Goal: Task Accomplishment & Management: Complete application form

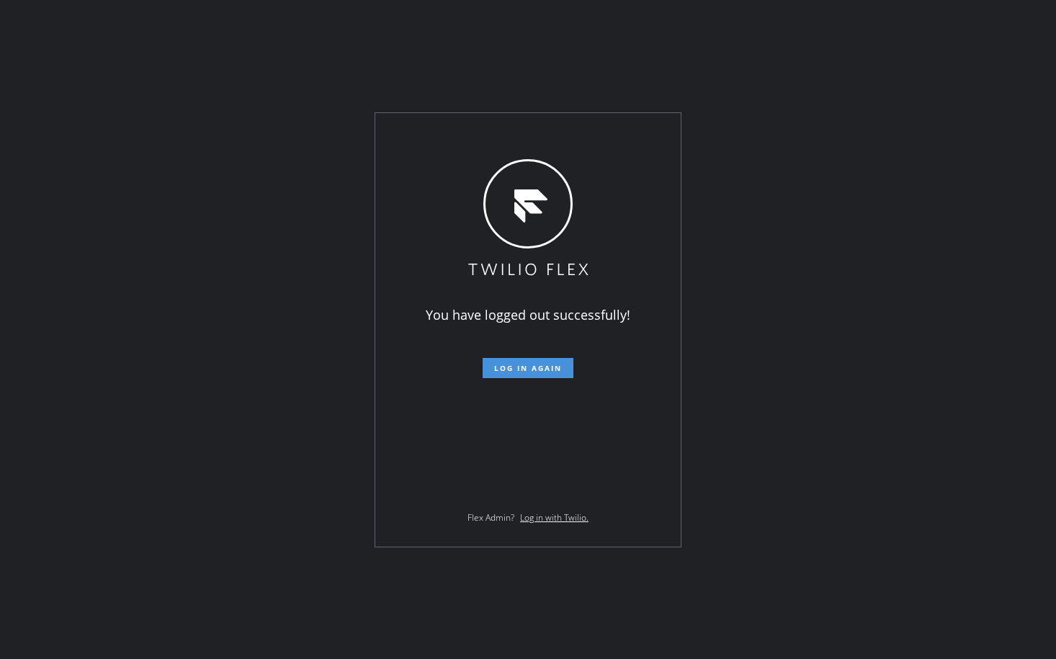
click at [526, 369] on span "Log in again" at bounding box center [528, 368] width 68 height 10
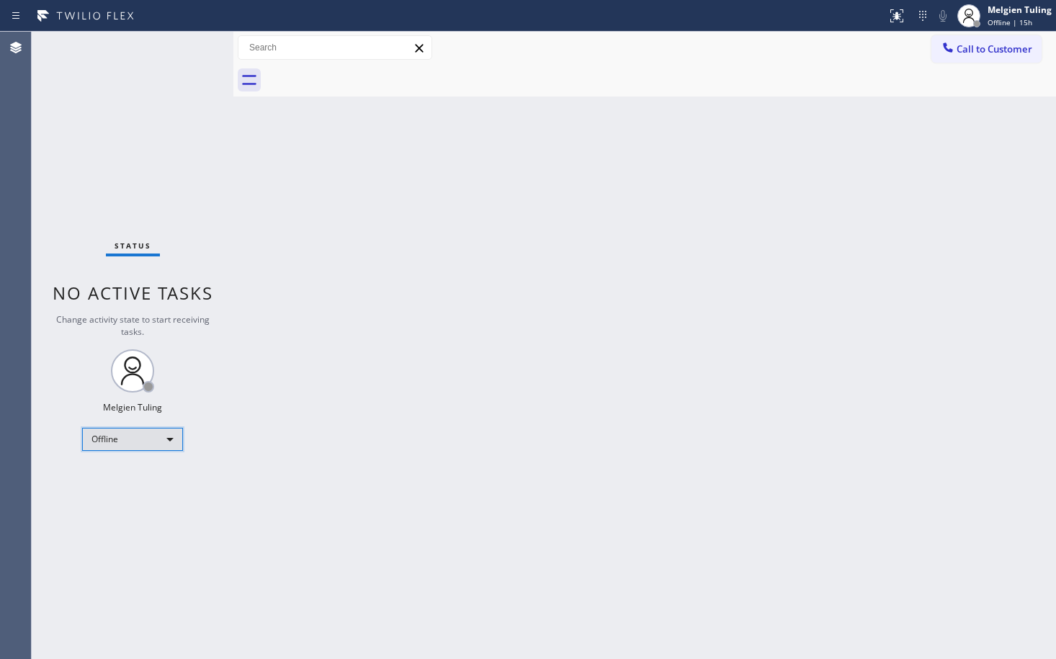
click at [170, 440] on div "Offline" at bounding box center [132, 439] width 101 height 23
click at [137, 479] on li "Available" at bounding box center [132, 477] width 98 height 17
click at [638, 308] on div "Back to Dashboard Change Sender ID Customers Technicians Select a contact Outbo…" at bounding box center [644, 345] width 823 height 627
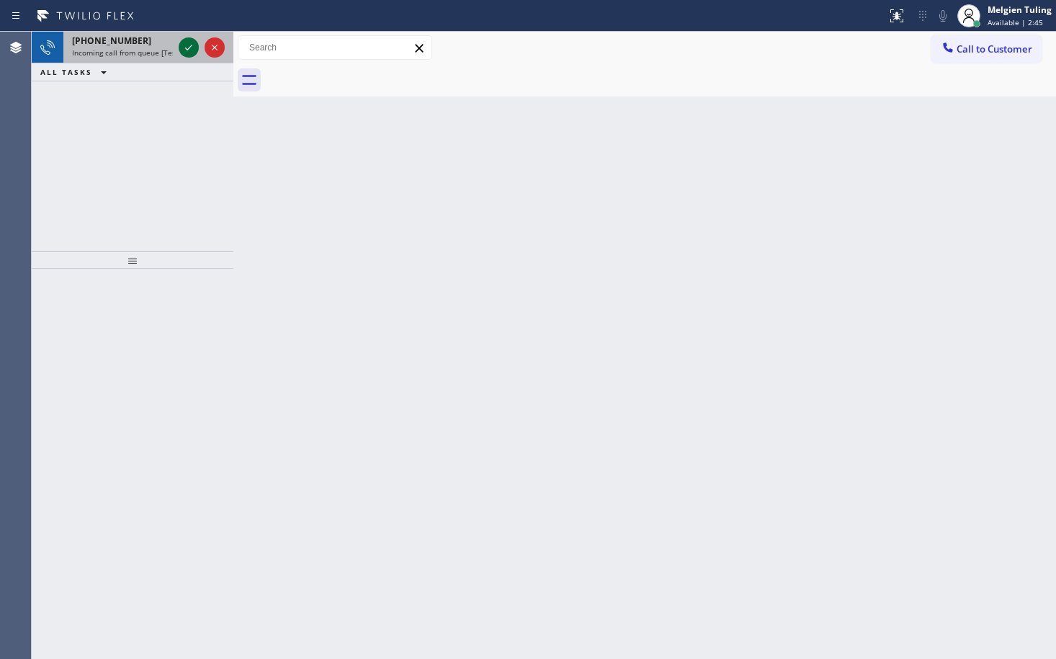
click at [184, 43] on icon at bounding box center [188, 47] width 17 height 17
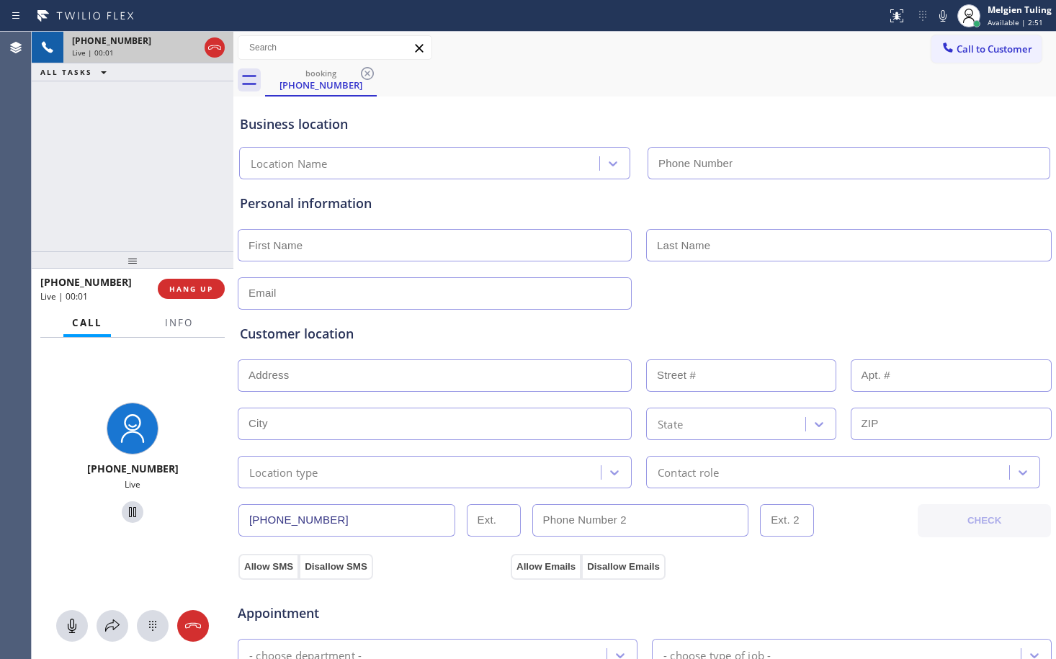
type input "(626) 768-9548"
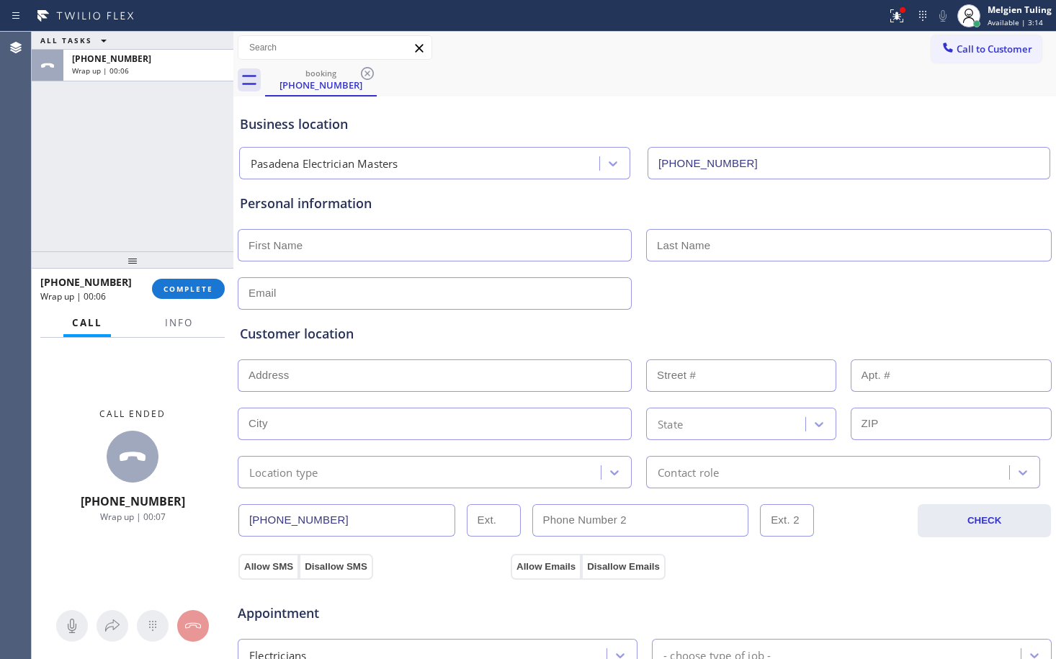
click at [181, 231] on div "ALL TASKS ALL TASKS ACTIVE TASKS TASKS IN WRAP UP +13238100026 Wrap up | 00:06" at bounding box center [133, 142] width 202 height 220
click at [181, 290] on span "COMPLETE" at bounding box center [188, 289] width 50 height 10
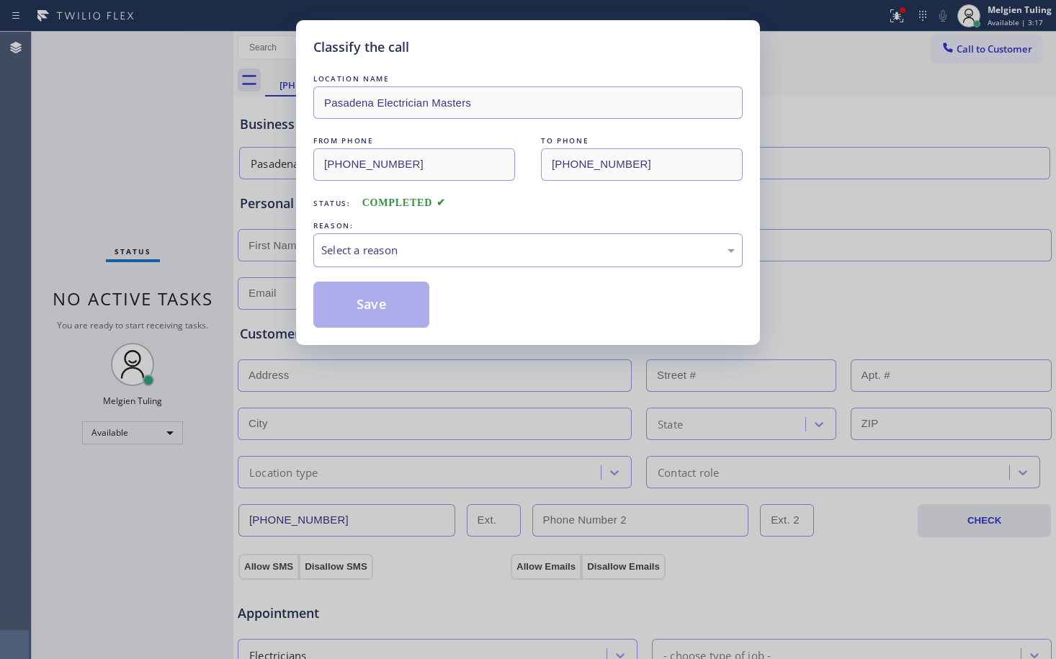
click at [328, 247] on div "Select a reason" at bounding box center [527, 250] width 413 height 17
click at [354, 304] on button "Save" at bounding box center [371, 305] width 116 height 46
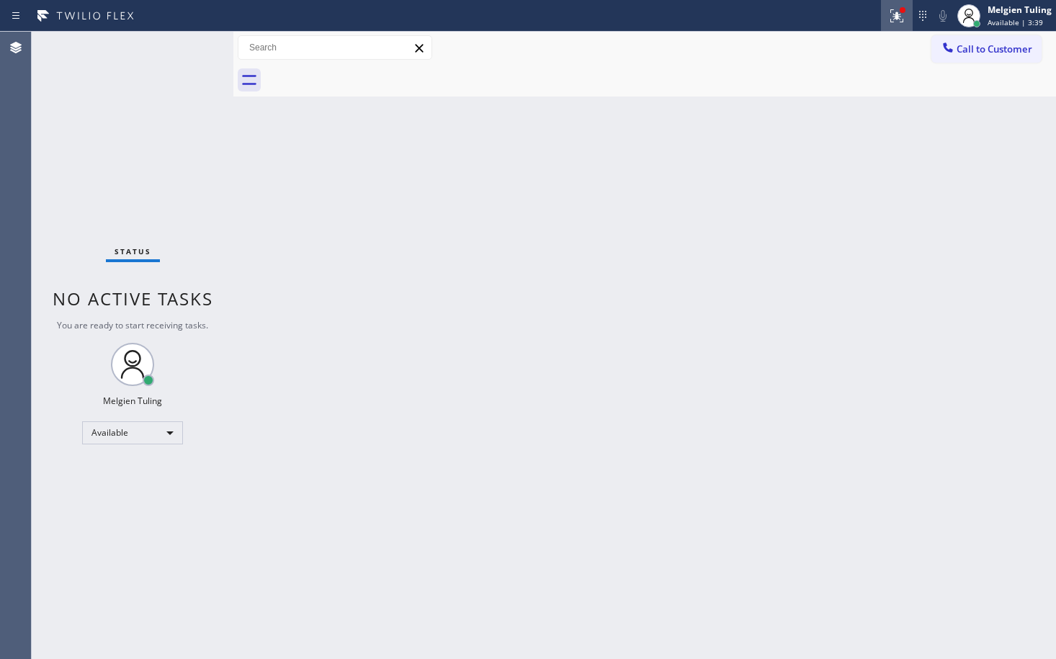
click at [896, 18] on icon at bounding box center [896, 15] width 13 height 13
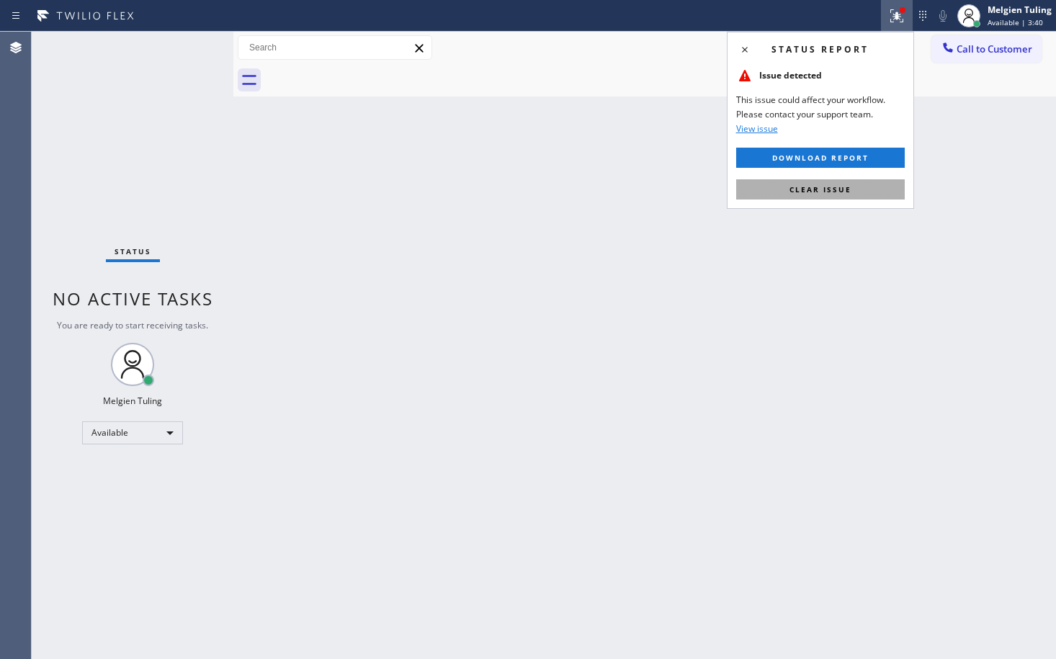
click at [813, 187] on span "Clear issue" at bounding box center [820, 189] width 62 height 10
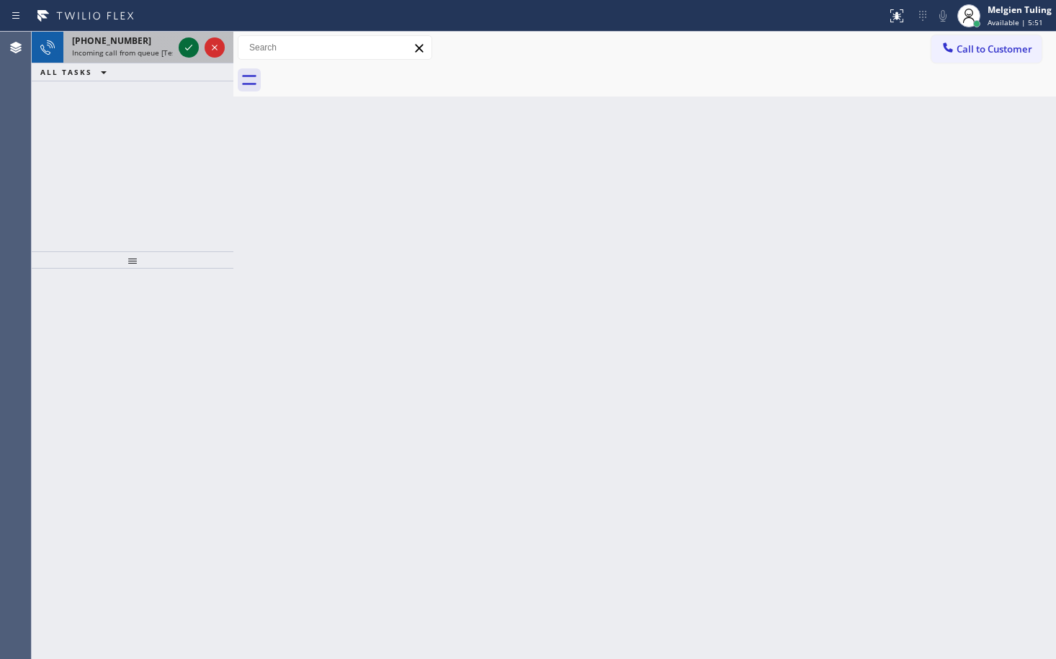
click at [189, 48] on icon at bounding box center [188, 48] width 7 height 6
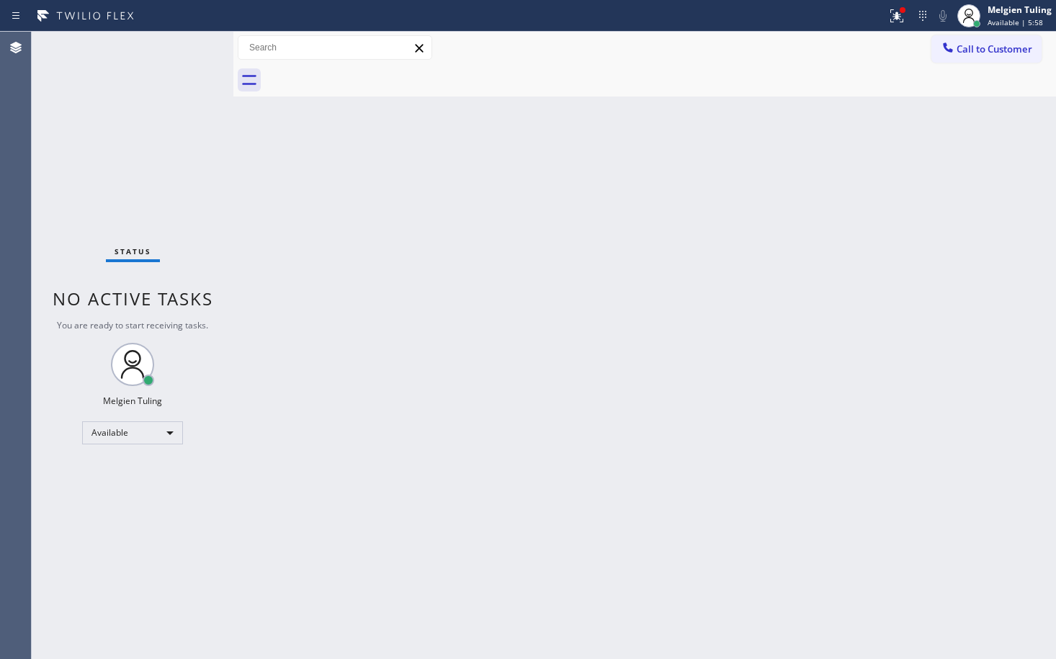
click at [187, 45] on div "Status No active tasks You are ready to start receiving tasks. Melgien Tuling A…" at bounding box center [133, 345] width 202 height 627
click at [896, 21] on icon at bounding box center [896, 15] width 17 height 17
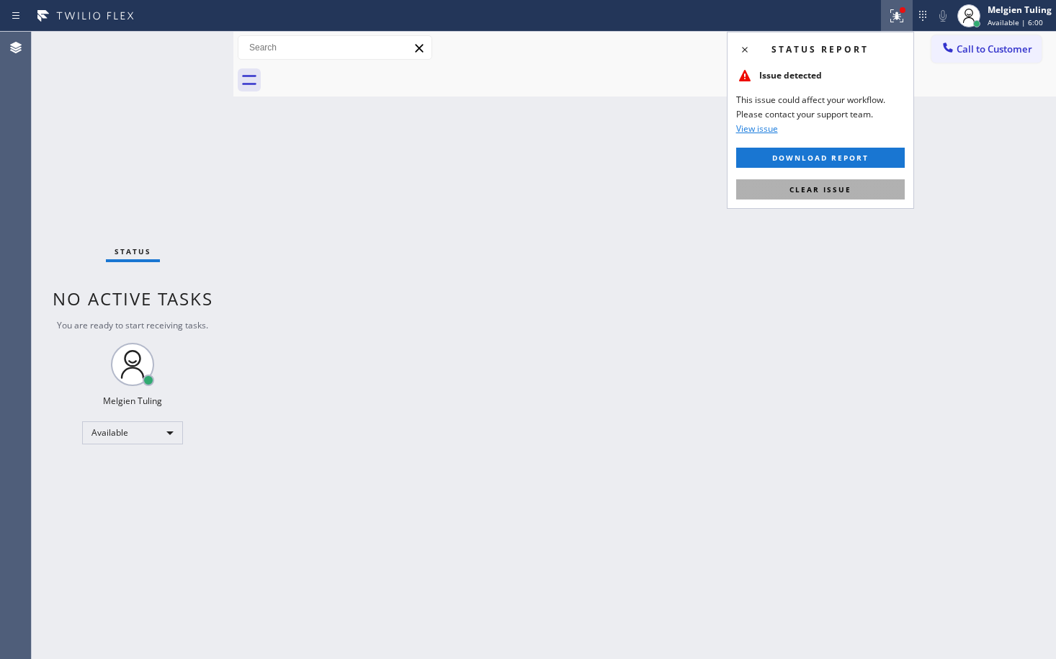
click at [783, 187] on button "Clear issue" at bounding box center [820, 189] width 169 height 20
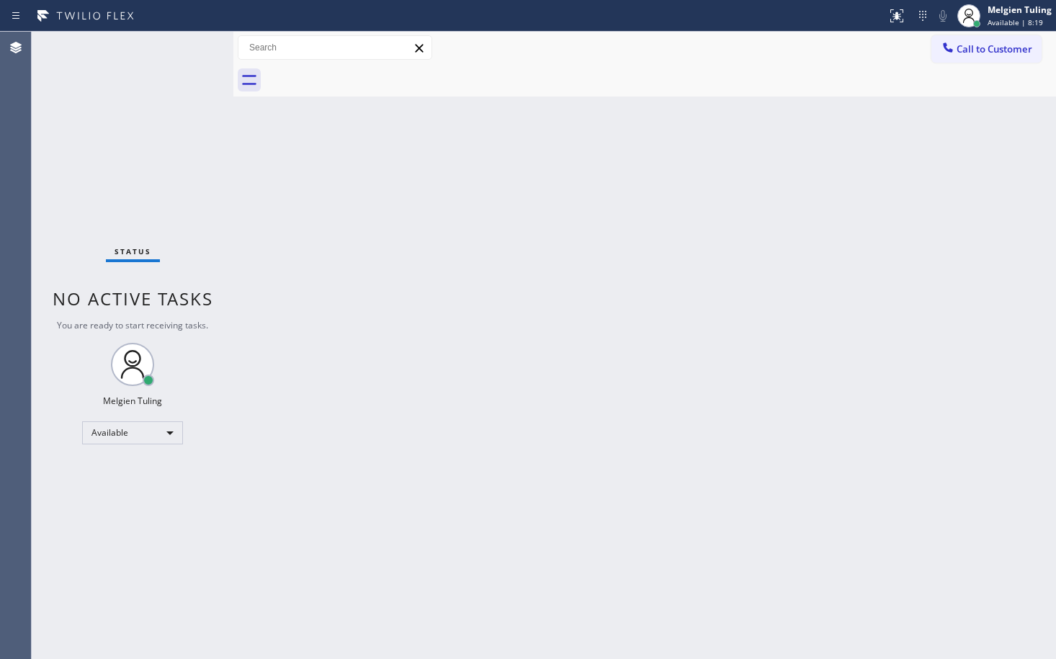
click at [385, 220] on div "Back to Dashboard Change Sender ID Customers Technicians Select a contact Outbo…" at bounding box center [644, 345] width 823 height 627
click at [331, 332] on div "Back to Dashboard Change Sender ID Customers Technicians Select a contact Outbo…" at bounding box center [644, 345] width 823 height 627
click at [440, 510] on div "Back to Dashboard Change Sender ID Customers Technicians Select a contact Outbo…" at bounding box center [644, 345] width 823 height 627
click at [1005, 48] on span "Call to Customer" at bounding box center [994, 48] width 76 height 13
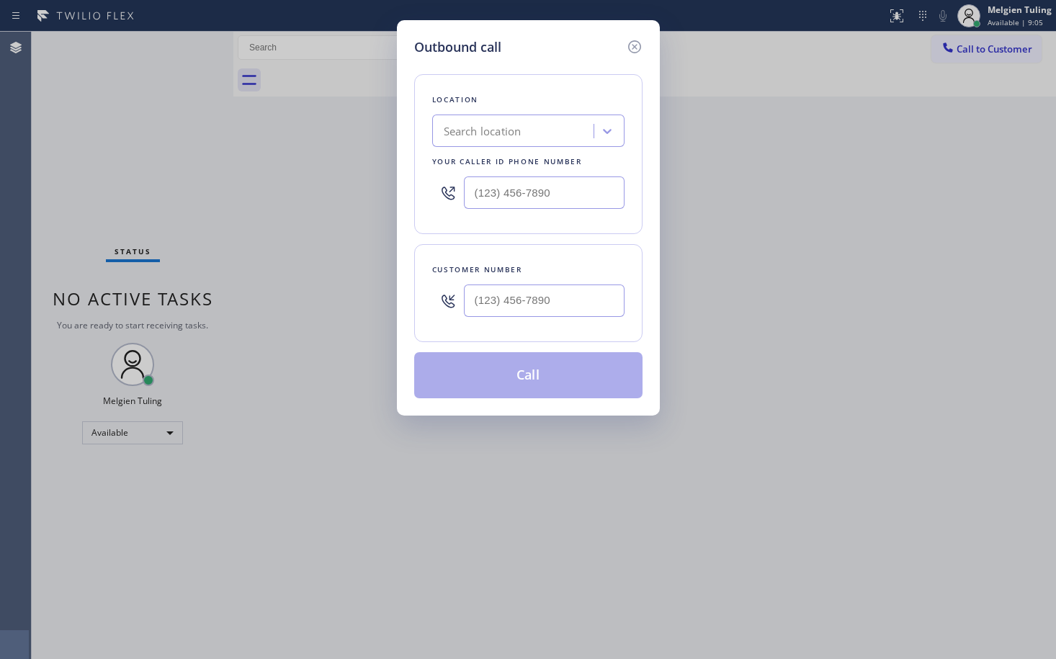
click at [1012, 21] on div "Outbound call Location Search location Your caller id phone number Customer num…" at bounding box center [528, 329] width 1056 height 659
click at [634, 48] on icon at bounding box center [633, 46] width 13 height 13
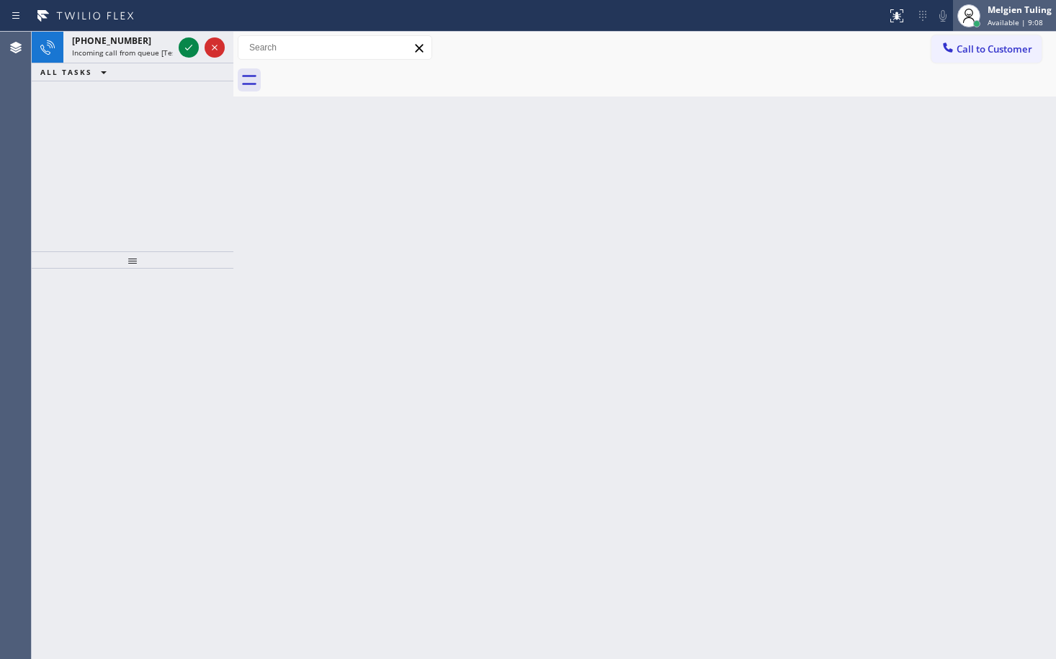
click at [1016, 13] on div "Melgien Tuling" at bounding box center [1019, 10] width 64 height 12
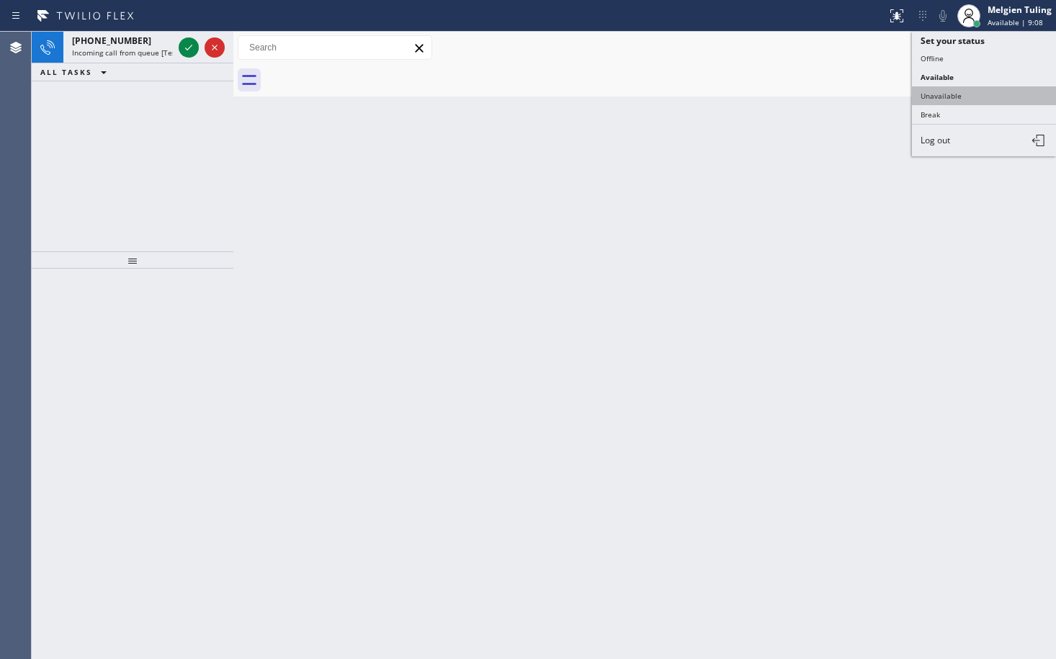
click at [944, 99] on button "Unavailable" at bounding box center [984, 95] width 144 height 19
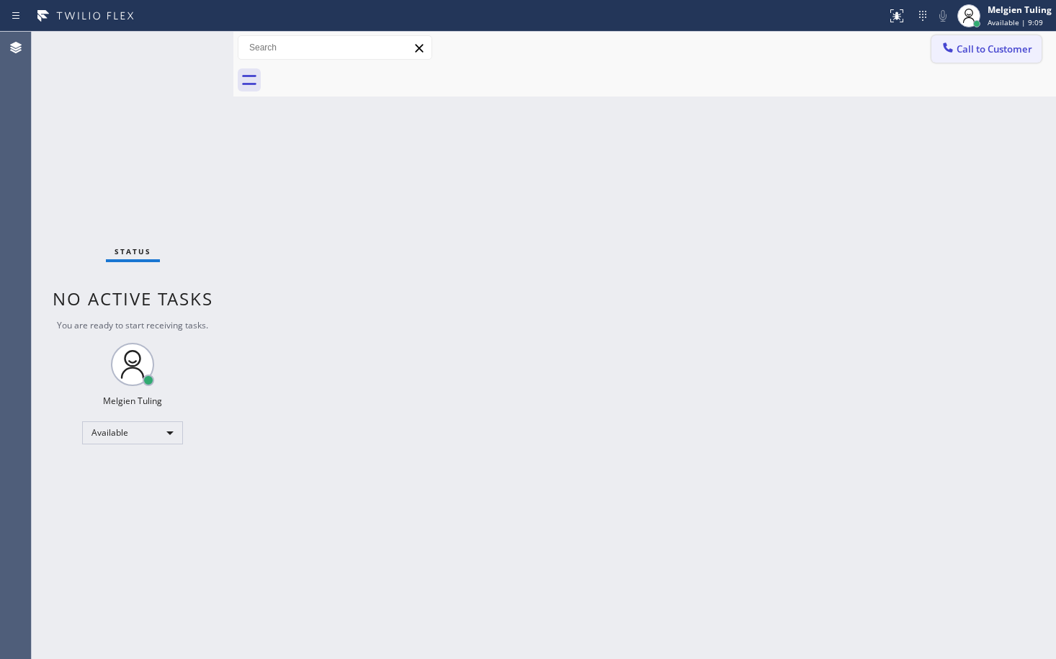
click at [964, 51] on span "Call to Customer" at bounding box center [994, 48] width 76 height 13
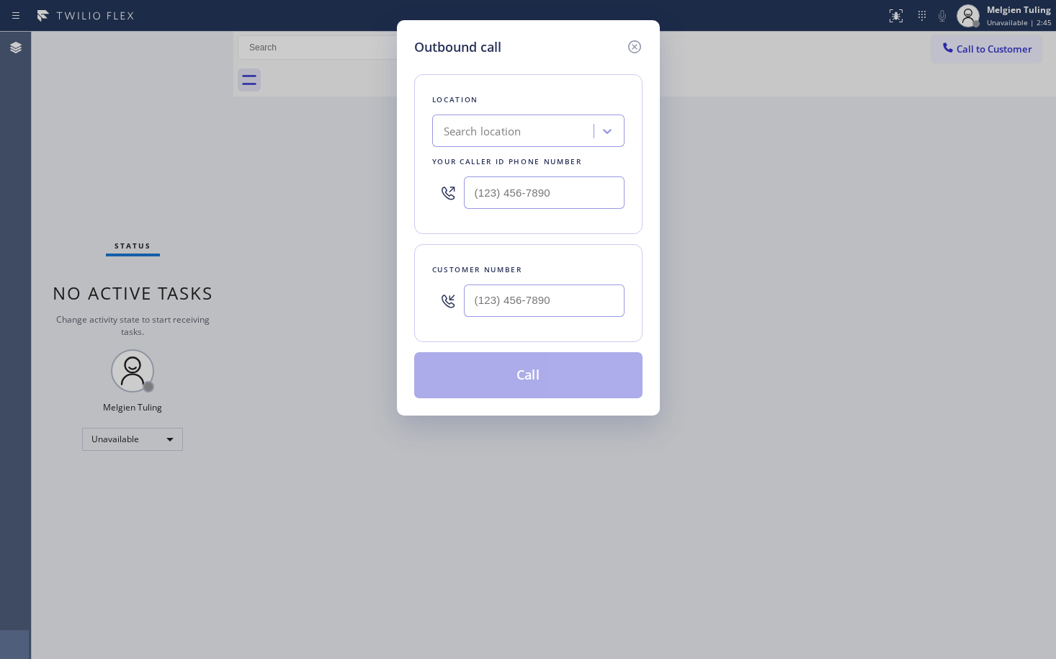
click at [261, 344] on div "Outbound call Location Search location Your caller id phone number Customer num…" at bounding box center [528, 329] width 1056 height 659
click at [637, 47] on icon at bounding box center [634, 46] width 17 height 17
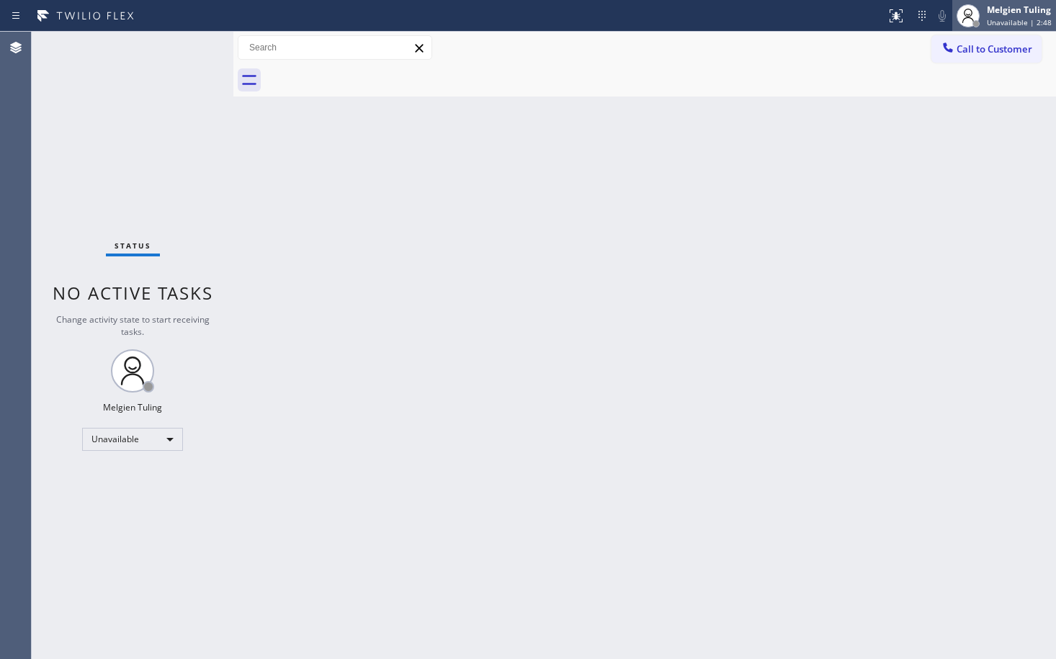
click at [1018, 14] on div "Melgien Tuling" at bounding box center [1019, 10] width 65 height 12
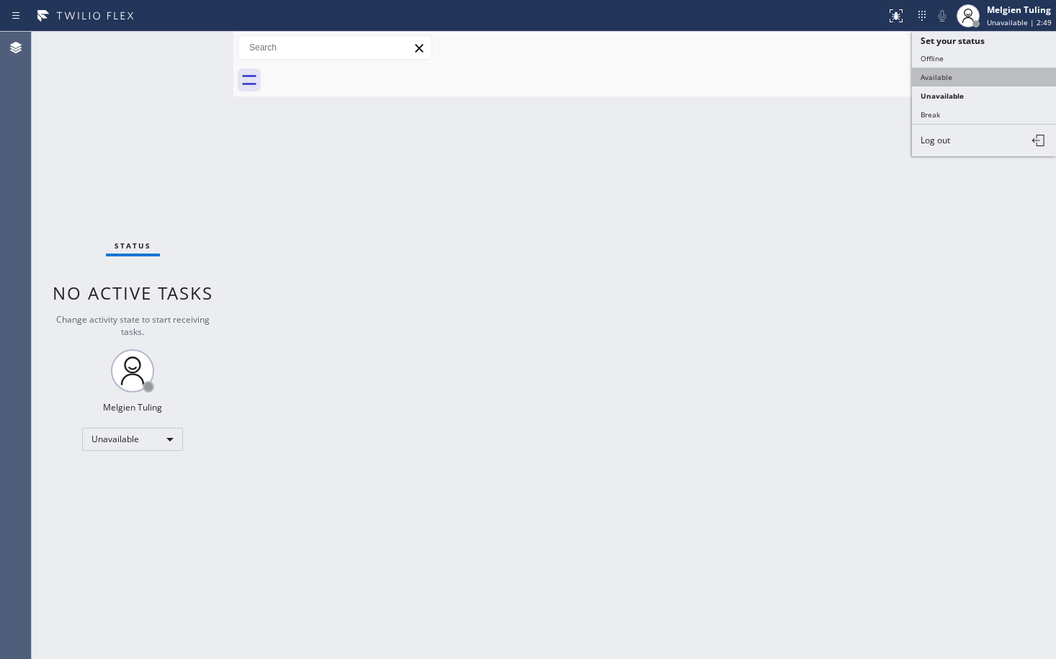
click at [937, 77] on button "Available" at bounding box center [984, 77] width 144 height 19
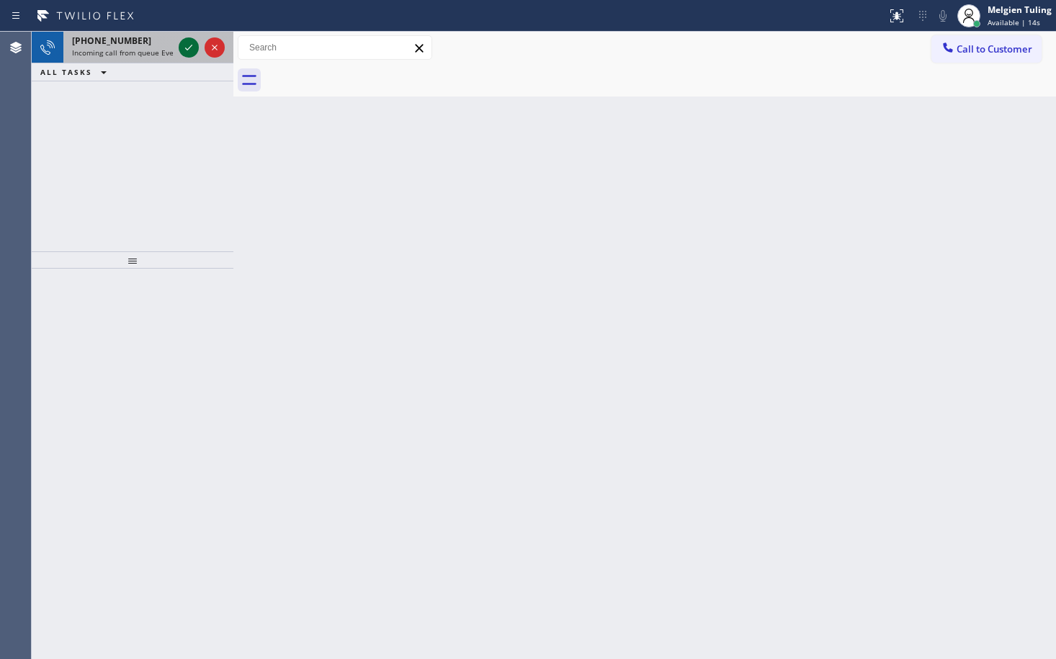
click at [193, 47] on icon at bounding box center [188, 47] width 17 height 17
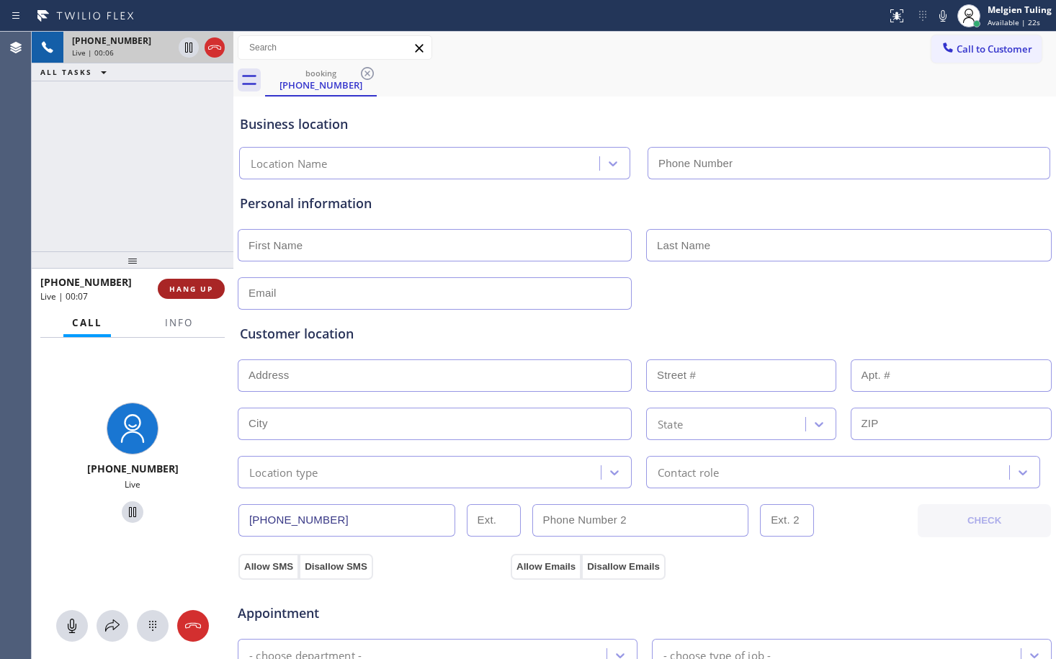
click at [194, 286] on span "HANG UP" at bounding box center [191, 289] width 44 height 10
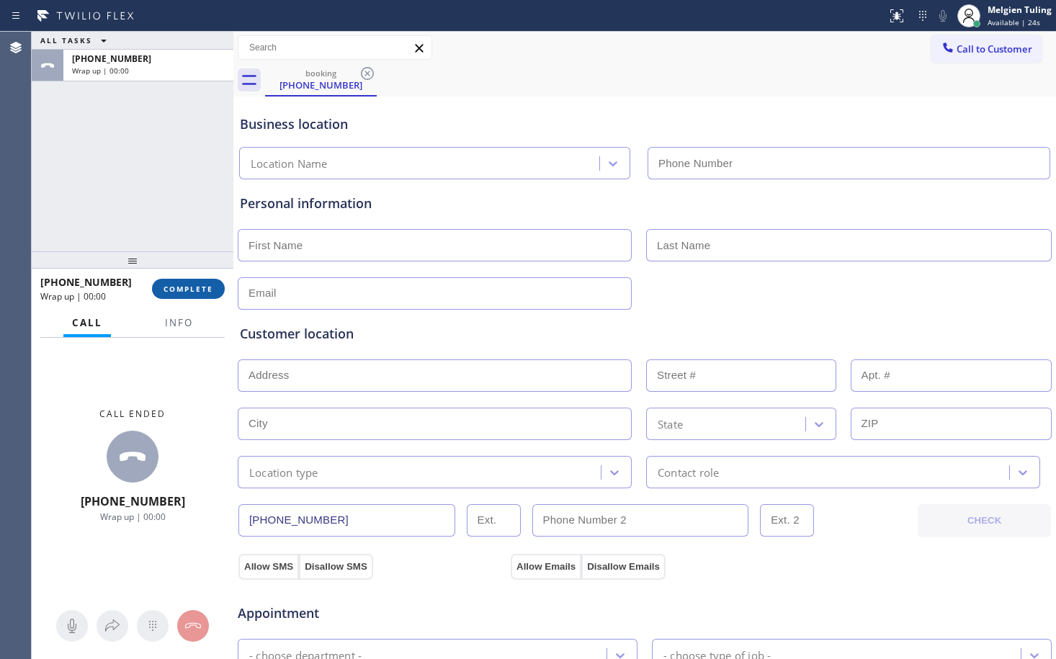
click at [191, 292] on span "COMPLETE" at bounding box center [188, 289] width 50 height 10
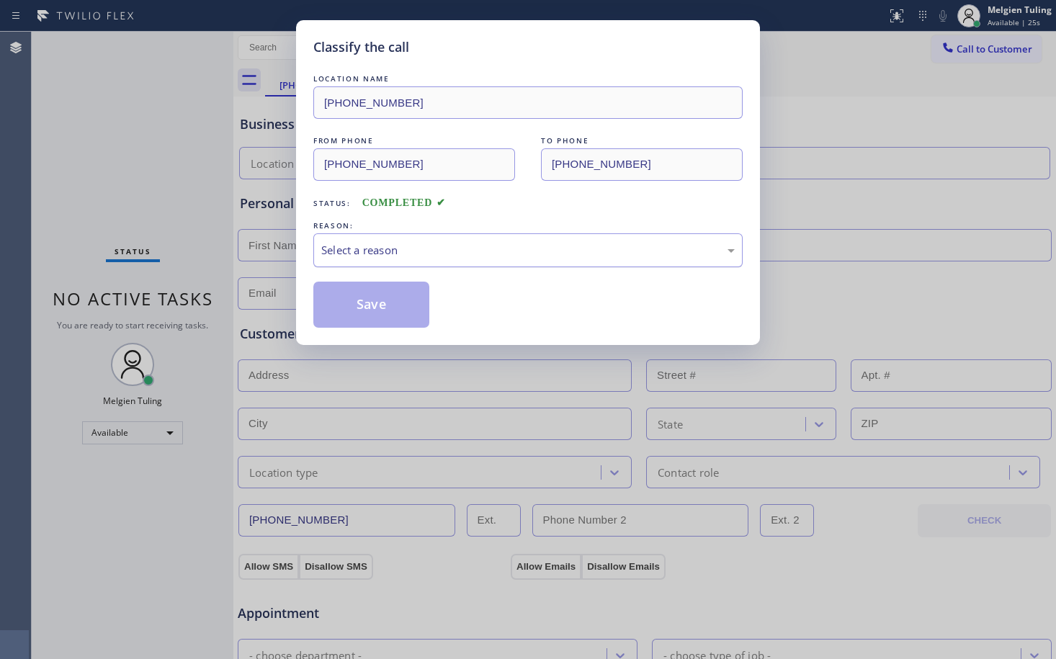
click at [349, 250] on div "Select a reason" at bounding box center [527, 250] width 413 height 17
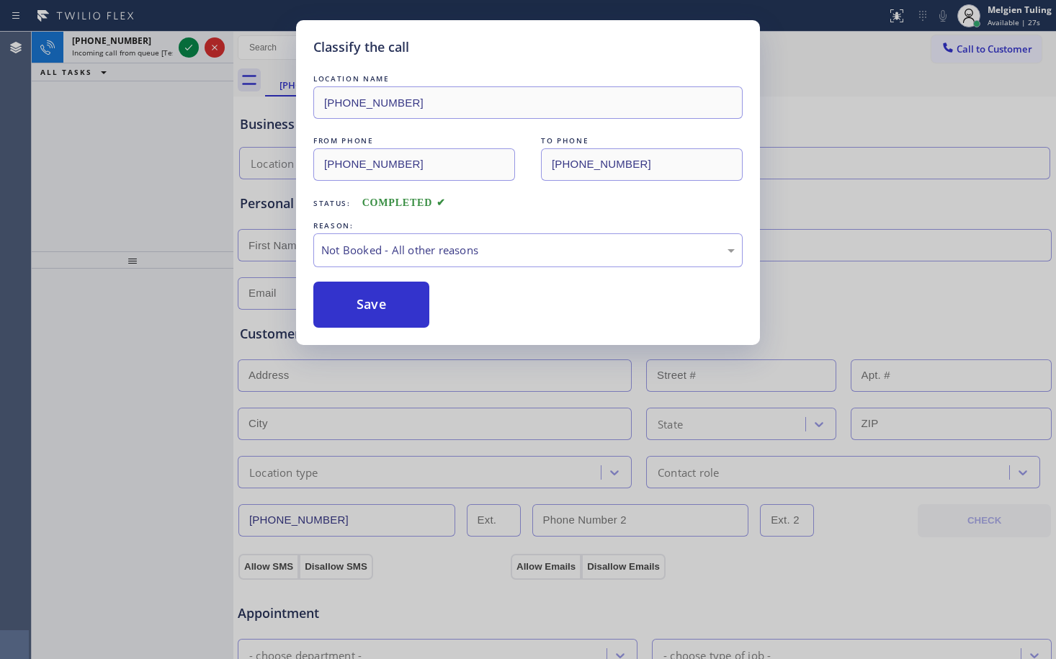
click at [363, 307] on button "Save" at bounding box center [371, 305] width 116 height 46
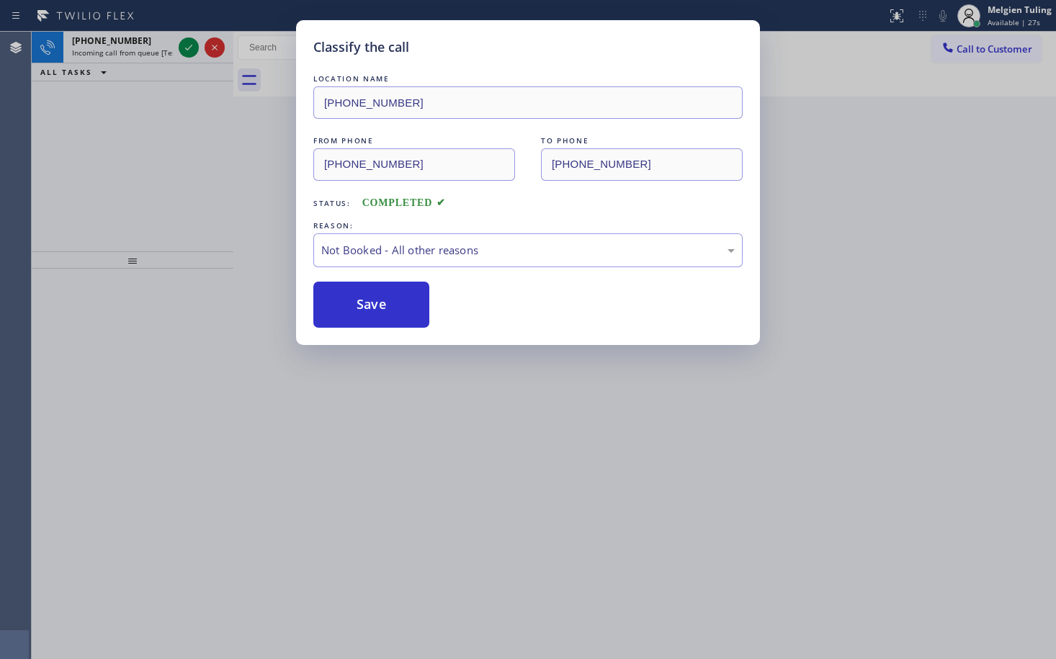
click at [184, 142] on div "Classify the call LOCATION NAME (866) 285-8605 FROM PHONE (562) 314-4666 TO PHO…" at bounding box center [528, 329] width 1056 height 659
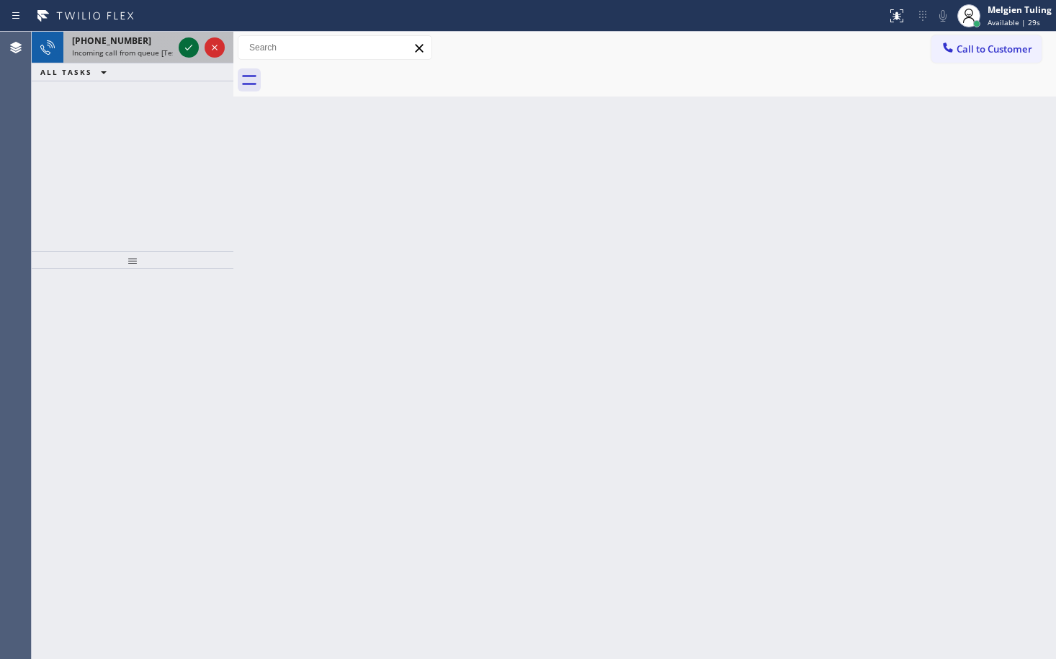
click at [186, 42] on icon at bounding box center [188, 47] width 17 height 17
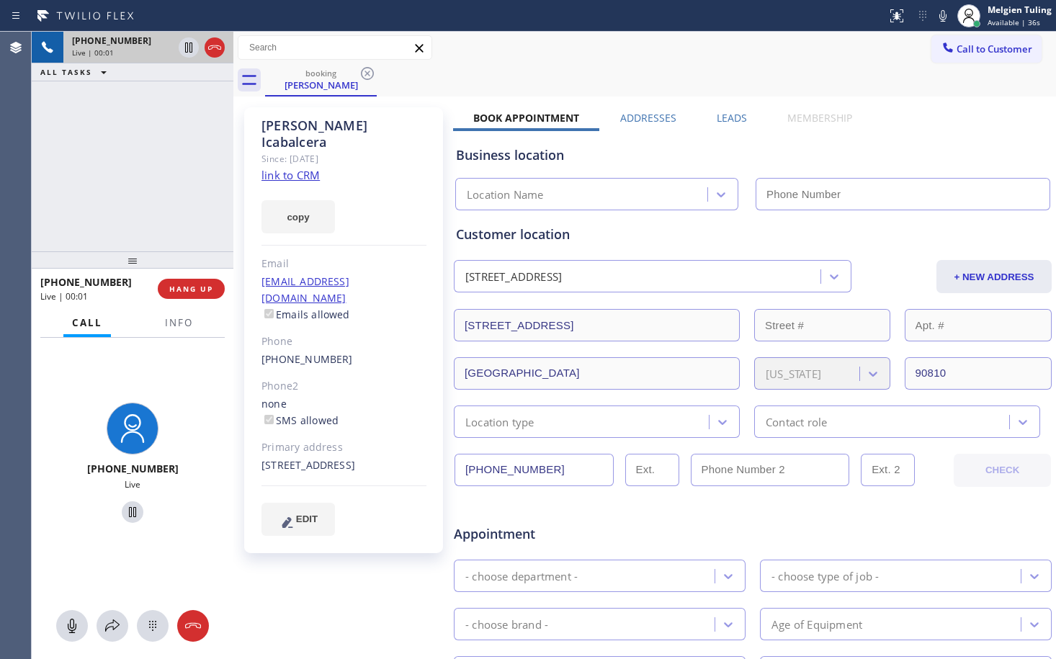
type input "(562) 489-9480"
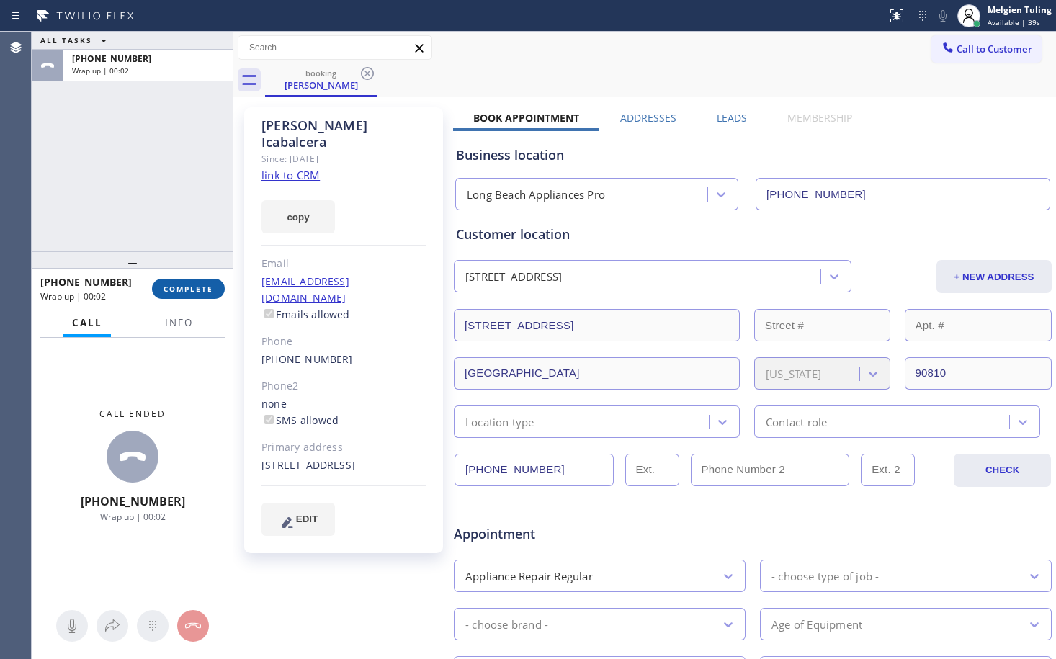
click at [197, 288] on span "COMPLETE" at bounding box center [188, 289] width 50 height 10
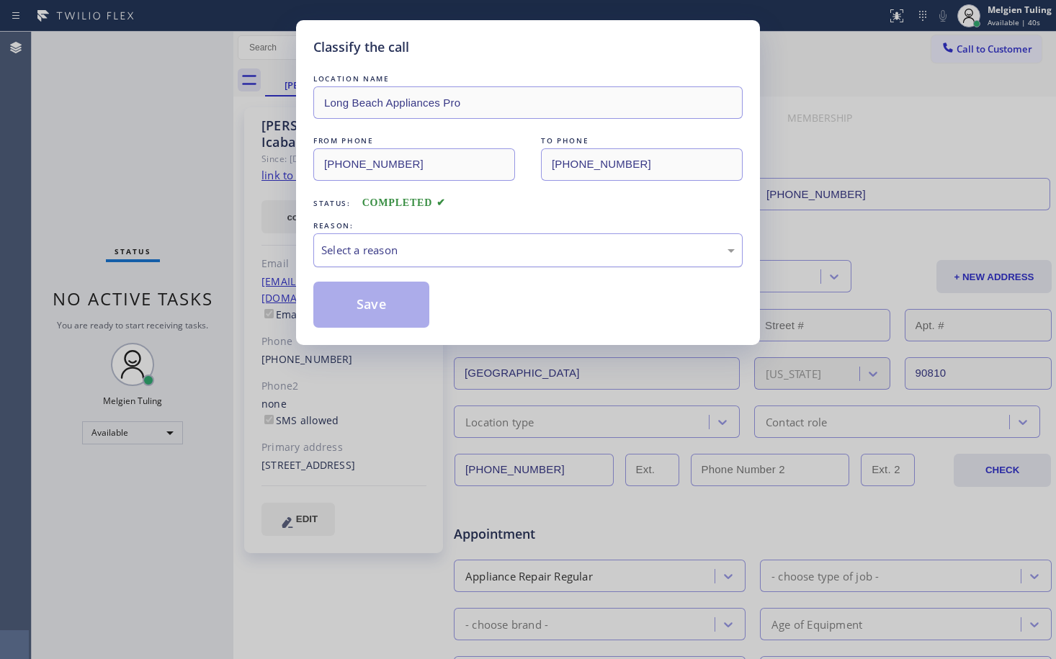
click at [351, 251] on div "Select a reason" at bounding box center [527, 250] width 413 height 17
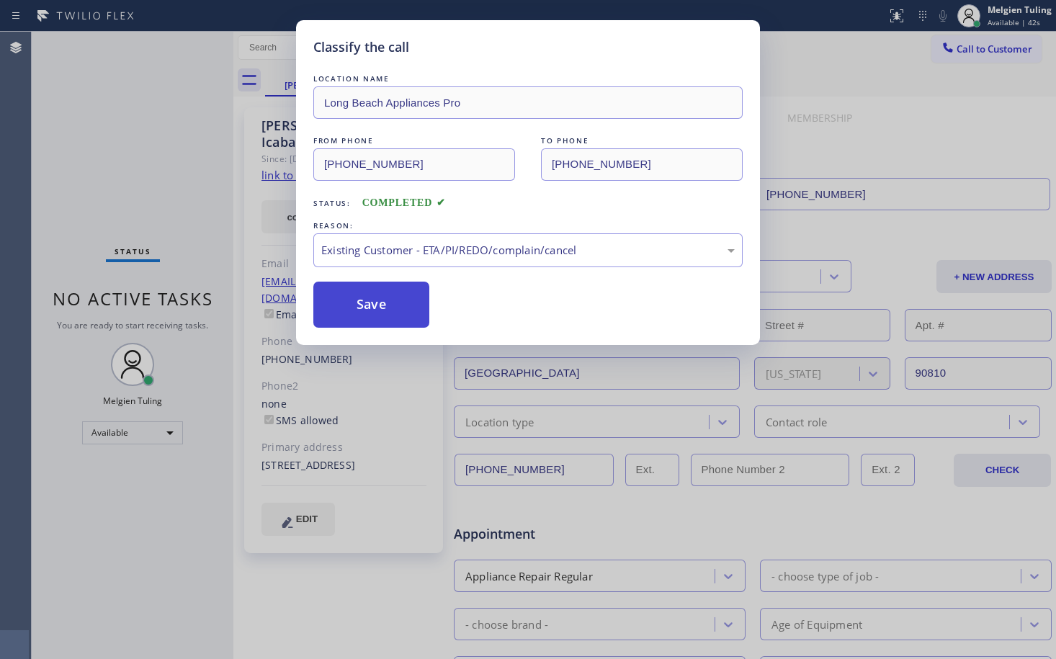
click at [367, 304] on button "Save" at bounding box center [371, 305] width 116 height 46
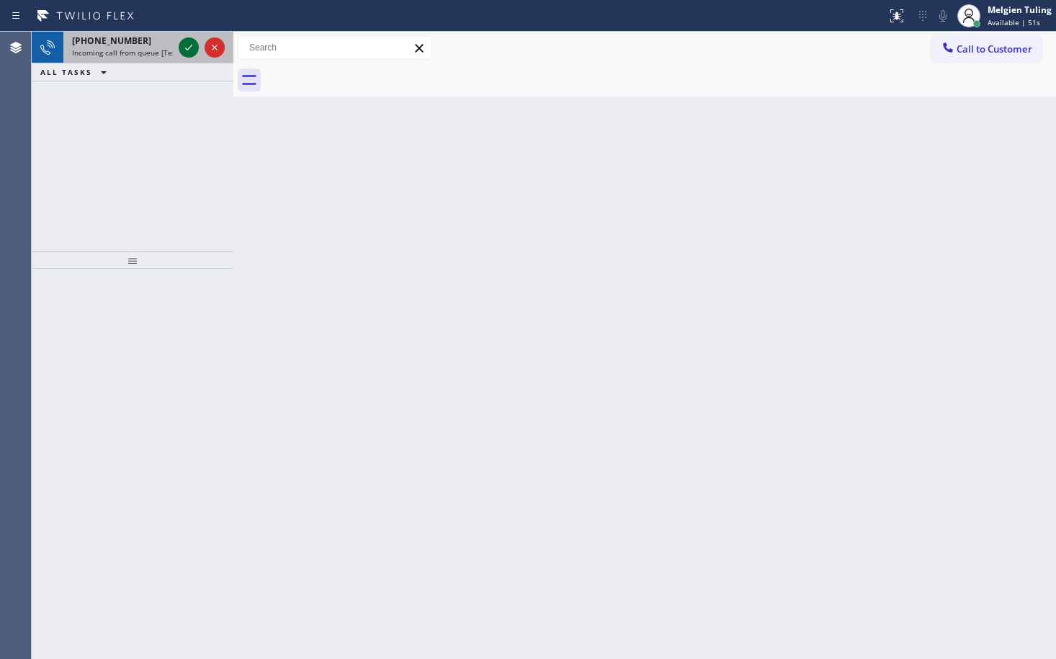
click at [189, 51] on icon at bounding box center [188, 47] width 17 height 17
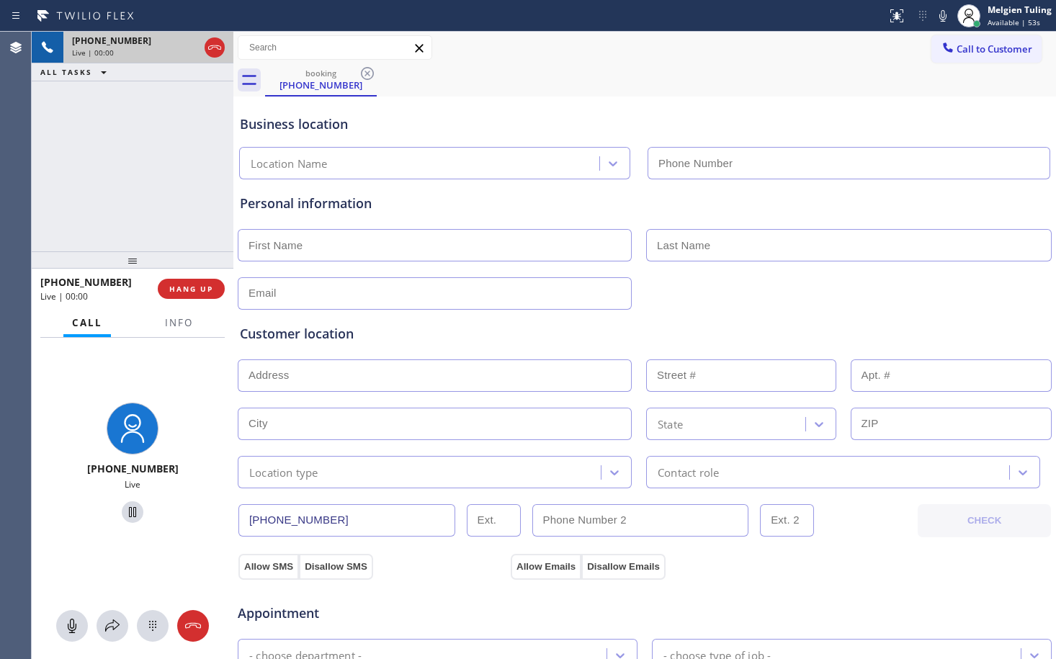
type input "(844) 760-2924"
click at [186, 322] on span "Info" at bounding box center [179, 322] width 28 height 13
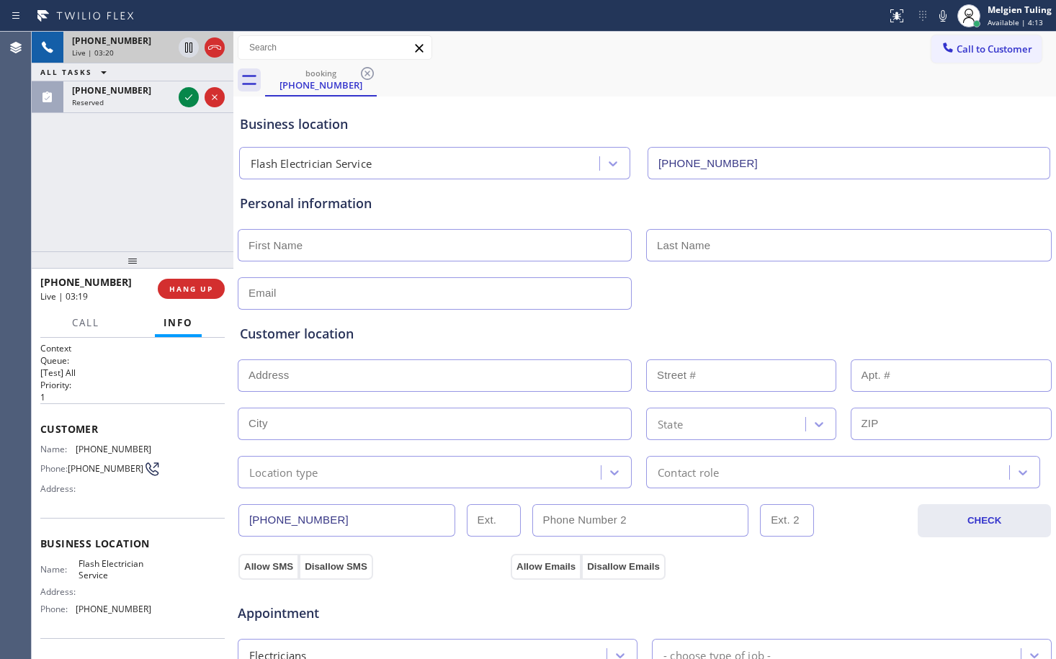
click at [161, 385] on h2 "Priority:" at bounding box center [132, 385] width 184 height 12
click at [507, 168] on div "Flash Electrician Service" at bounding box center [421, 163] width 356 height 25
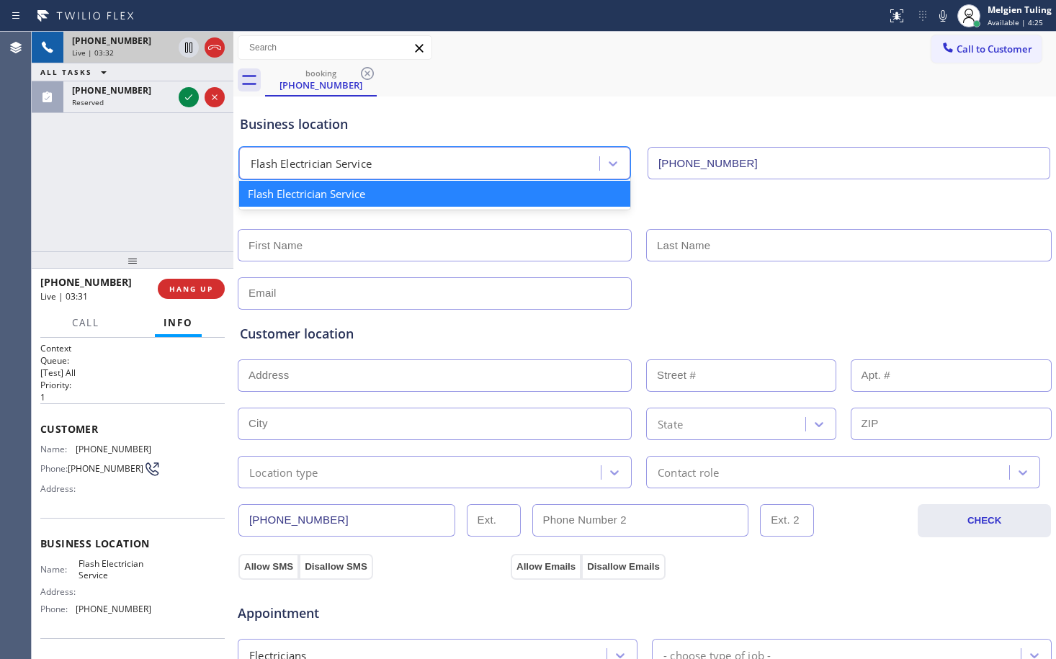
click at [637, 66] on div "booking (805) 284-7928" at bounding box center [660, 80] width 791 height 32
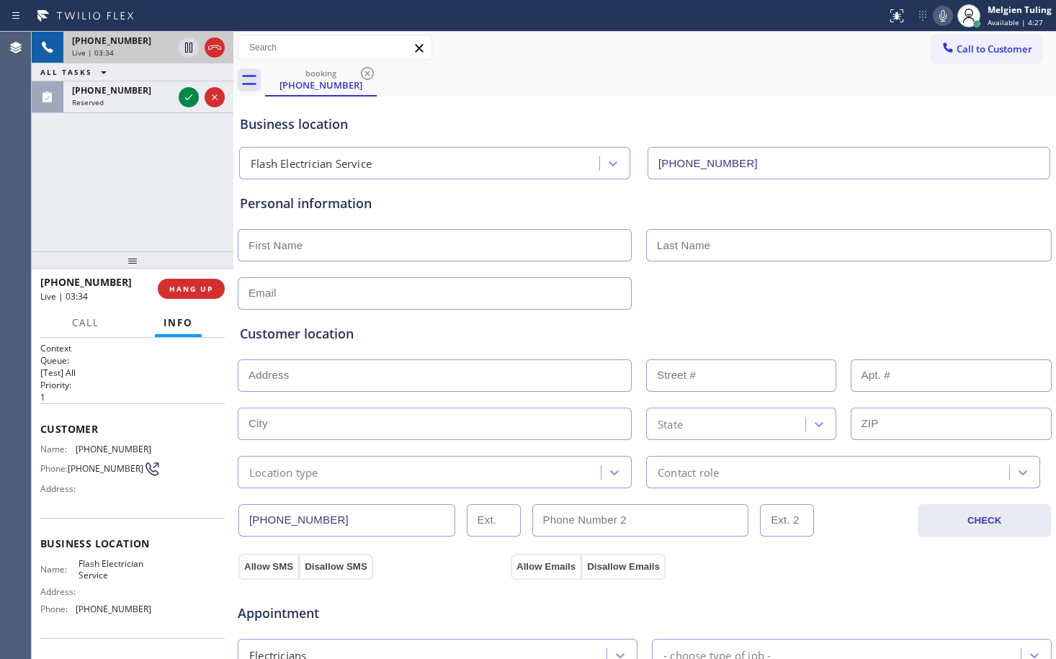
click at [948, 13] on icon at bounding box center [942, 15] width 17 height 17
click at [190, 47] on icon at bounding box center [188, 47] width 7 height 10
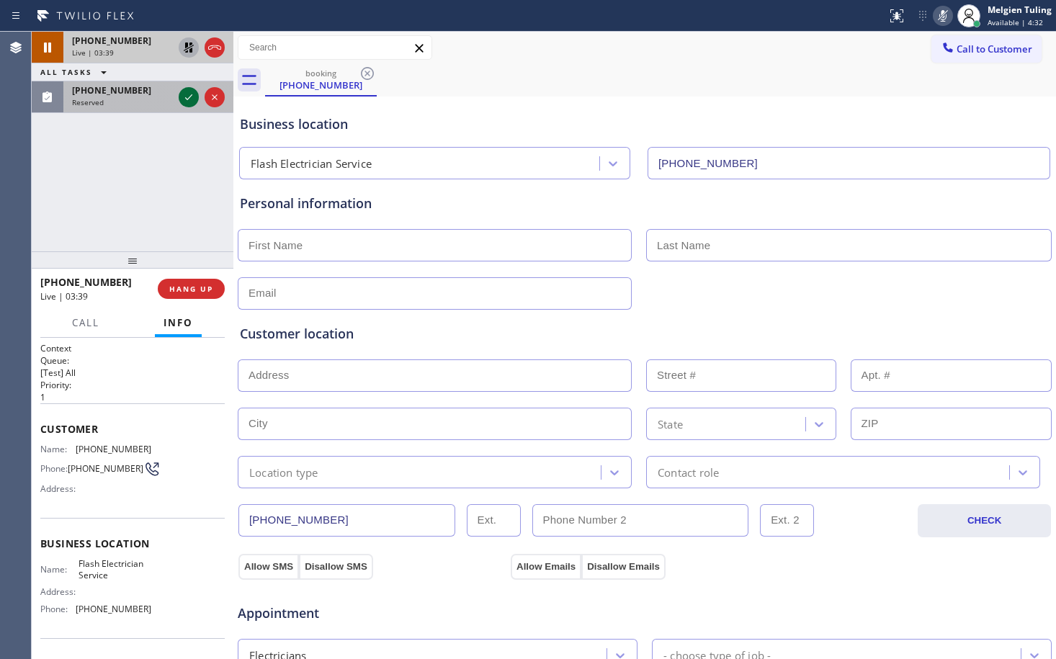
click at [189, 99] on icon at bounding box center [188, 97] width 7 height 6
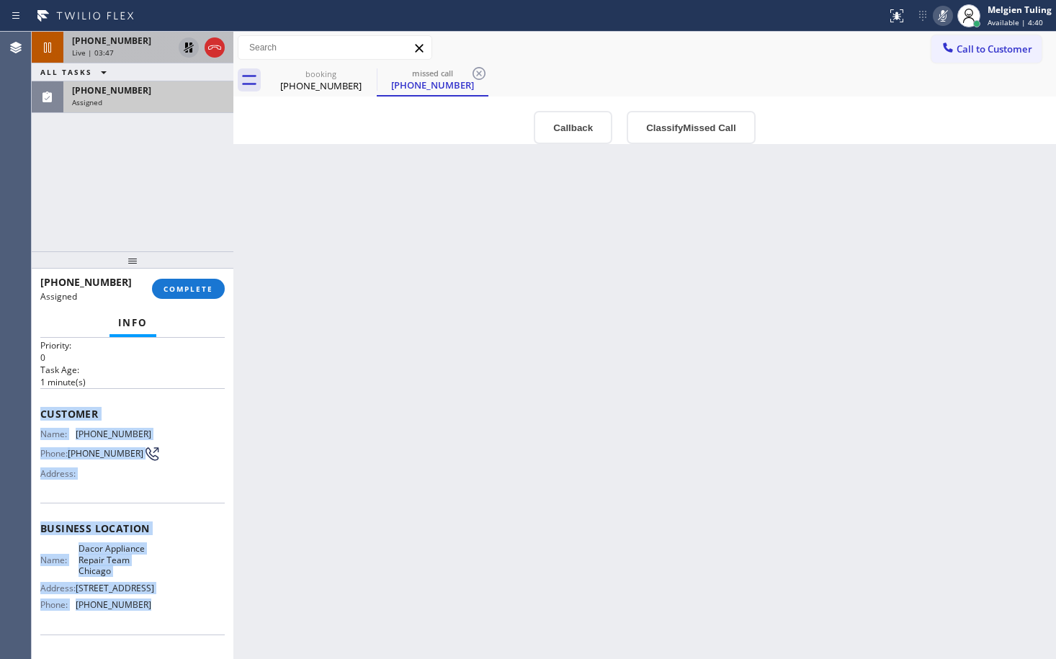
scroll to position [144, 0]
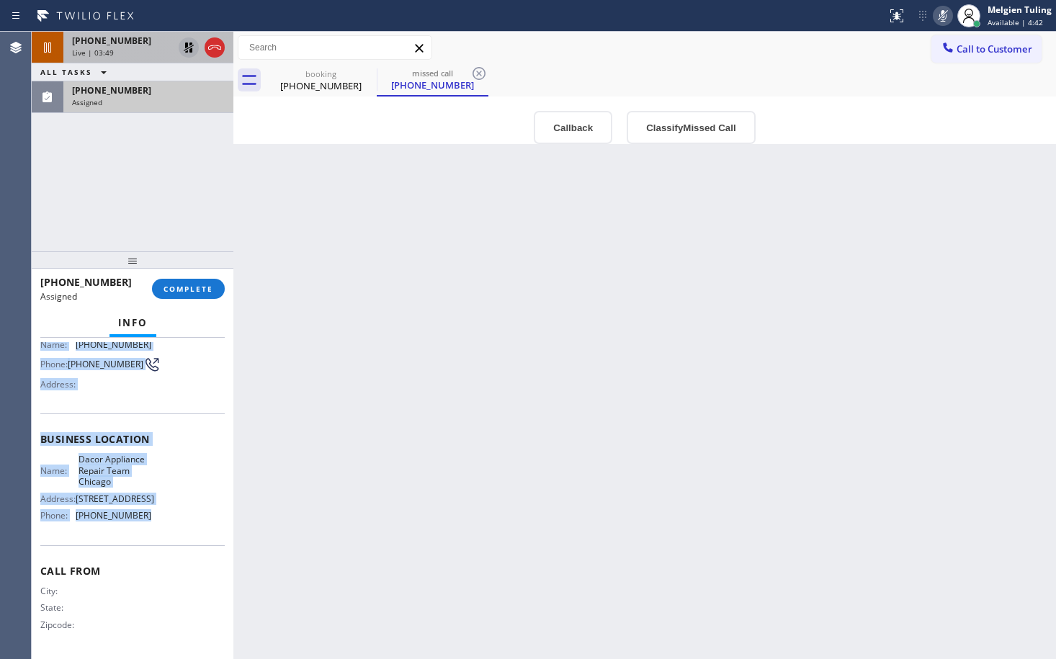
drag, startPoint x: 43, startPoint y: 447, endPoint x: 145, endPoint y: 522, distance: 126.6
click at [145, 522] on div "Context Queue: Appliance Repair High End Priority: 0 Task Age: 1 minute(s) Cust…" at bounding box center [132, 434] width 184 height 442
copy div "Customer Name: (847) 946-2425 Phone: (847) 946-2425 Address: Business location …"
click at [181, 289] on span "COMPLETE" at bounding box center [188, 289] width 50 height 10
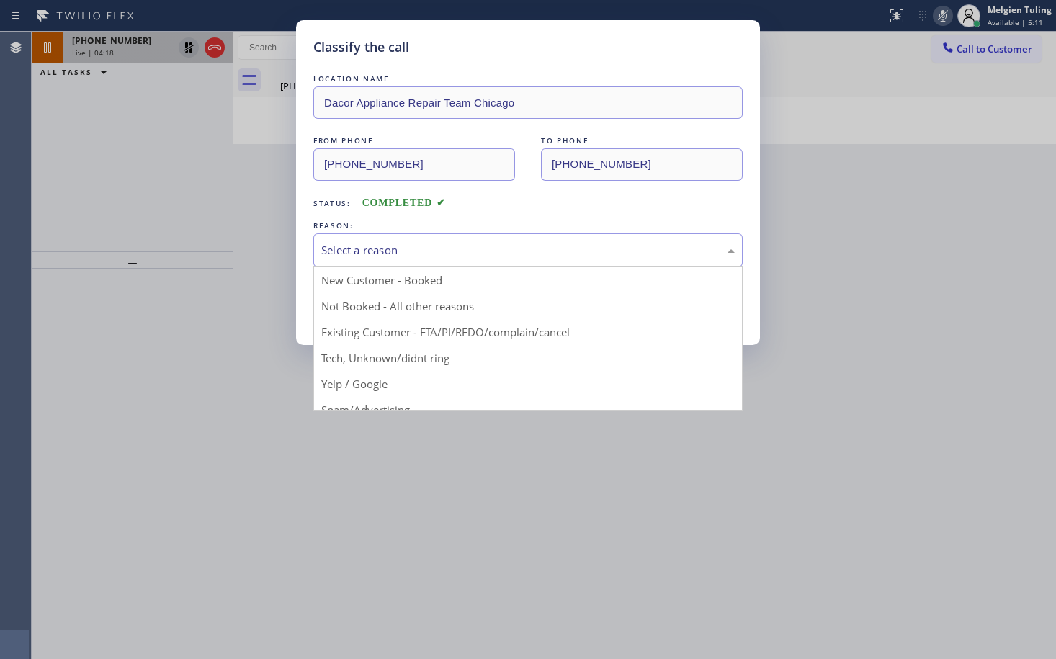
click at [364, 251] on div "Select a reason" at bounding box center [527, 250] width 413 height 17
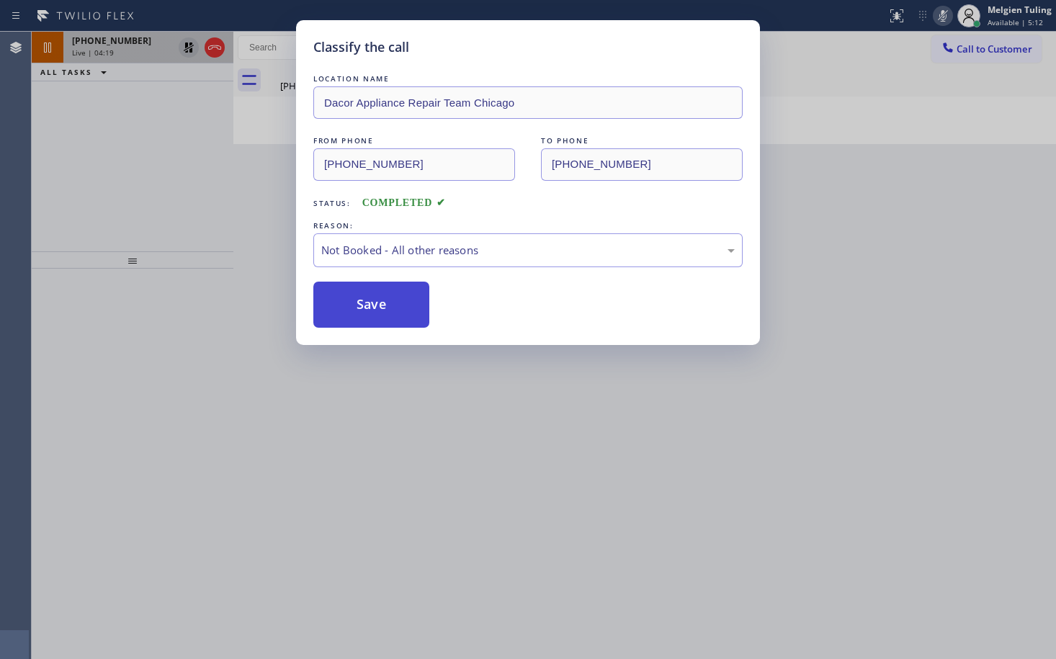
click at [354, 297] on button "Save" at bounding box center [371, 305] width 116 height 46
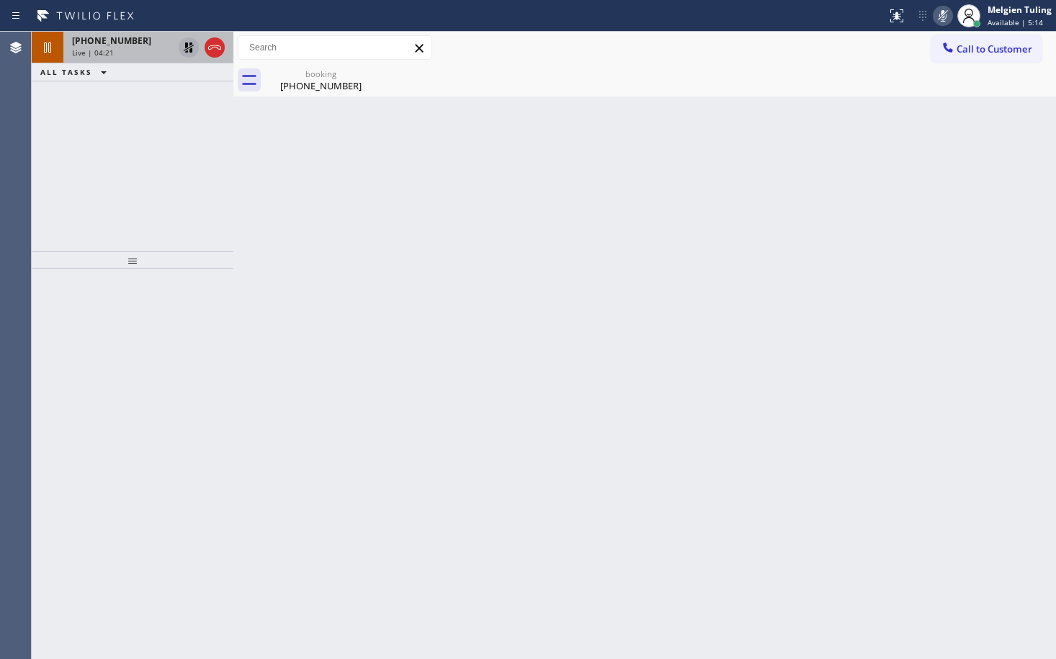
click at [107, 49] on span "Live | 04:21" at bounding box center [93, 53] width 42 height 10
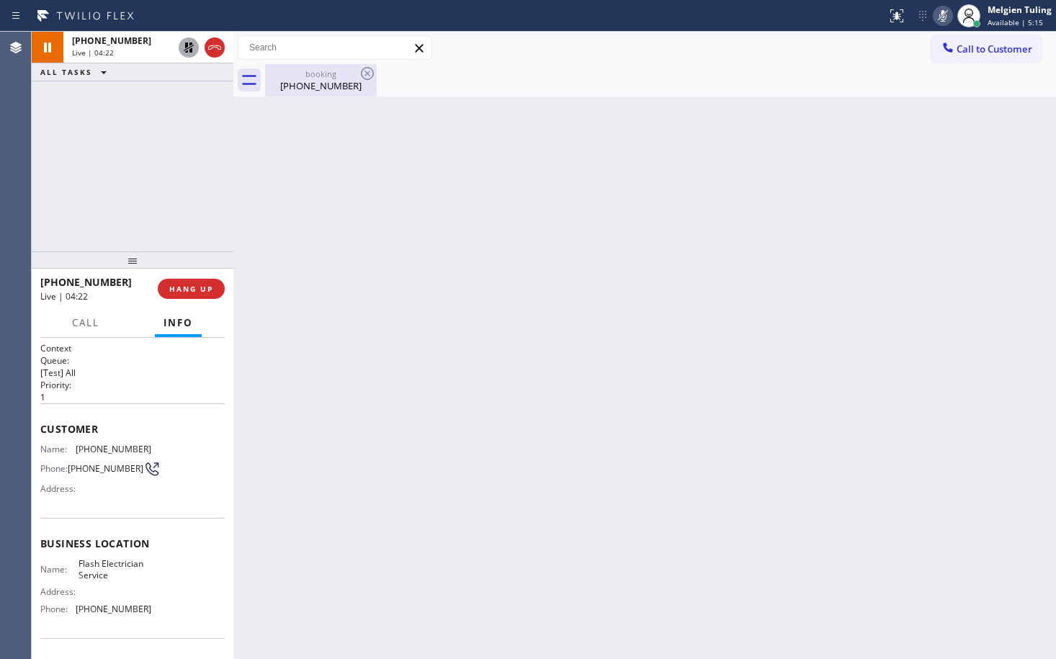
click at [323, 85] on div "(805) 284-7928" at bounding box center [320, 85] width 109 height 13
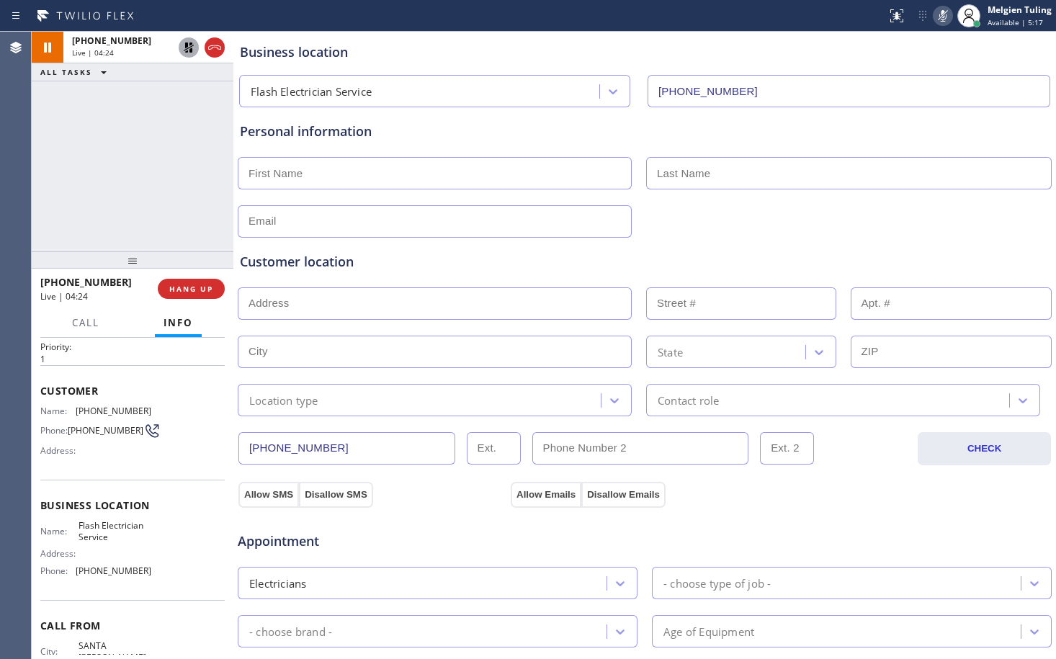
scroll to position [72, 0]
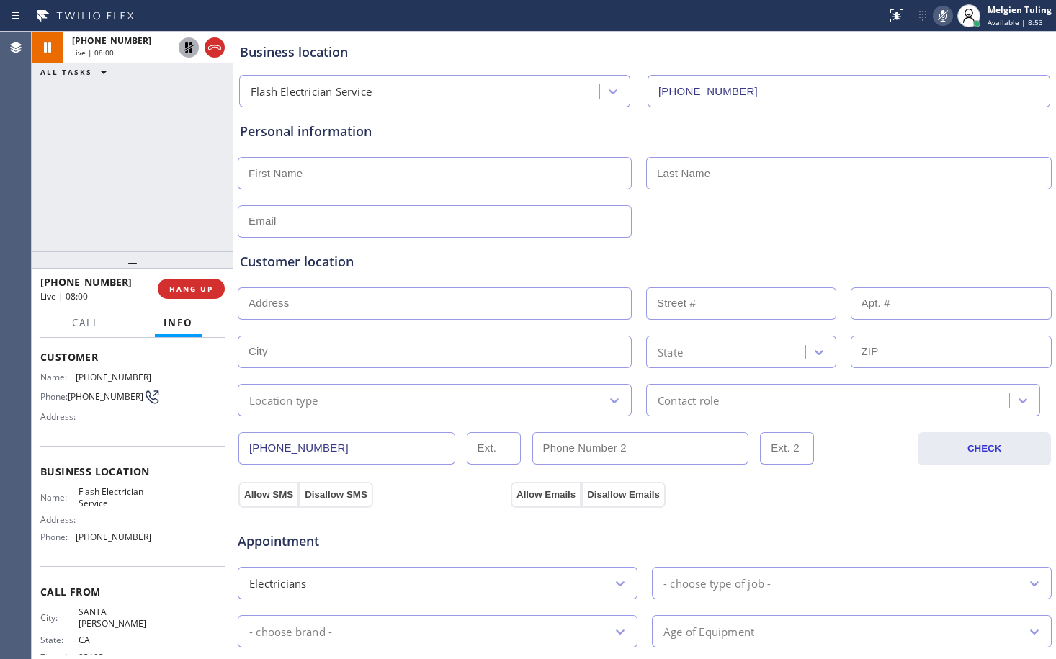
click at [218, 166] on div "+18052847928 Live | 08:00 ALL TASKS ALL TASKS ACTIVE TASKS TASKS IN WRAP UP" at bounding box center [133, 142] width 202 height 220
click at [188, 47] on icon at bounding box center [188, 47] width 17 height 17
click at [946, 17] on icon at bounding box center [942, 15] width 17 height 17
click at [886, 141] on div "Personal information" at bounding box center [645, 180] width 810 height 116
click at [828, 485] on div "Allow SMS Disallow SMS Allow Emails Disallow Emails" at bounding box center [644, 492] width 817 height 29
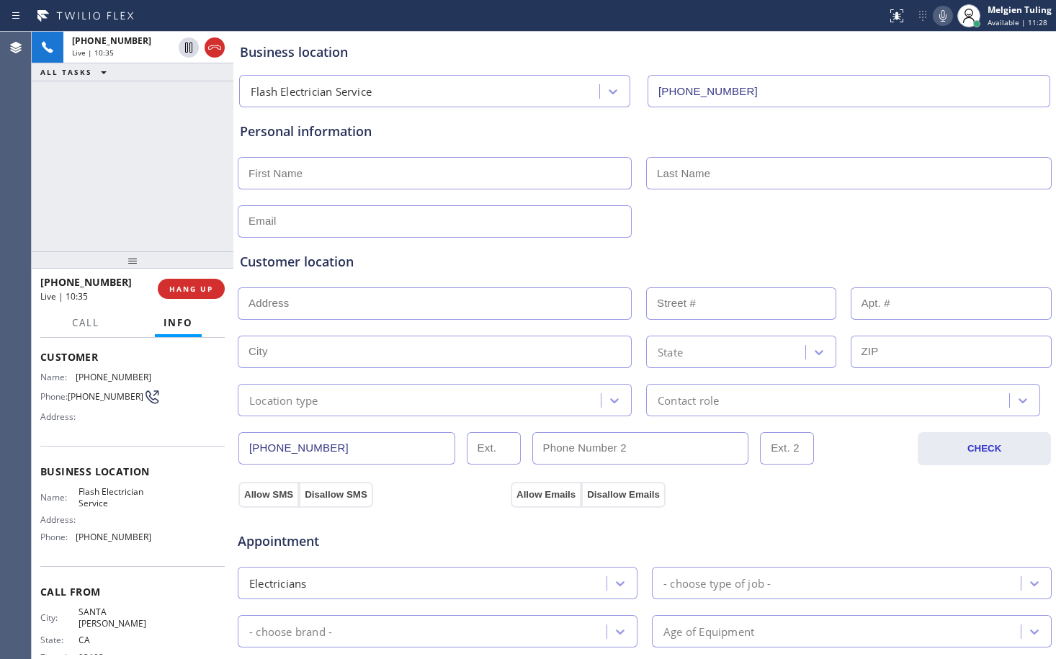
click at [748, 525] on div "Appointment" at bounding box center [644, 532] width 817 height 37
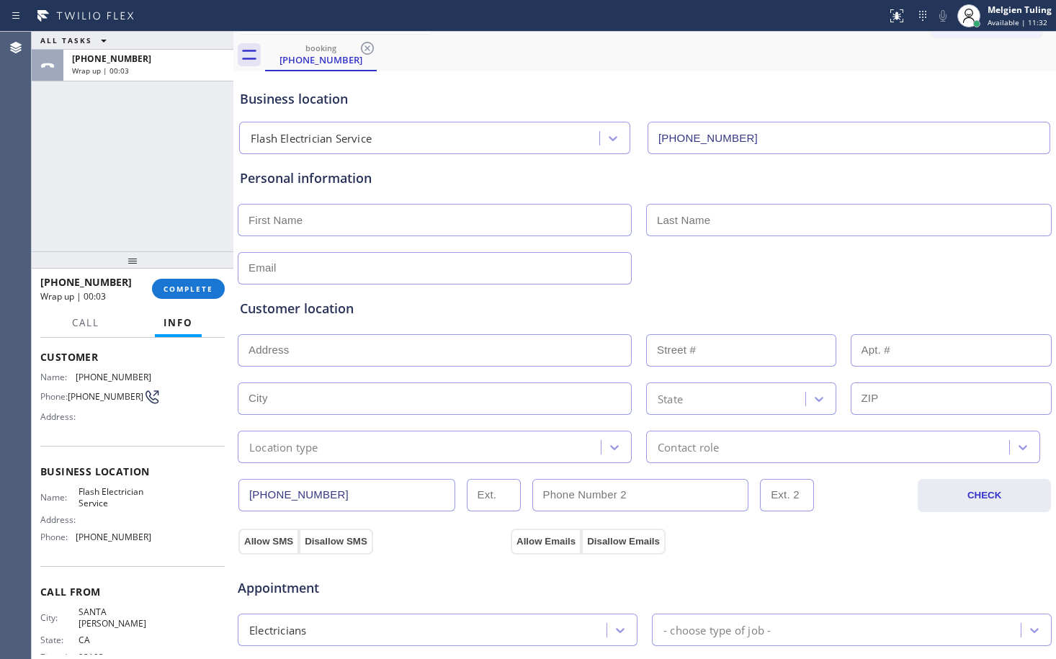
scroll to position [0, 0]
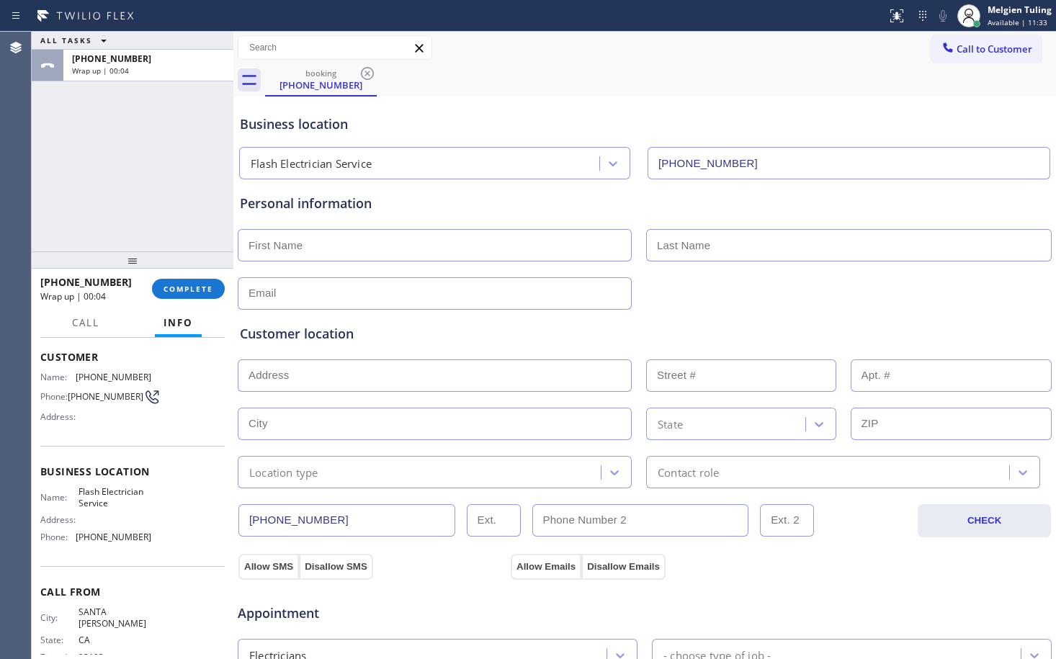
click at [339, 243] on input "text" at bounding box center [435, 245] width 394 height 32
click at [399, 288] on input "text" at bounding box center [435, 293] width 394 height 32
click at [248, 377] on input "text" at bounding box center [435, 375] width 394 height 32
paste input "Avenue C, Redondo Beach, CA 90277"
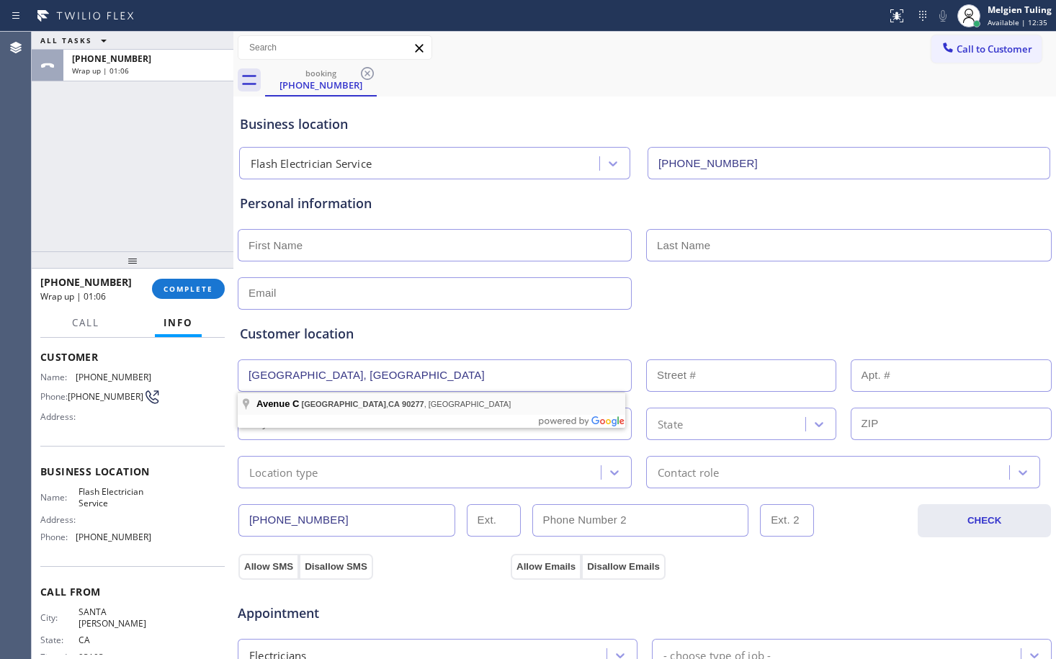
type input "Avenue C"
type input "Redondo Beach"
type input "90277"
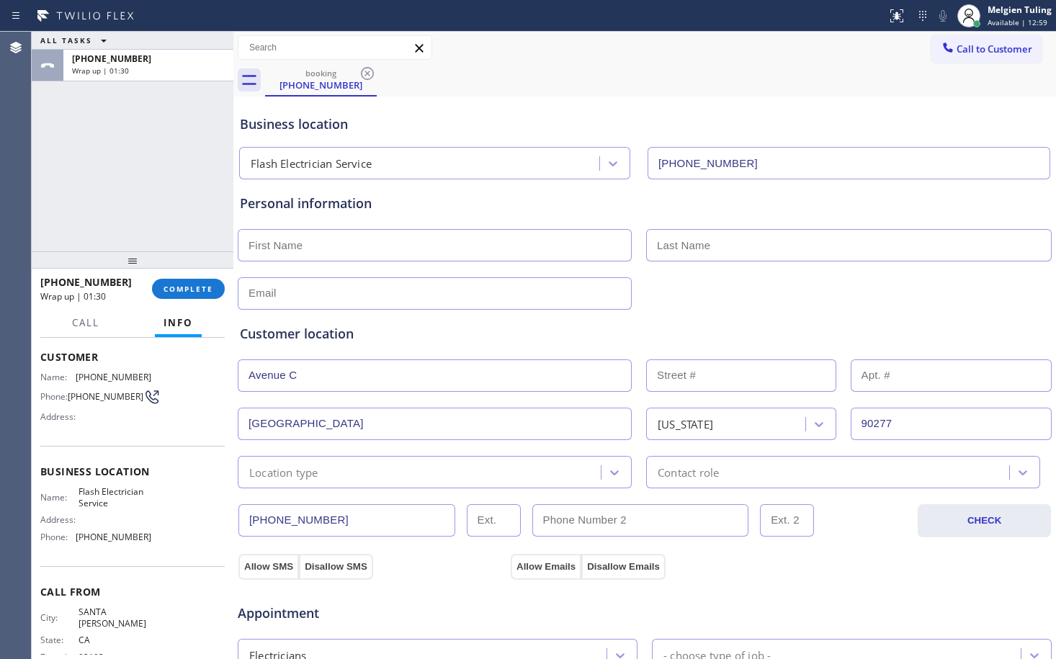
click at [805, 325] on div "Customer location" at bounding box center [645, 333] width 810 height 19
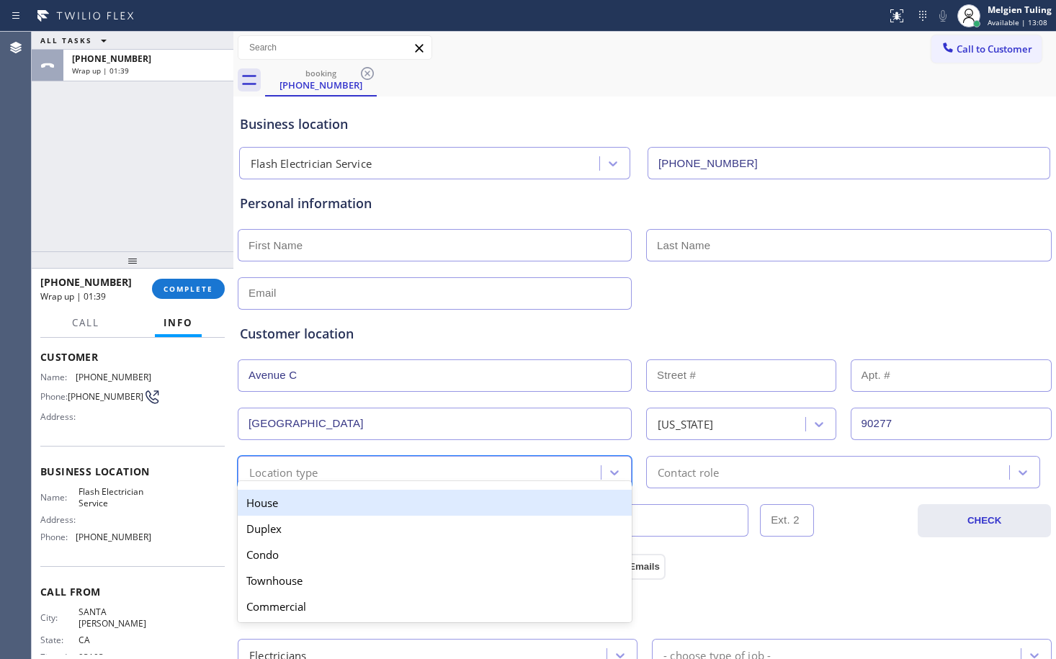
drag, startPoint x: 805, startPoint y: 325, endPoint x: 476, endPoint y: 479, distance: 363.4
click at [476, 479] on div "Location type" at bounding box center [421, 472] width 359 height 25
click at [389, 504] on div "House" at bounding box center [435, 503] width 394 height 26
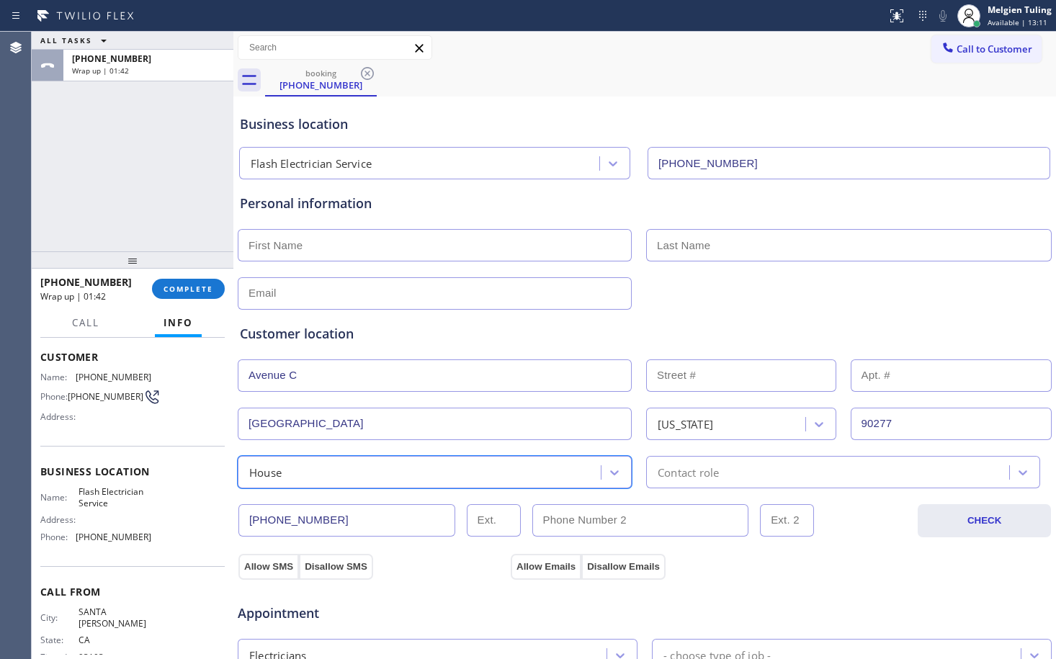
click at [720, 475] on div "Contact role" at bounding box center [829, 472] width 359 height 25
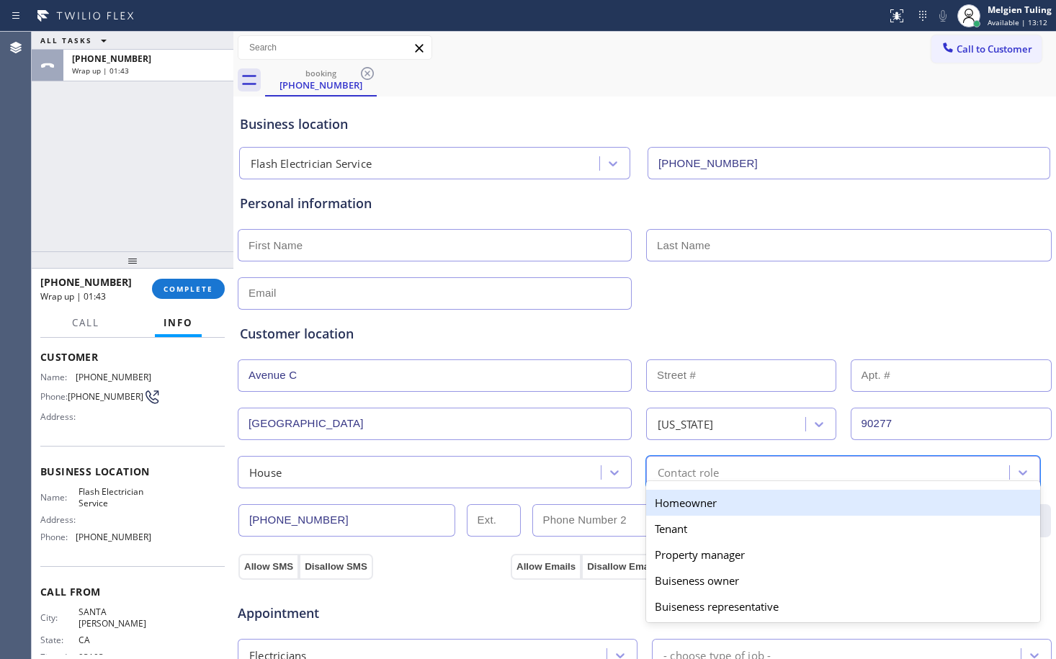
click at [683, 506] on div "Homeowner" at bounding box center [843, 503] width 394 height 26
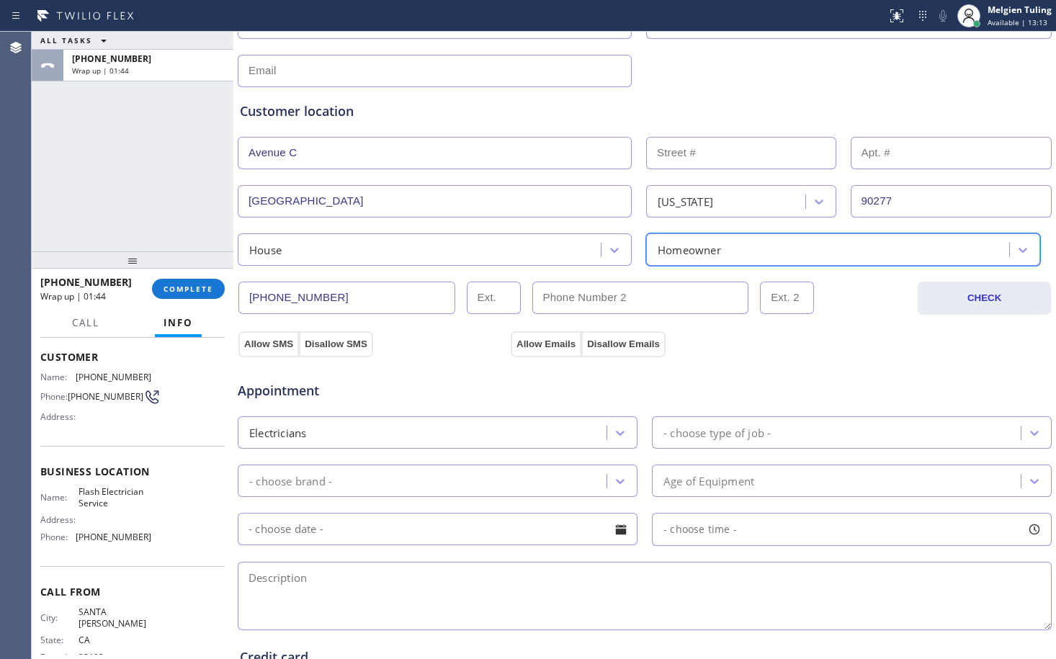
scroll to position [360, 0]
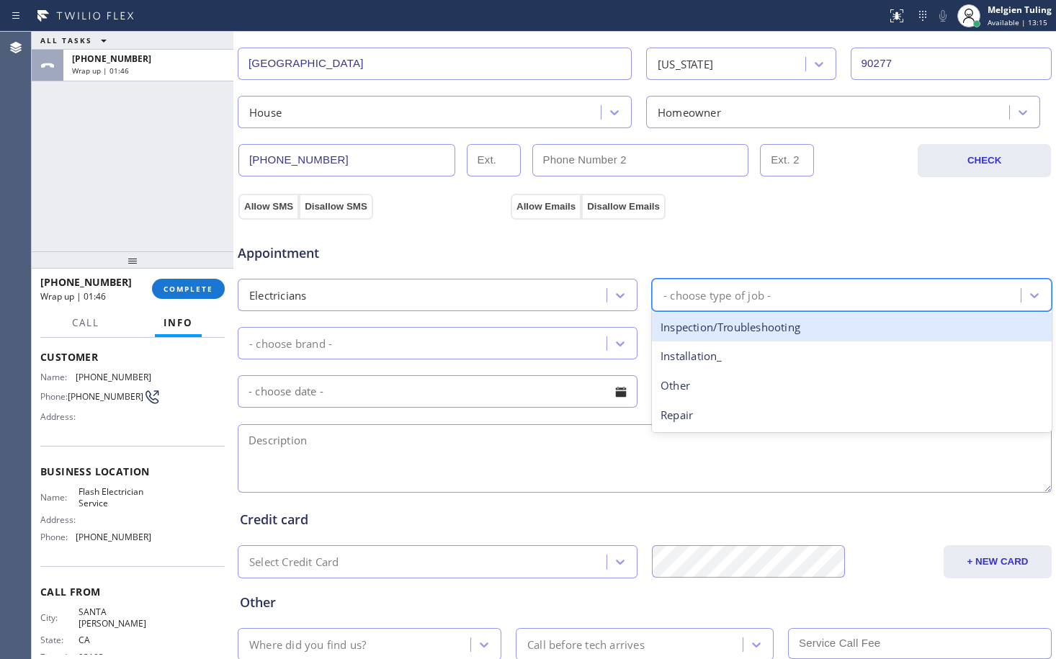
click at [725, 292] on div "- choose type of job -" at bounding box center [716, 295] width 107 height 17
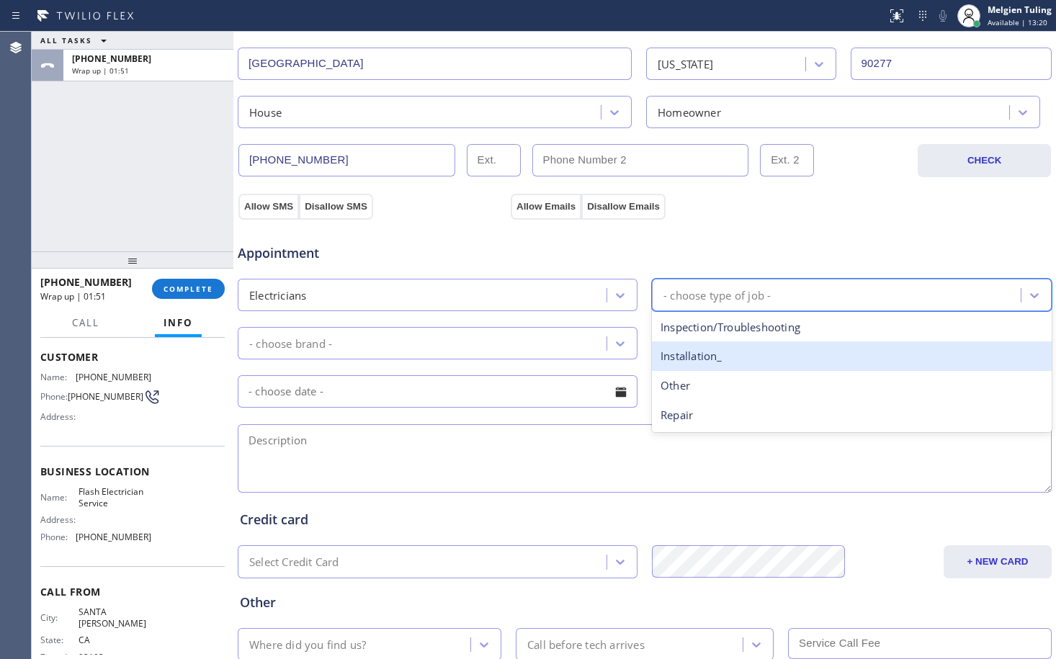
click at [709, 362] on div "Installation_" at bounding box center [852, 356] width 400 height 30
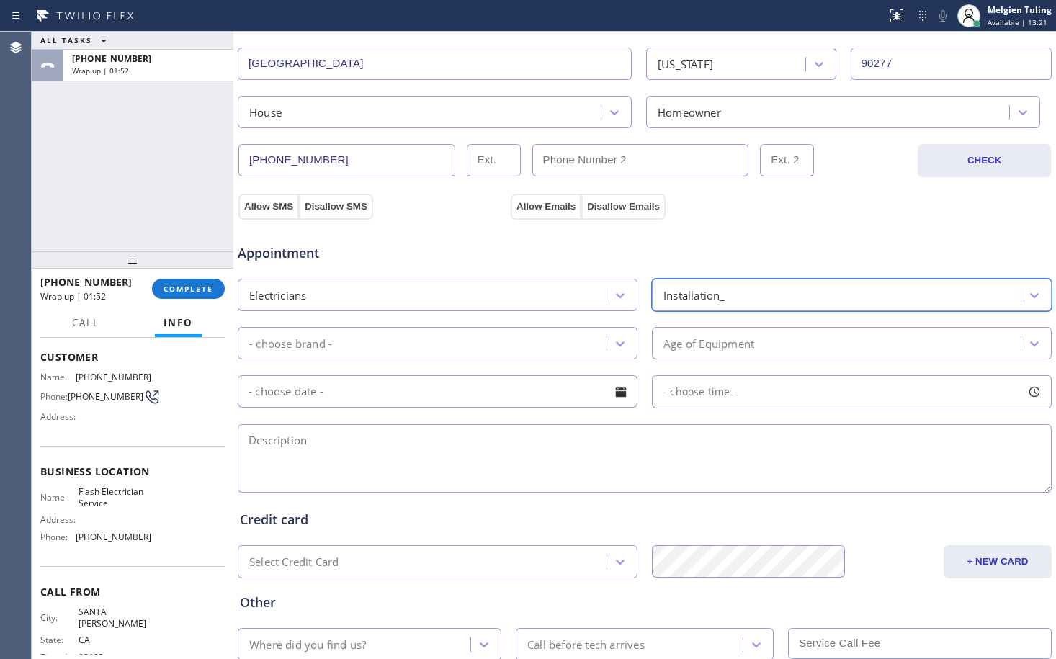
click at [459, 341] on div "- choose brand -" at bounding box center [424, 343] width 364 height 25
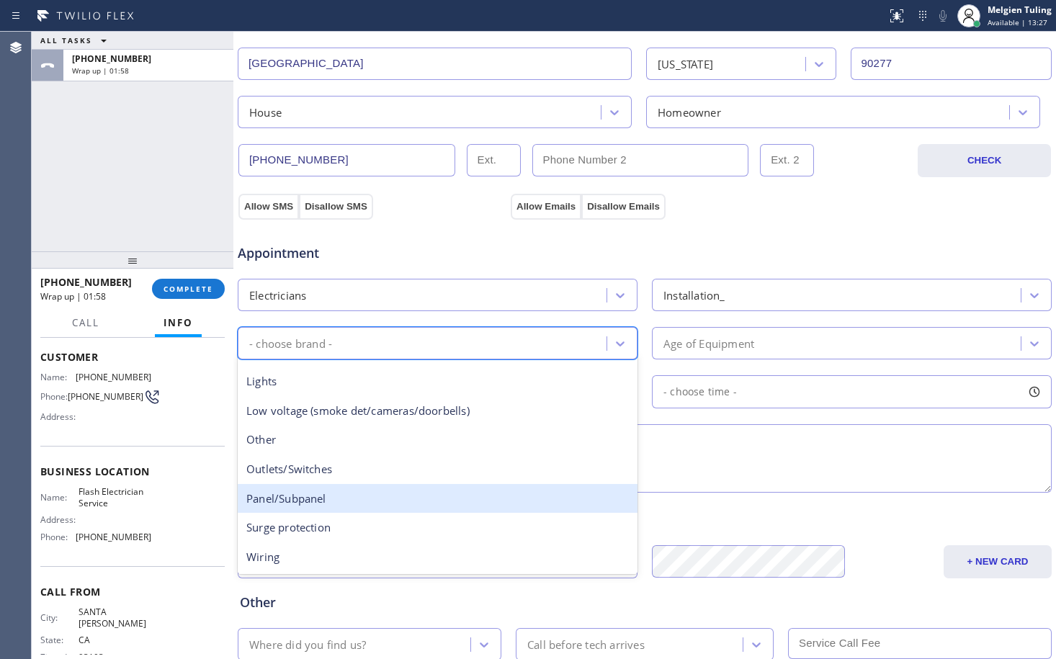
scroll to position [112, 0]
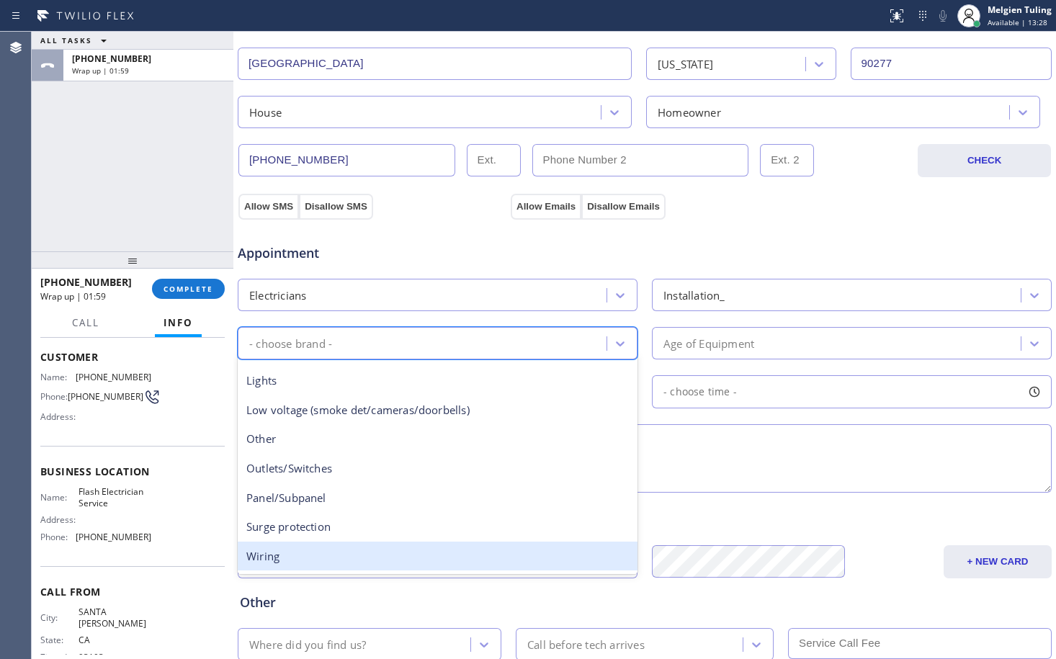
click at [261, 562] on div "Wiring" at bounding box center [438, 557] width 400 height 30
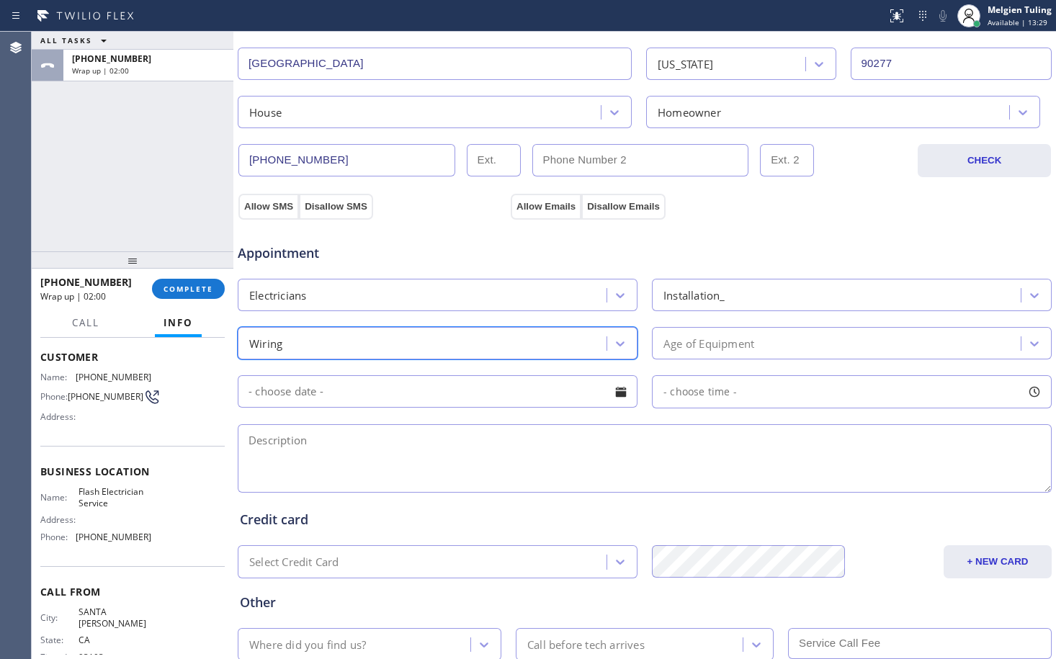
click at [687, 350] on div "Age of Equipment" at bounding box center [708, 343] width 91 height 17
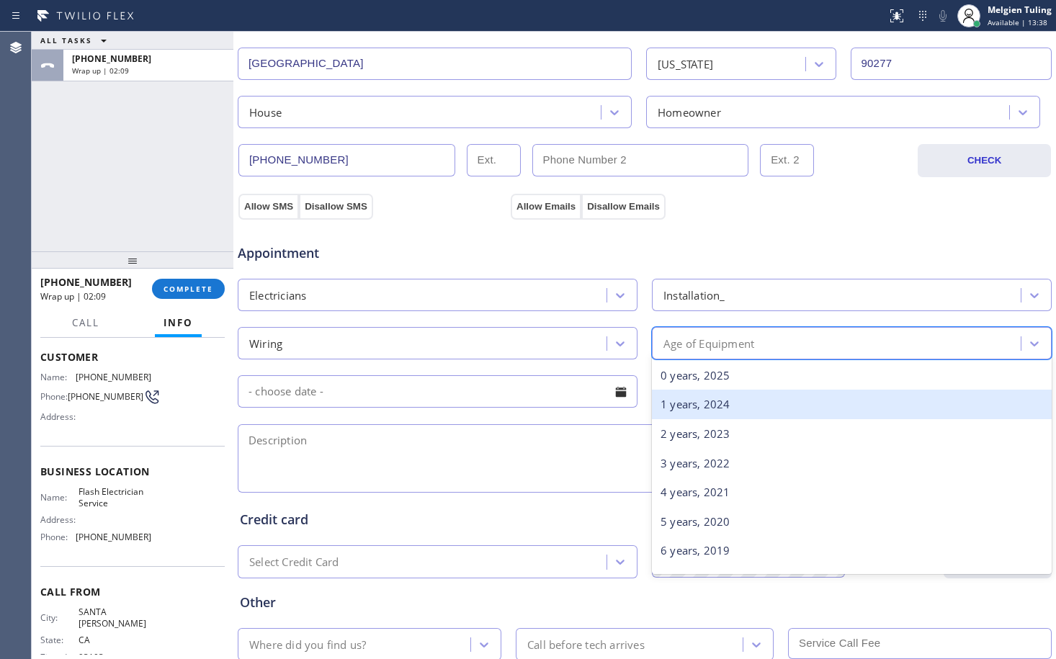
click at [722, 402] on div "1 years, 2024" at bounding box center [852, 405] width 400 height 30
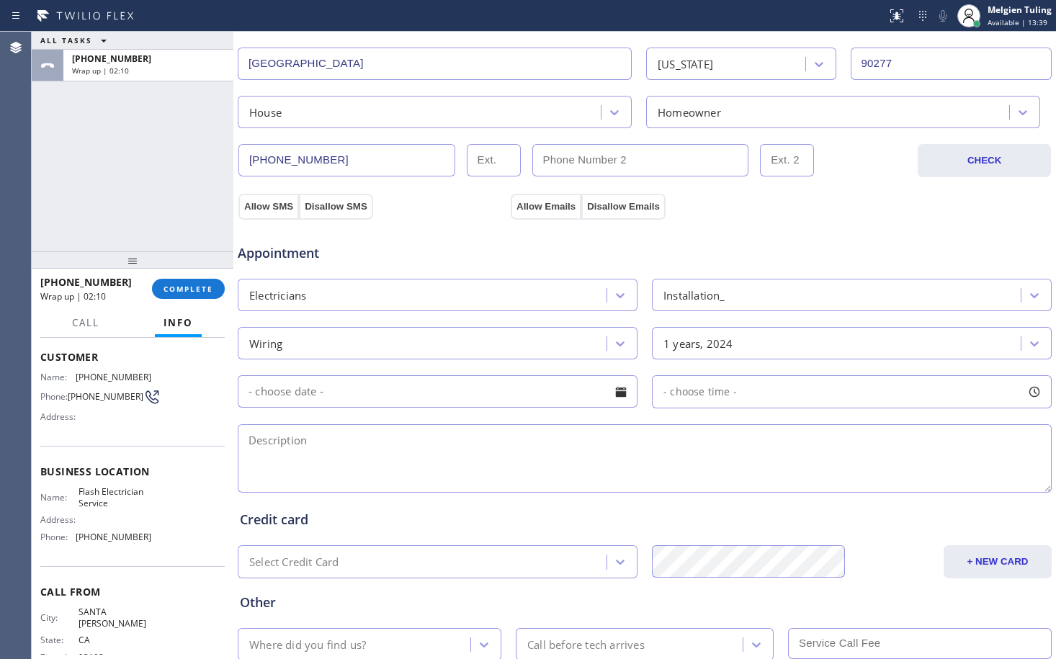
click at [423, 387] on input "text" at bounding box center [438, 391] width 400 height 32
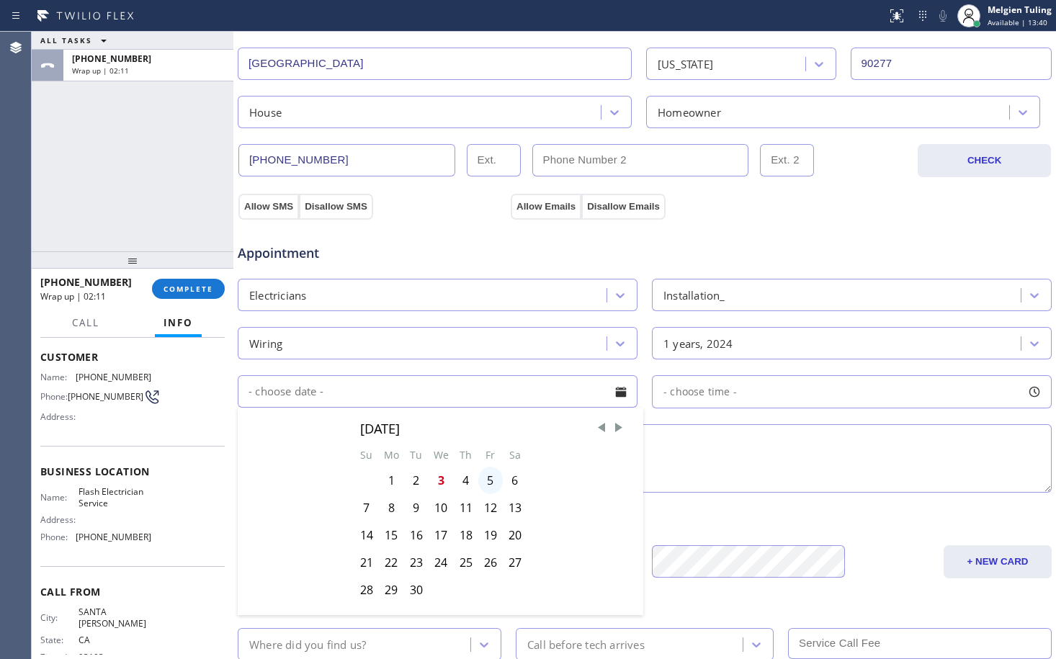
click at [486, 482] on div "5" at bounding box center [490, 480] width 24 height 27
type input "09/05/2025"
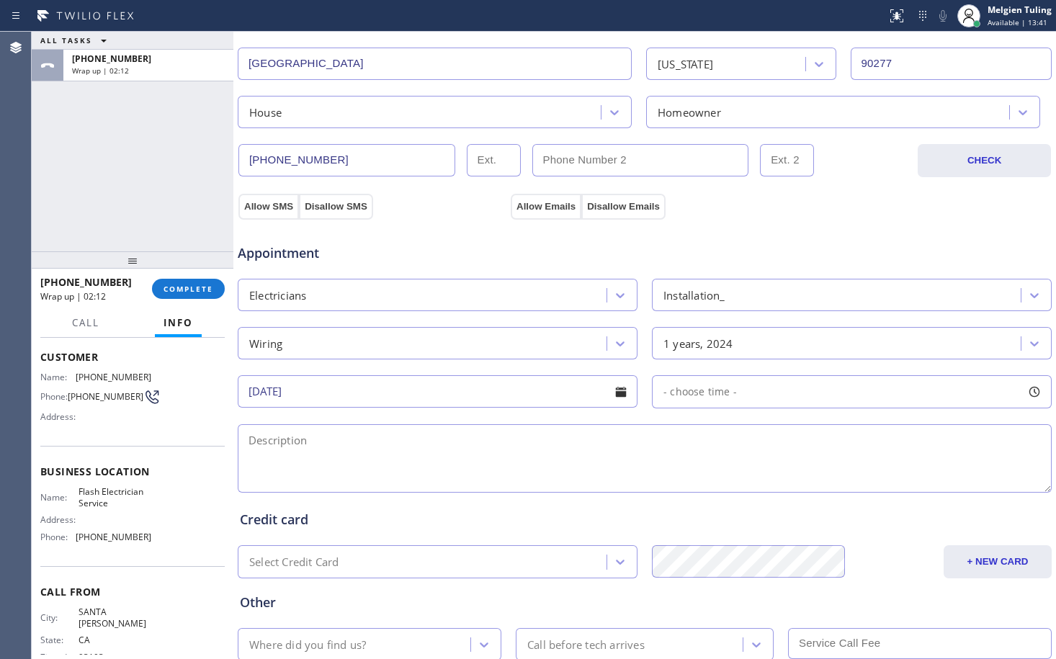
click at [712, 393] on span "- choose time -" at bounding box center [699, 392] width 73 height 14
drag, startPoint x: 665, startPoint y: 478, endPoint x: 723, endPoint y: 474, distance: 57.8
click at [711, 474] on div at bounding box center [709, 480] width 17 height 30
drag, startPoint x: 732, startPoint y: 474, endPoint x: 817, endPoint y: 477, distance: 85.0
click at [817, 477] on div "FROM TILL 8:00 AM 10:00 AM" at bounding box center [841, 460] width 378 height 104
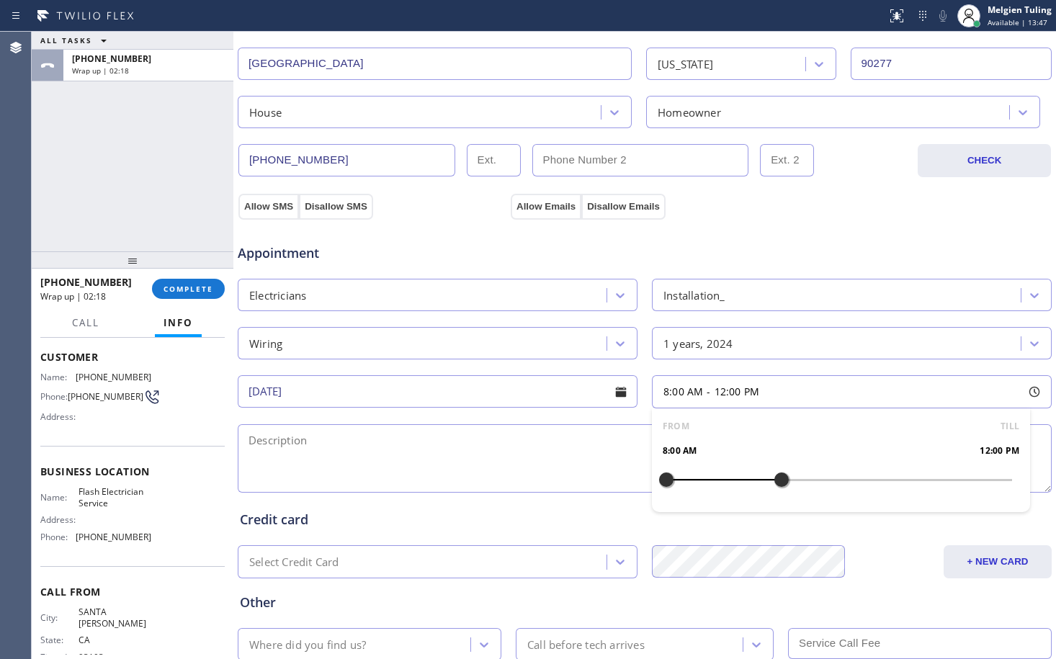
drag, startPoint x: 718, startPoint y: 482, endPoint x: 774, endPoint y: 485, distance: 56.3
click at [774, 485] on div at bounding box center [781, 480] width 17 height 30
drag, startPoint x: 664, startPoint y: 480, endPoint x: 689, endPoint y: 475, distance: 25.0
click at [689, 475] on div at bounding box center [694, 480] width 17 height 30
click at [351, 464] on textarea at bounding box center [645, 458] width 814 height 68
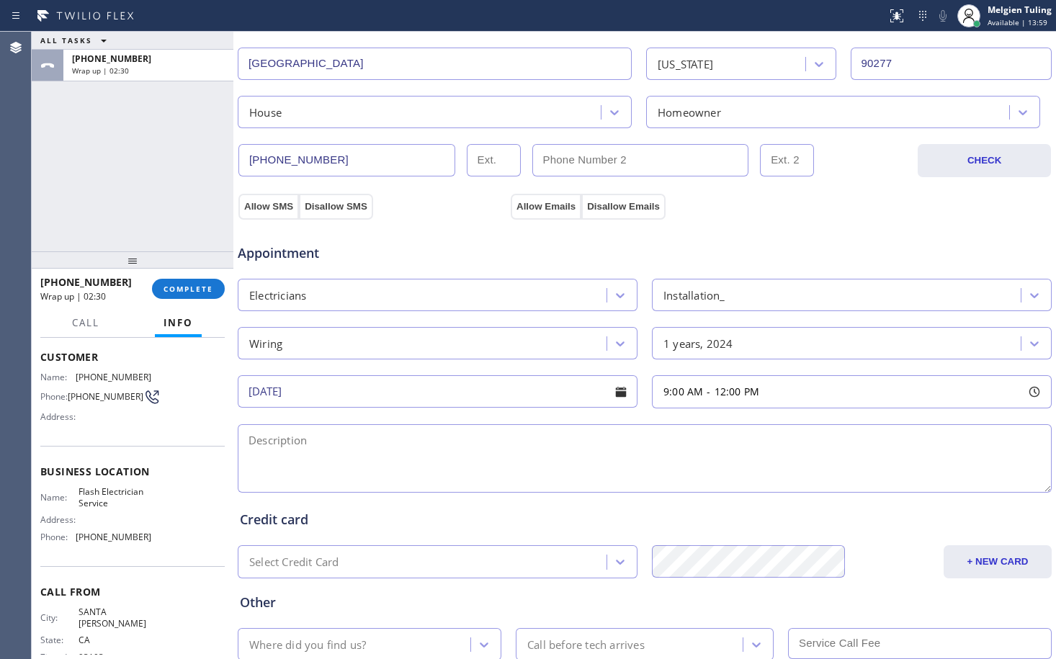
click at [256, 439] on textarea at bounding box center [645, 458] width 814 height 68
paste textarea "no electricity in the 2nd floor of the house/ dont know how to put wire/have th…"
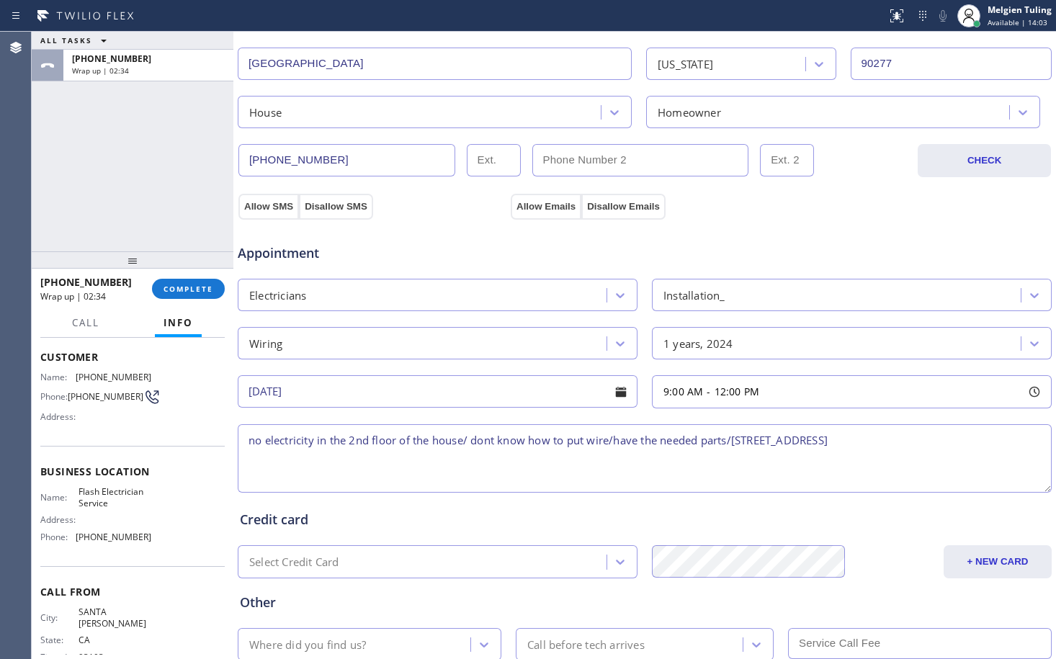
click at [735, 439] on textarea "no electricity in the 2nd floor of the house/ dont know how to put wire/have th…" at bounding box center [645, 458] width 814 height 68
click at [1006, 441] on textarea "no electricity in the 2nd floor of the house/ dont know how to put wire/have th…" at bounding box center [645, 458] width 814 height 68
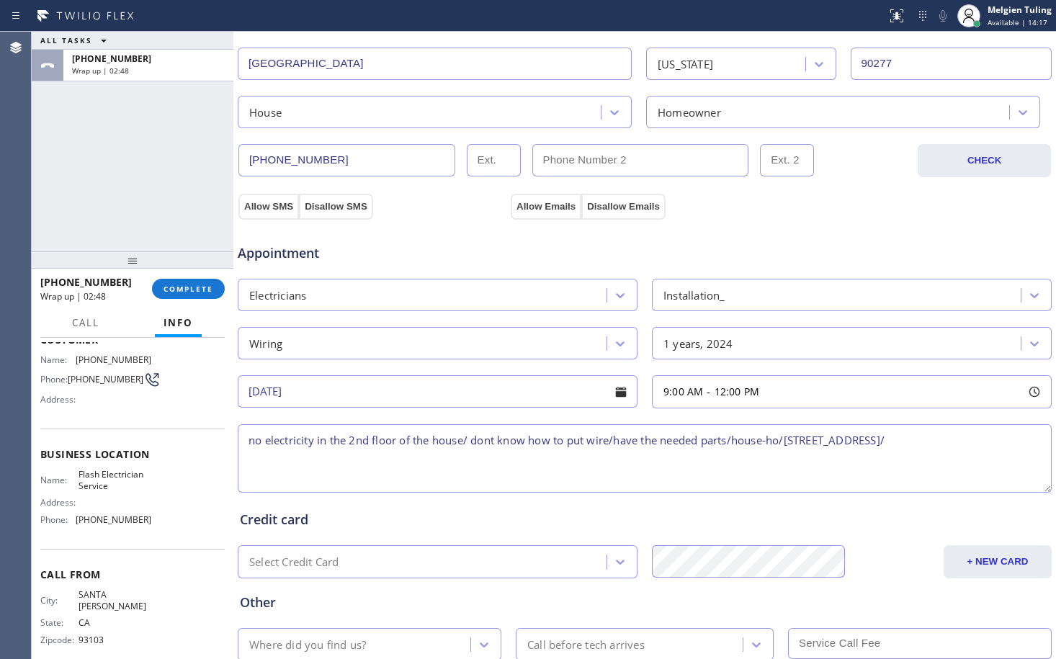
scroll to position [98, 0]
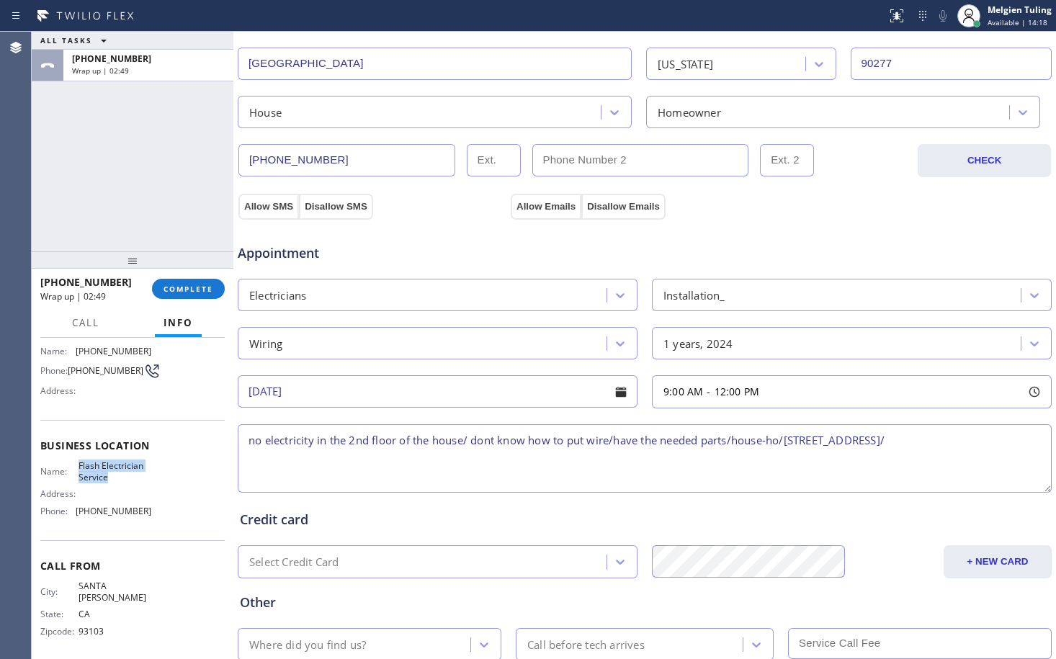
drag, startPoint x: 145, startPoint y: 483, endPoint x: 76, endPoint y: 470, distance: 70.3
click at [76, 470] on div "Name: Flash Electrician Service Address: Phone: (844) 760-2924" at bounding box center [132, 491] width 184 height 62
copy div "Flash Electrician Service"
click at [1013, 440] on textarea "no electricity in the 2nd floor of the house/ dont know how to put wire/have th…" at bounding box center [645, 458] width 814 height 68
paste textarea "Flash Electrician Service"
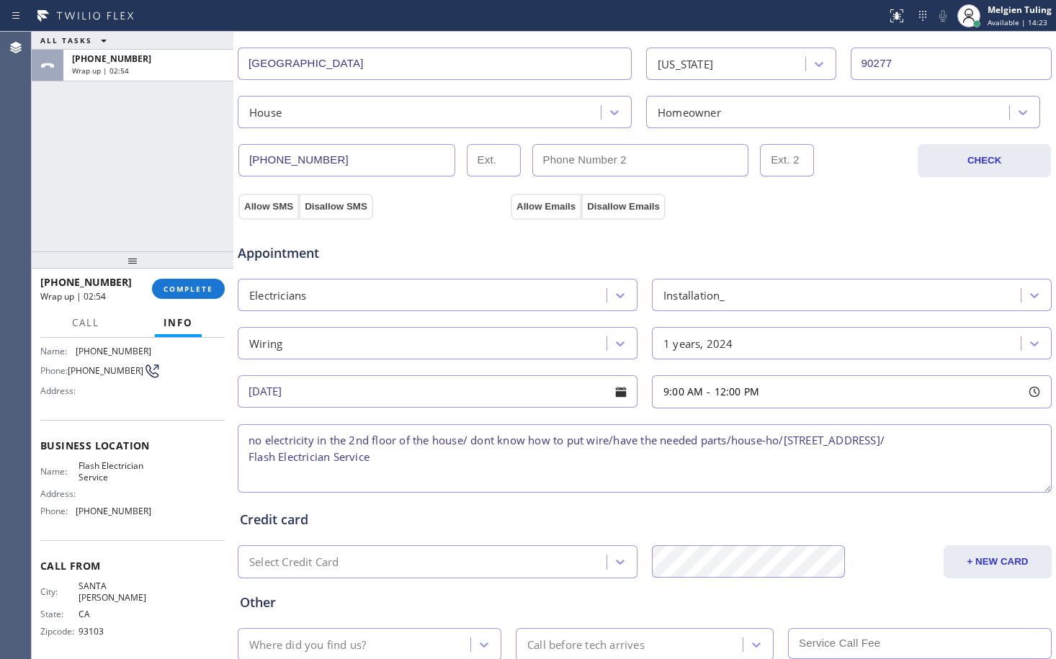
click at [248, 439] on textarea "no electricity in the 2nd floor of the house/ dont know how to put wire/have th…" at bounding box center [645, 458] width 814 height 68
click at [249, 473] on textarea "9-12/free estimate/no electricity in the 2nd floor of the house/ dont know how …" at bounding box center [645, 458] width 814 height 68
click at [483, 459] on textarea "9-12/free estimate/no electricity in the 2nd floor of the house/ dont know how …" at bounding box center [645, 458] width 814 height 68
click at [536, 459] on textarea "9-12/free estimate/no electricity in the 2nd floor of the house/ dont know how …" at bounding box center [645, 458] width 814 height 68
click at [691, 458] on textarea "9-12/free estimate/no electricity in the 2nd floor of the house/ dont know how …" at bounding box center [645, 458] width 814 height 68
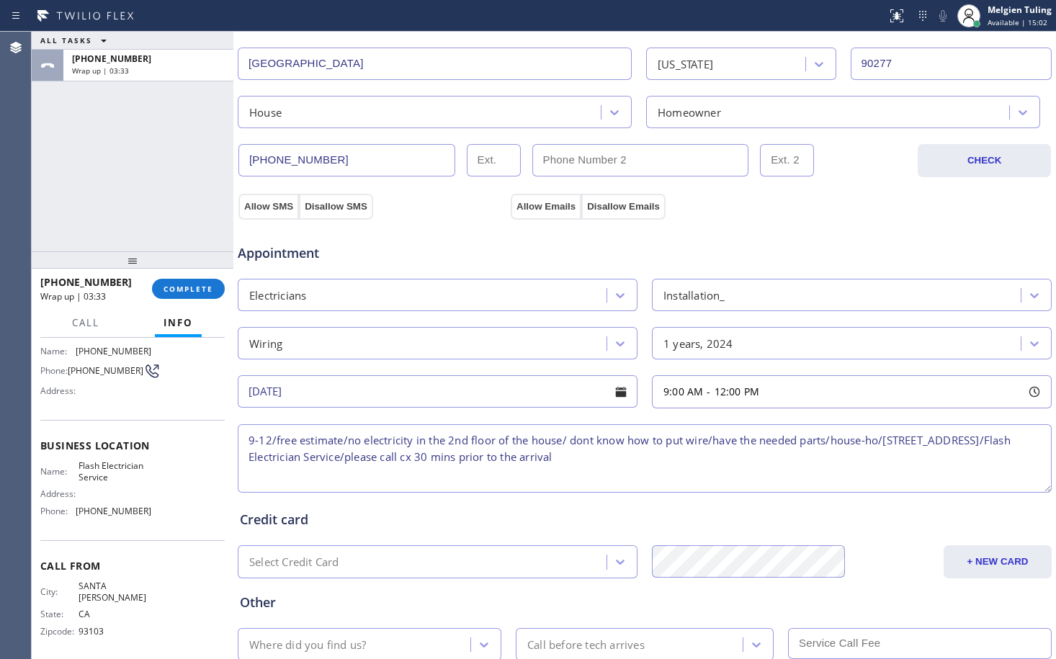
click at [591, 438] on textarea "9-12/free estimate/no electricity in the 2nd floor of the house/ dont know how …" at bounding box center [645, 458] width 814 height 68
type textarea "9-12/free estimate/no electricity in the 2nd floor of the house/ don't know how…"
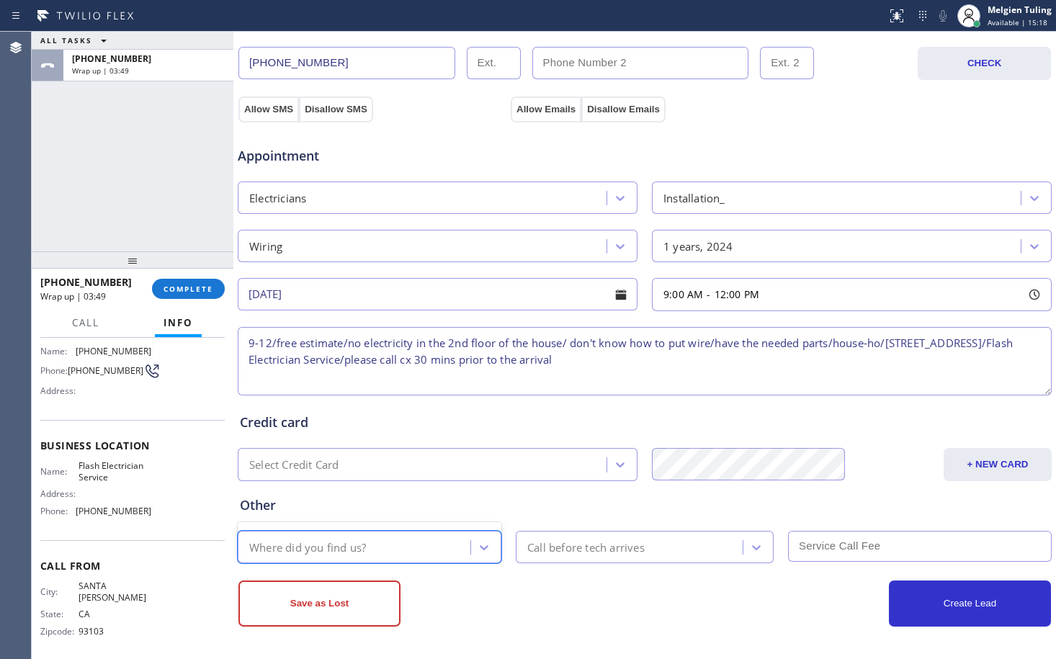
click at [394, 542] on div "Where did you find us?" at bounding box center [356, 546] width 228 height 25
type input "goo"
click at [302, 544] on div "goo" at bounding box center [356, 546] width 228 height 25
click at [302, 544] on div "Where did you find us?" at bounding box center [307, 547] width 117 height 17
click at [483, 542] on icon at bounding box center [484, 547] width 14 height 14
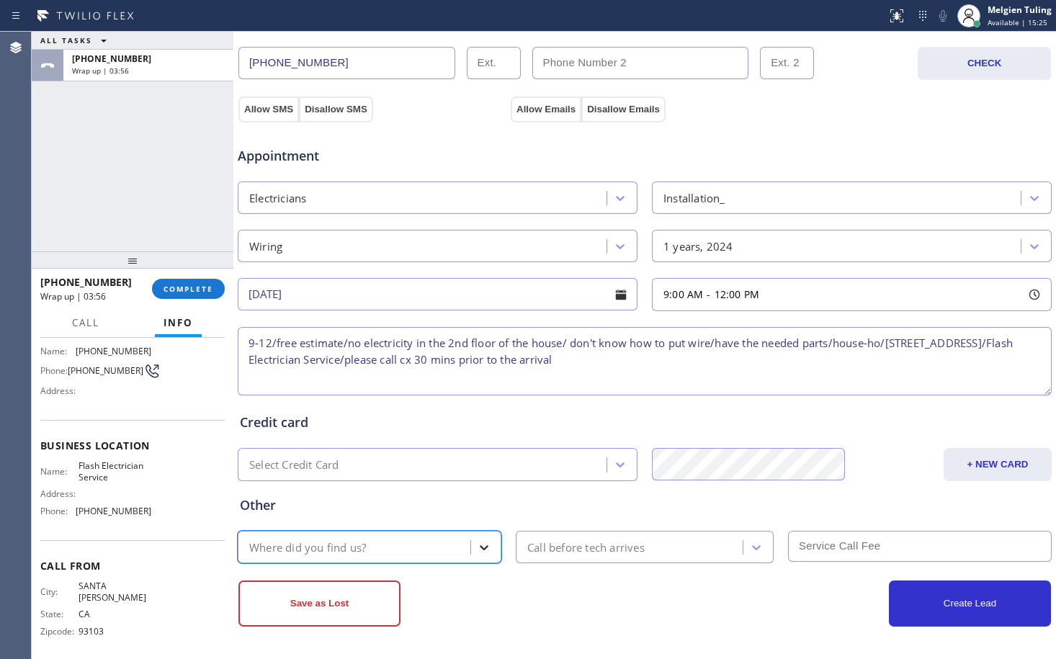
click at [483, 543] on icon at bounding box center [484, 547] width 14 height 14
click at [385, 545] on div "Where did you find us?" at bounding box center [356, 546] width 228 height 25
type input "g"
click at [569, 550] on div "Call before tech arrives" at bounding box center [585, 547] width 117 height 17
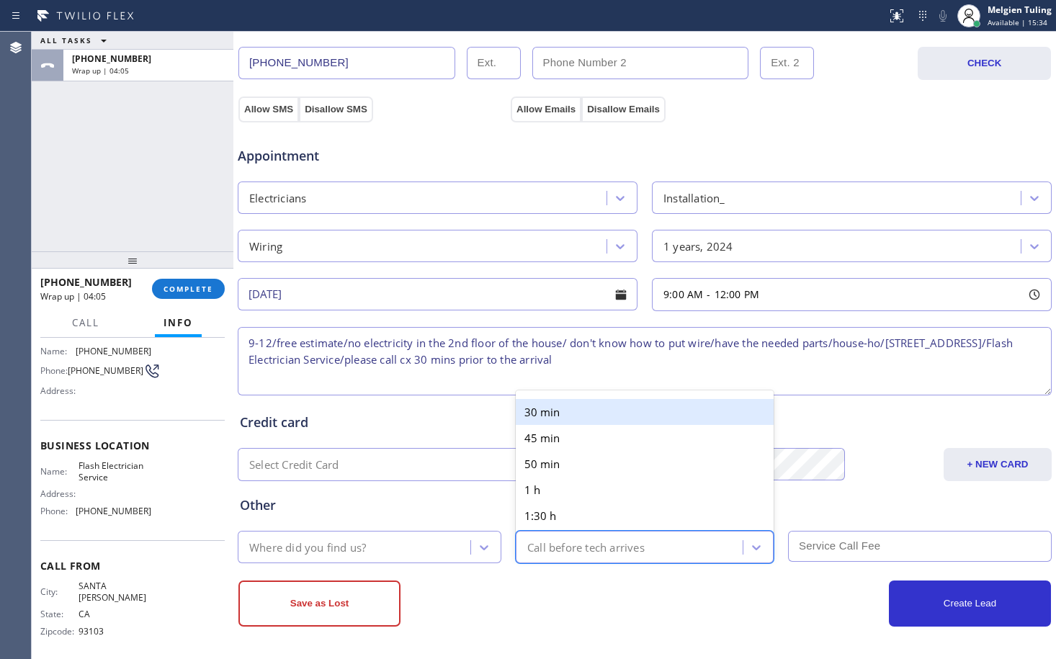
click at [565, 411] on div "30 min" at bounding box center [645, 412] width 258 height 26
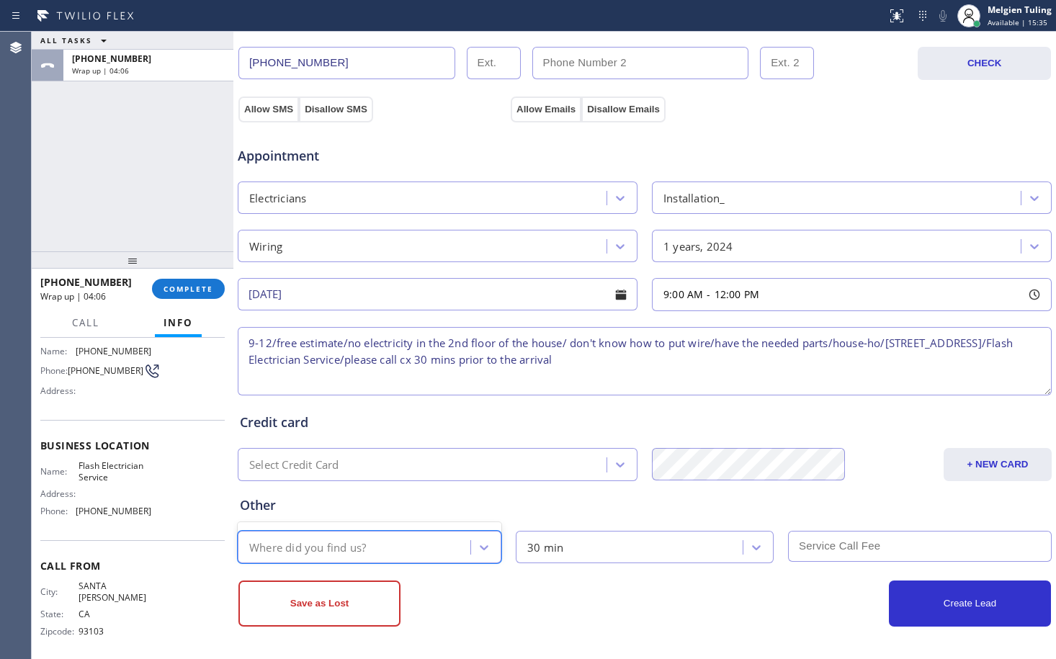
click at [434, 547] on div "Where did you find us?" at bounding box center [356, 546] width 228 height 25
type input "G"
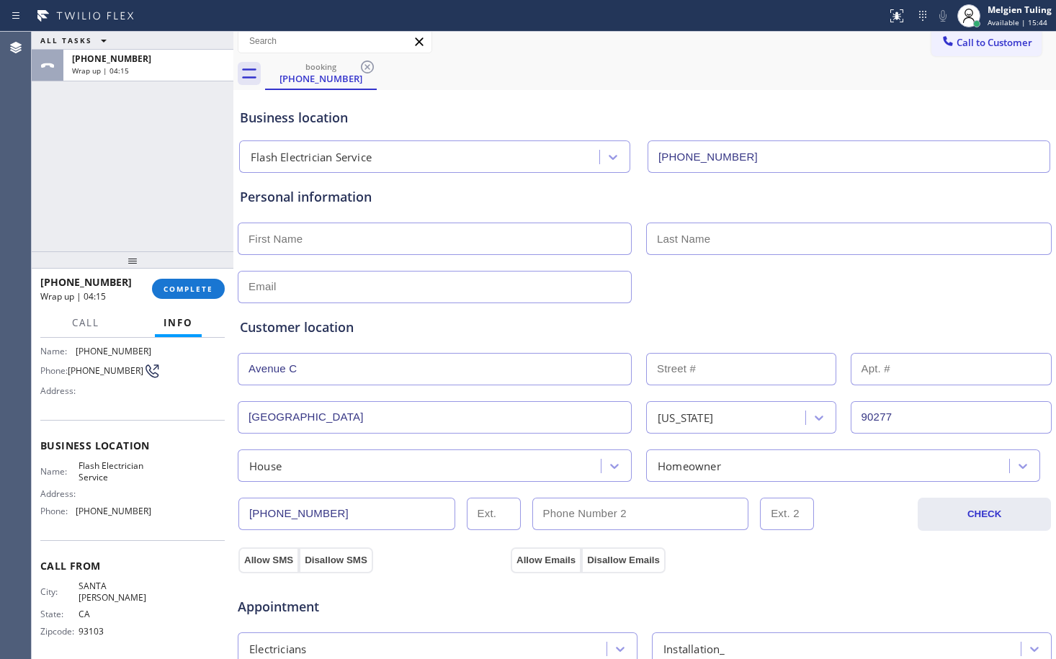
scroll to position [0, 0]
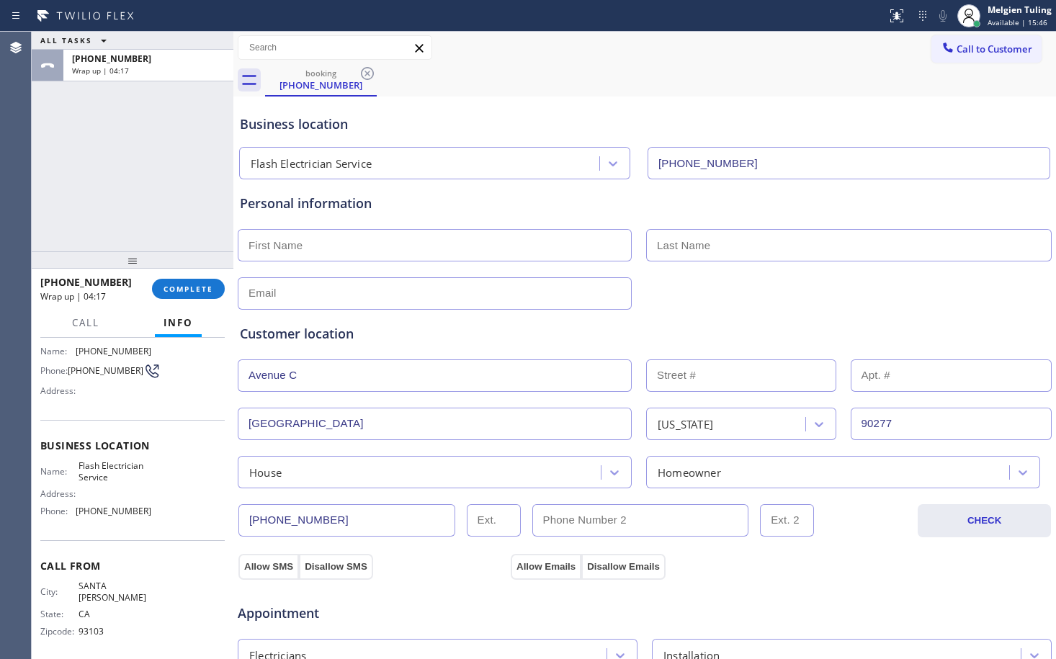
click at [336, 241] on input "text" at bounding box center [435, 245] width 394 height 32
type input "m"
type input "Mohsen"
click at [684, 244] on input "text" at bounding box center [848, 245] width 405 height 32
type input "Jamei"
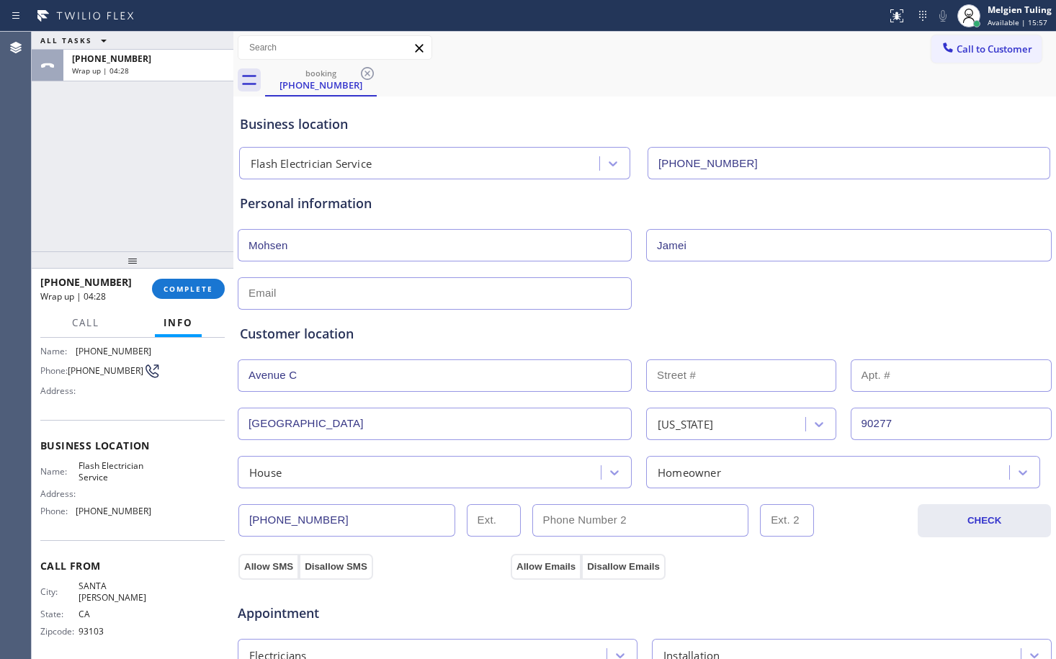
click at [398, 302] on input "text" at bounding box center [435, 293] width 394 height 32
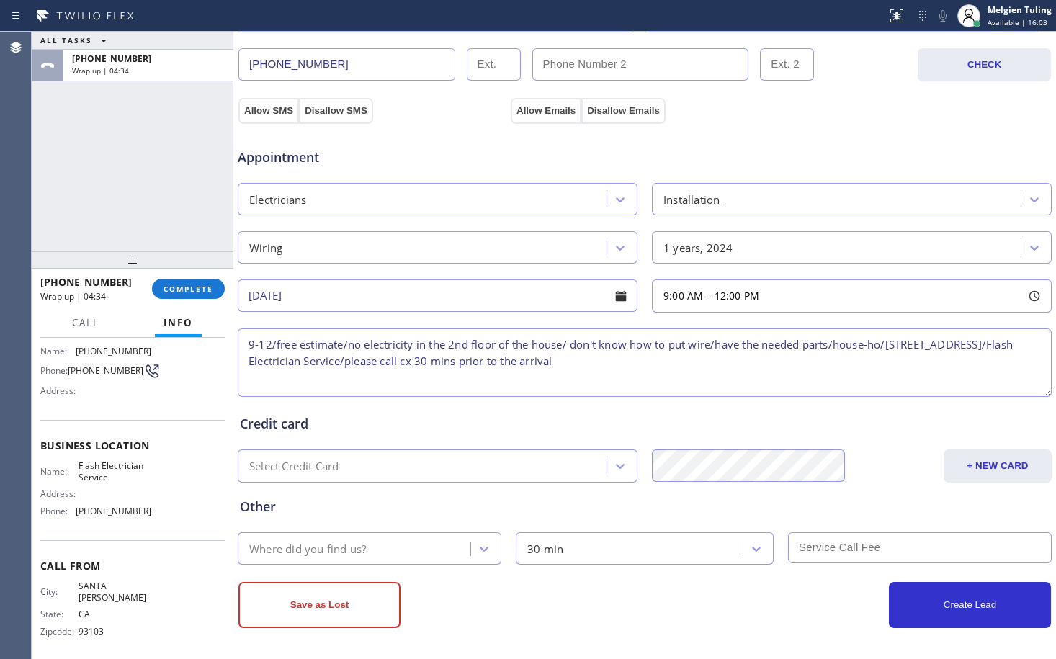
scroll to position [457, 0]
type input "no@gmail.com"
drag, startPoint x: 724, startPoint y: 373, endPoint x: 225, endPoint y: 346, distance: 499.2
click at [225, 346] on div "ALL TASKS ALL TASKS ACTIVE TASKS TASKS IN WRAP UP +18052847928 Wrap up | 04:36 …" at bounding box center [544, 345] width 1024 height 627
click at [397, 550] on div "Where did you find us?" at bounding box center [356, 546] width 228 height 25
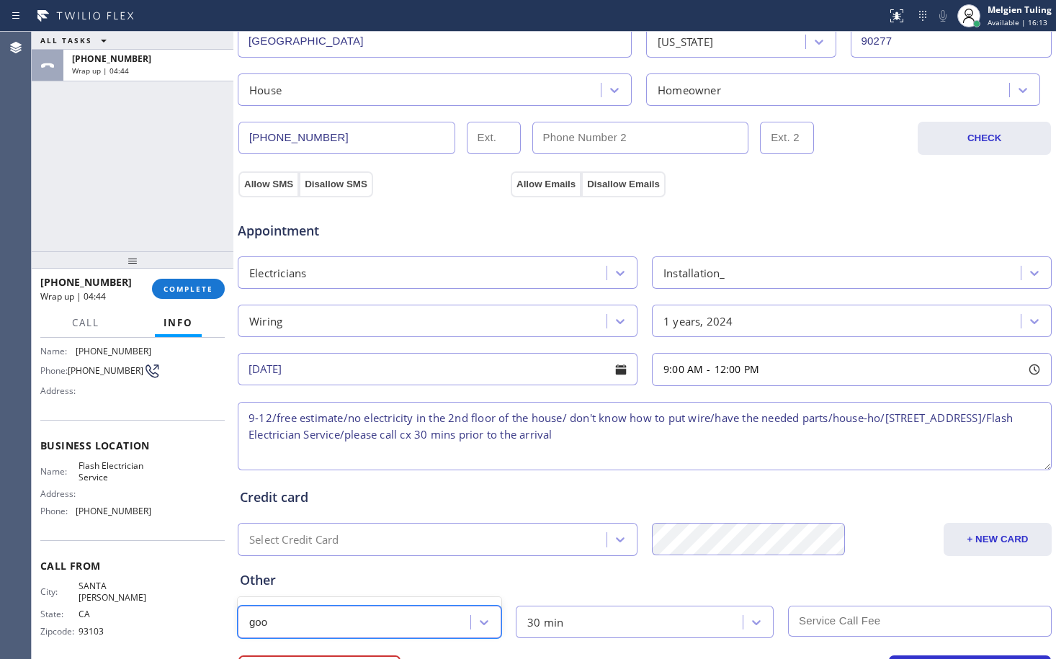
scroll to position [313, 0]
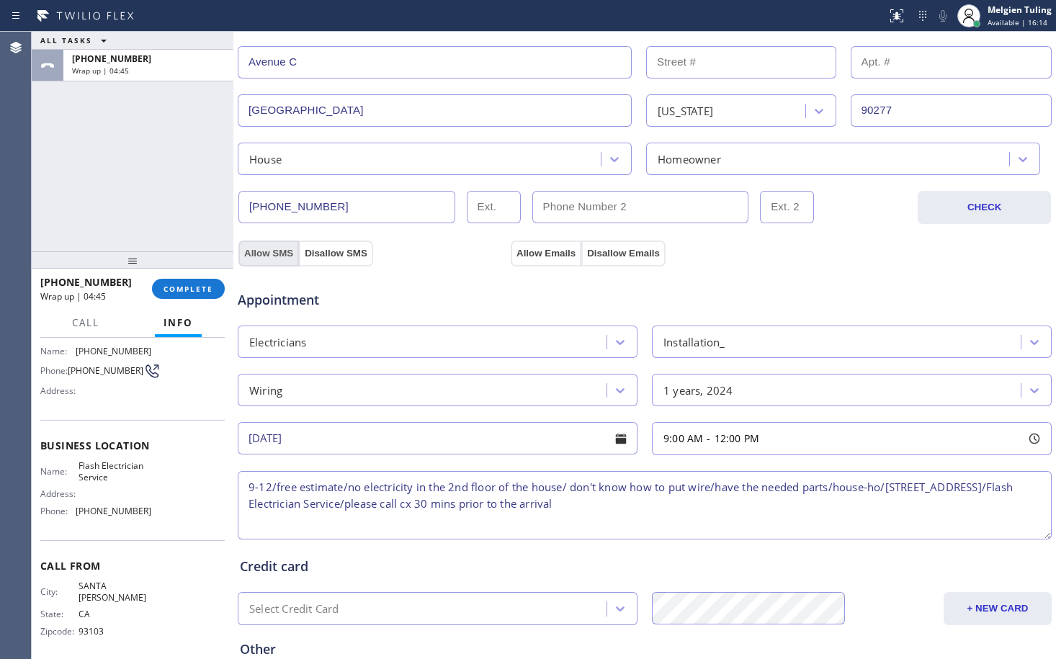
type input "goo"
click at [267, 250] on button "Allow SMS" at bounding box center [268, 254] width 60 height 26
click at [542, 251] on button "Allow Emails" at bounding box center [546, 254] width 71 height 26
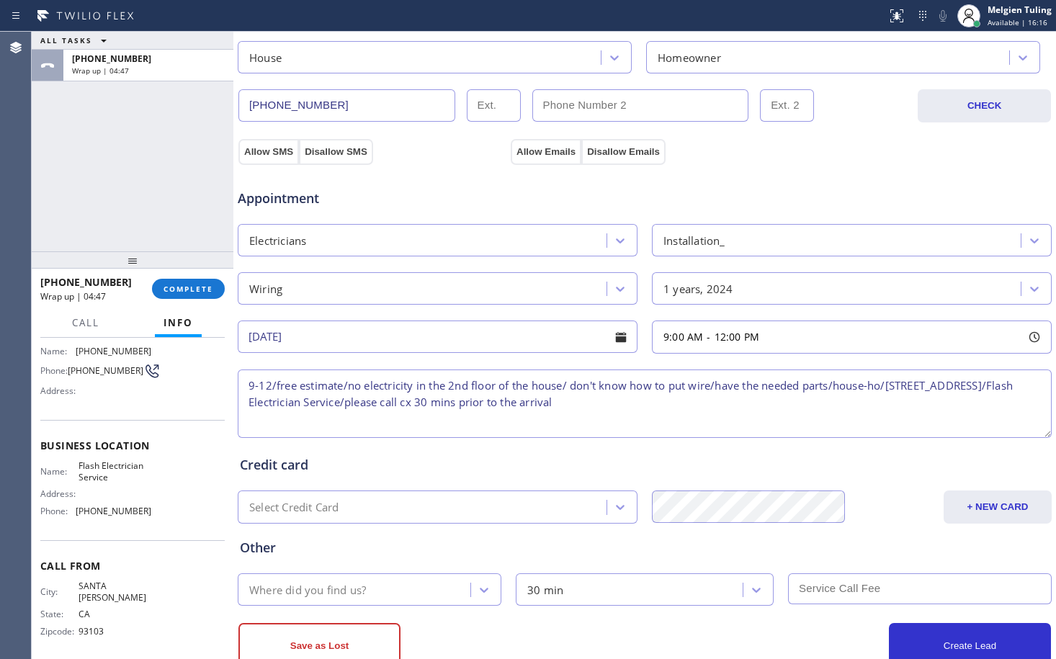
scroll to position [457, 0]
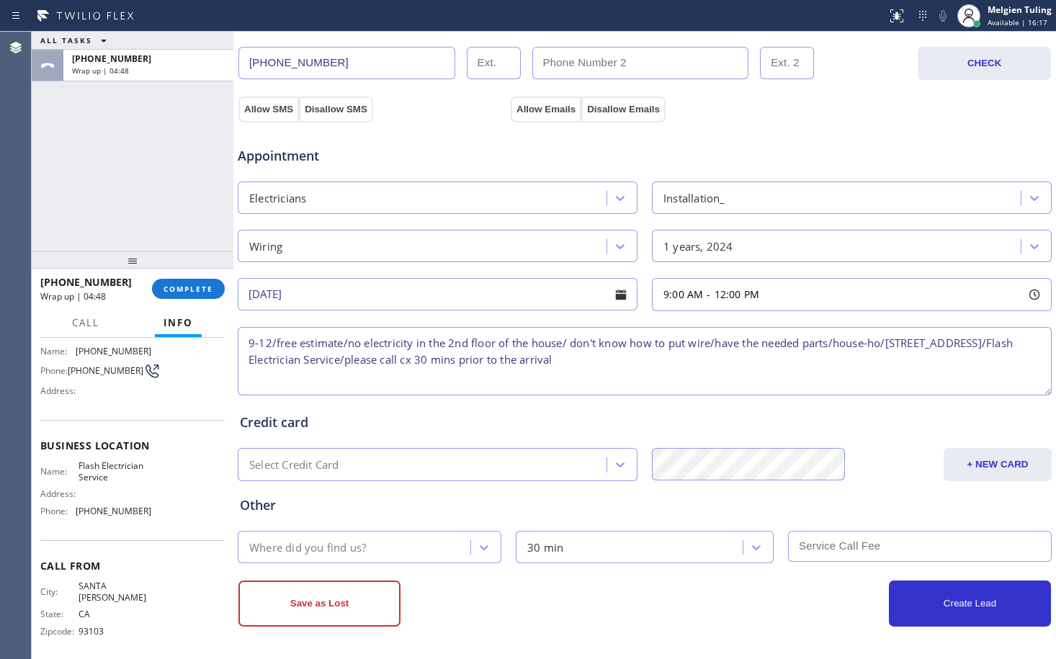
click at [454, 551] on div "Where did you find us?" at bounding box center [356, 546] width 228 height 25
type input "g"
click at [481, 547] on icon at bounding box center [484, 547] width 14 height 14
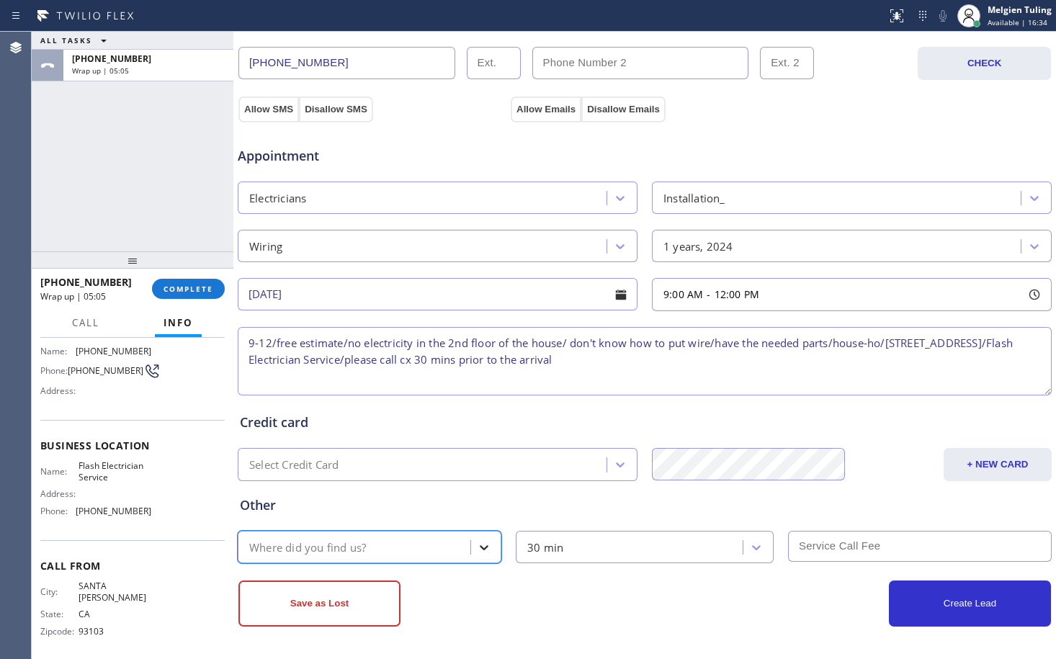
click at [481, 547] on icon at bounding box center [484, 547] width 14 height 14
click at [482, 547] on icon at bounding box center [484, 547] width 14 height 14
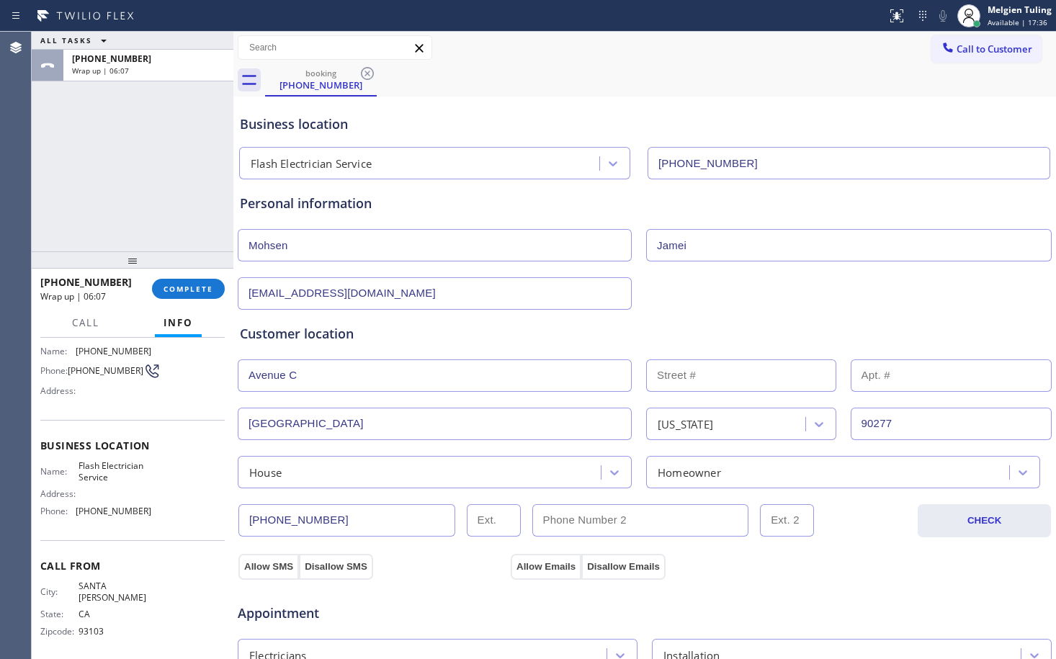
scroll to position [26, 0]
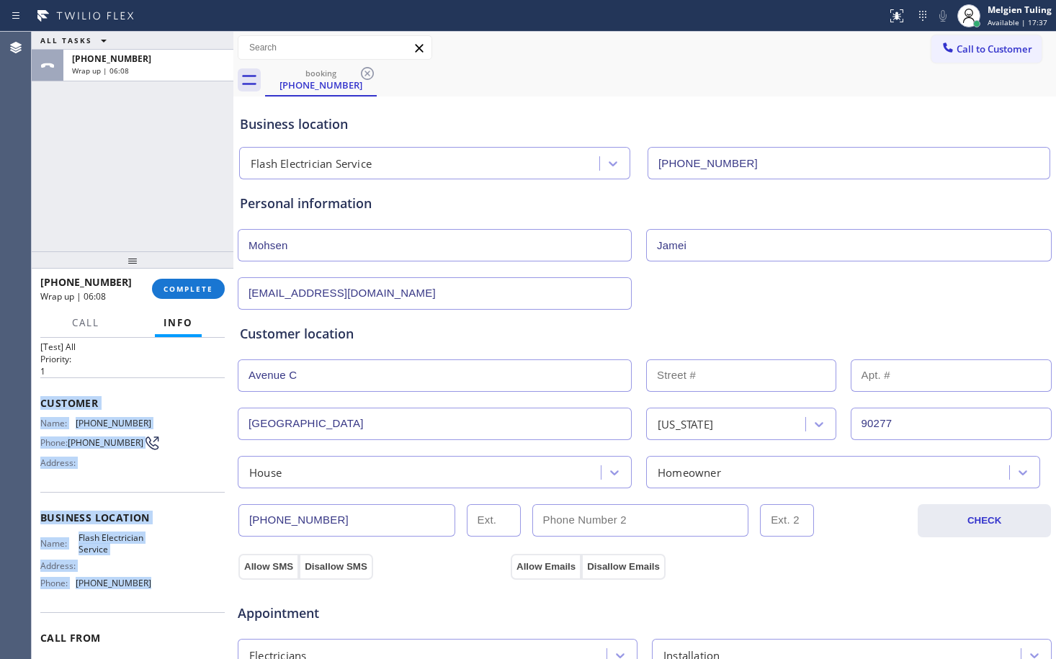
drag, startPoint x: 43, startPoint y: 403, endPoint x: 153, endPoint y: 595, distance: 221.3
click at [153, 595] on div "Context Queue: [Test] All Priority: 1 Customer Name: (805) 284-7928 Phone: (805…" at bounding box center [132, 524] width 184 height 417
copy div "Customer Name: (805) 284-7928 Phone: (805) 284-7928 Address: Business location …"
click at [197, 284] on span "COMPLETE" at bounding box center [188, 289] width 50 height 10
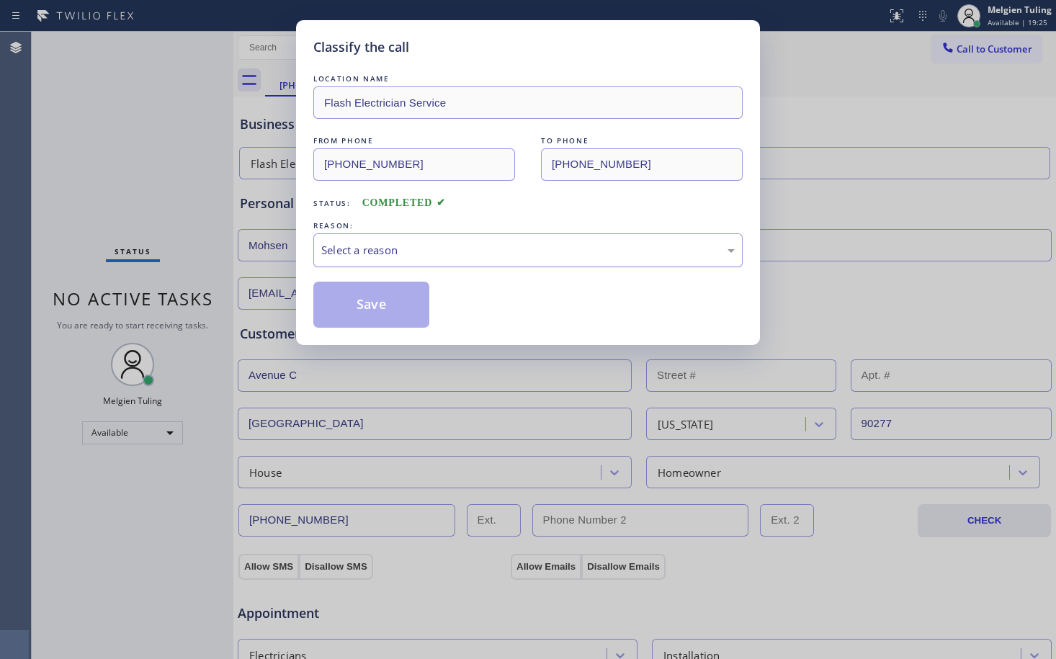
click at [349, 243] on div "Select a reason" at bounding box center [527, 250] width 413 height 17
click at [348, 297] on button "Save" at bounding box center [371, 305] width 116 height 46
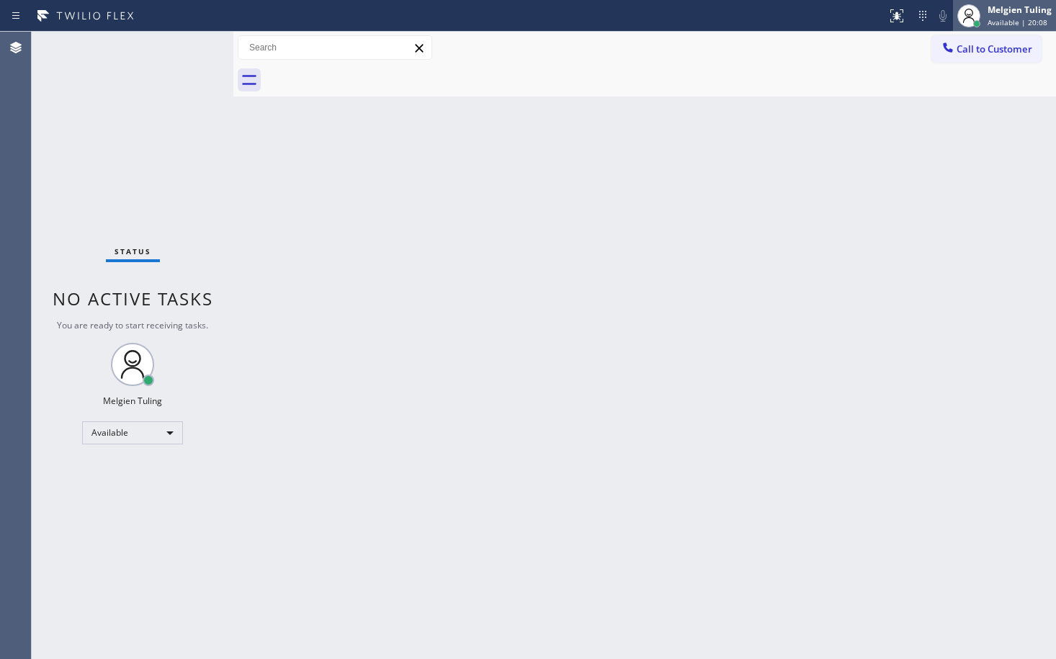
click at [1019, 14] on div "Melgien Tuling" at bounding box center [1019, 10] width 64 height 12
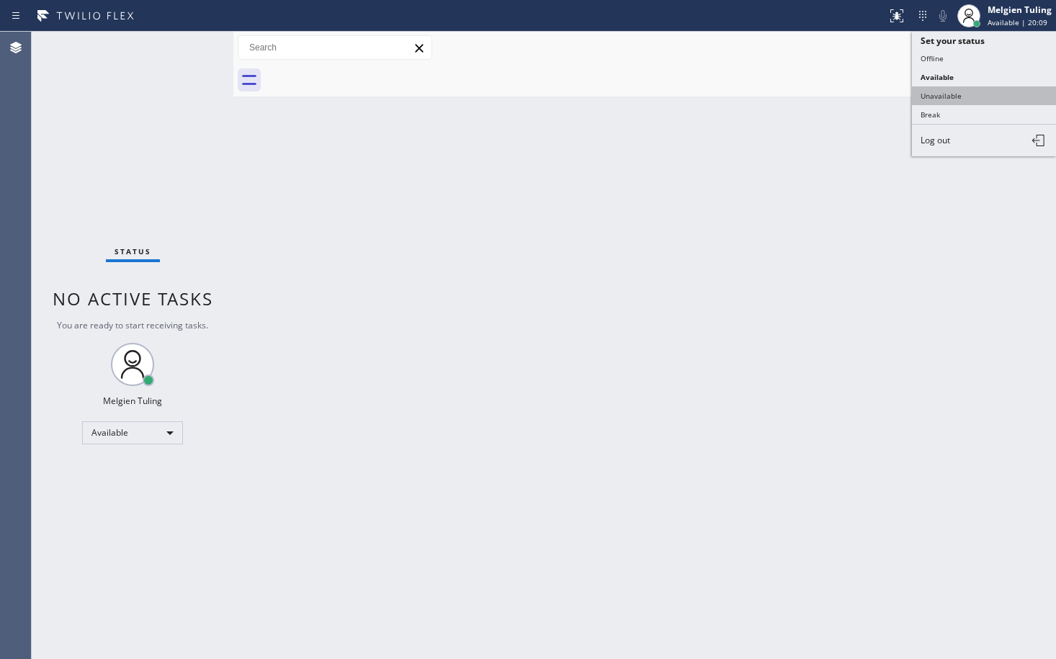
click at [945, 93] on button "Unavailable" at bounding box center [984, 95] width 144 height 19
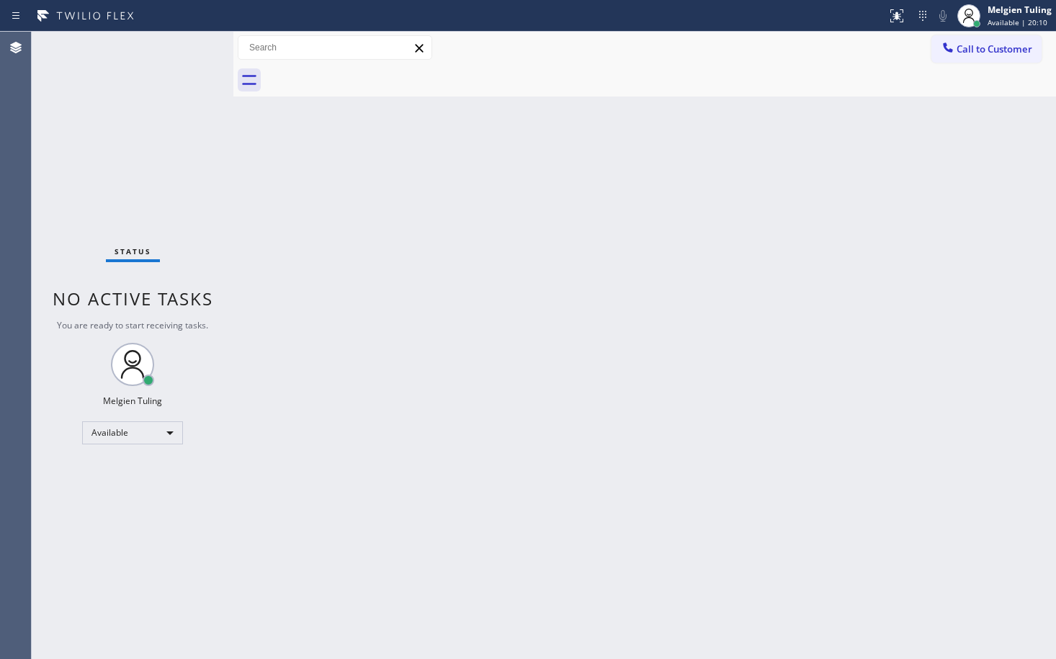
click at [875, 328] on div "Back to Dashboard Change Sender ID Customers Technicians Select a contact Outbo…" at bounding box center [644, 345] width 823 height 627
click at [380, 349] on div "Back to Dashboard Change Sender ID Customers Technicians Select a contact Outbo…" at bounding box center [644, 345] width 823 height 627
click at [958, 49] on span "Call to Customer" at bounding box center [994, 48] width 76 height 13
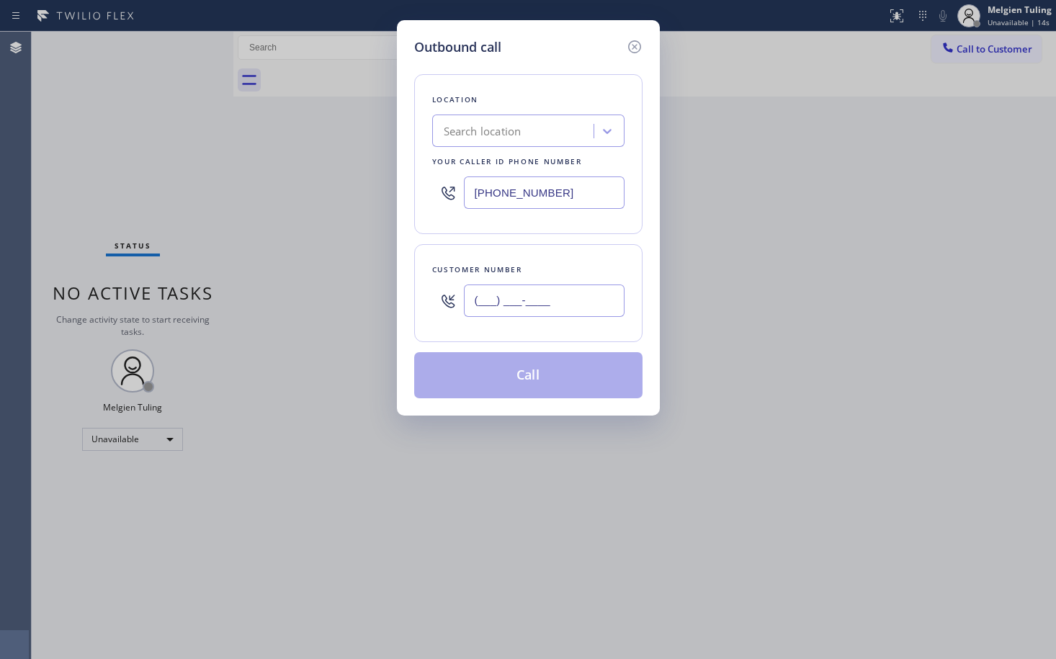
click at [483, 304] on input "(___) ___-____" at bounding box center [544, 300] width 161 height 32
paste input "478) 827-8218"
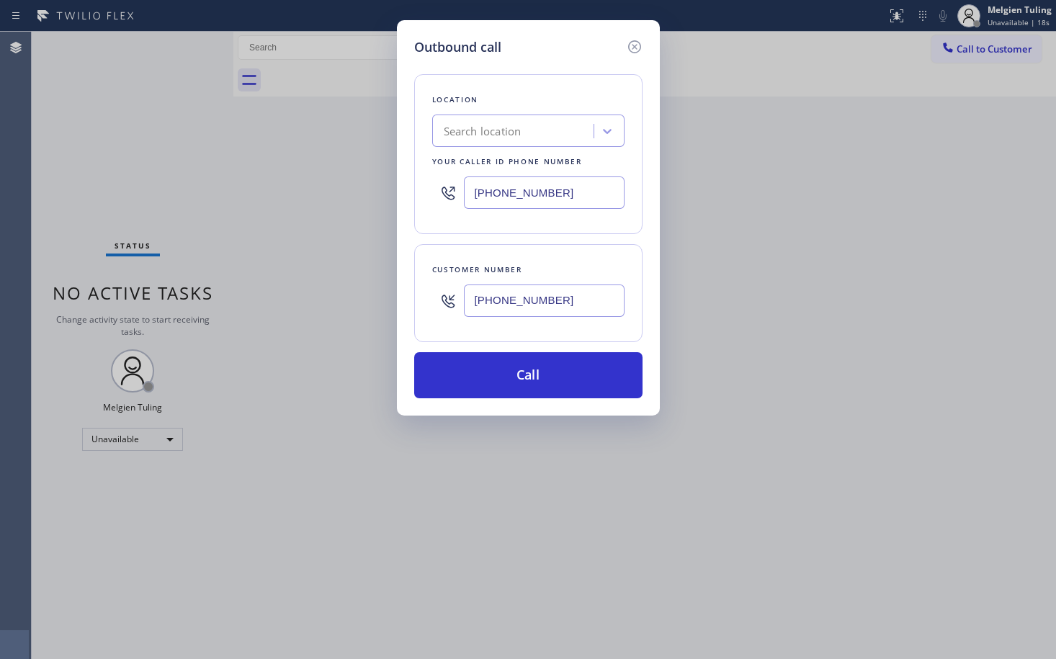
type input "(478) 827-8218"
click at [556, 127] on div "Search location" at bounding box center [514, 131] width 157 height 25
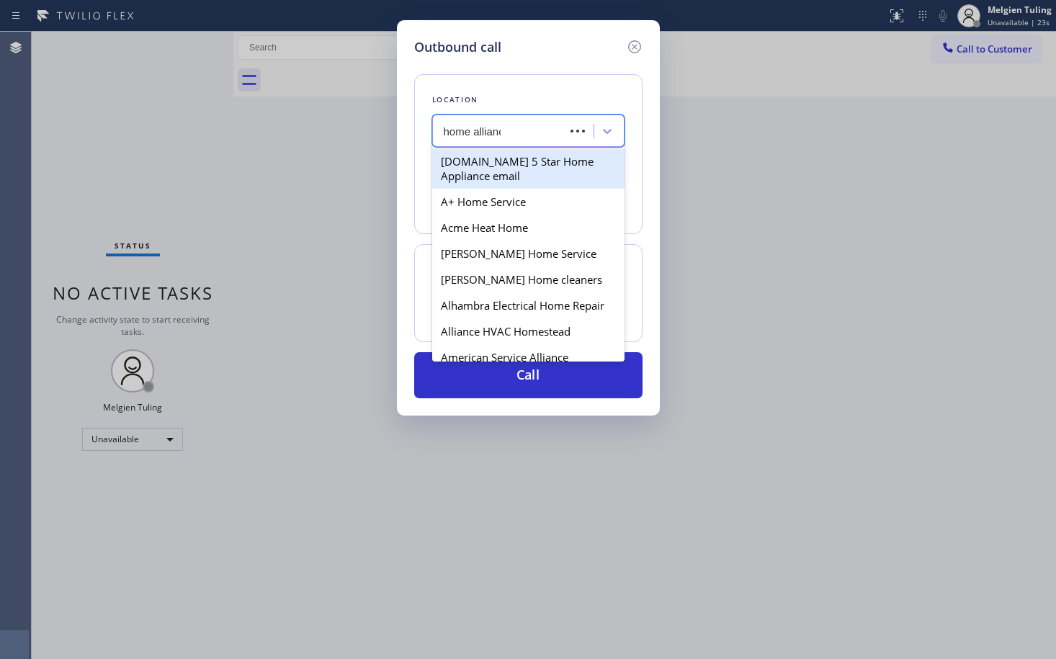
type input "home alliance"
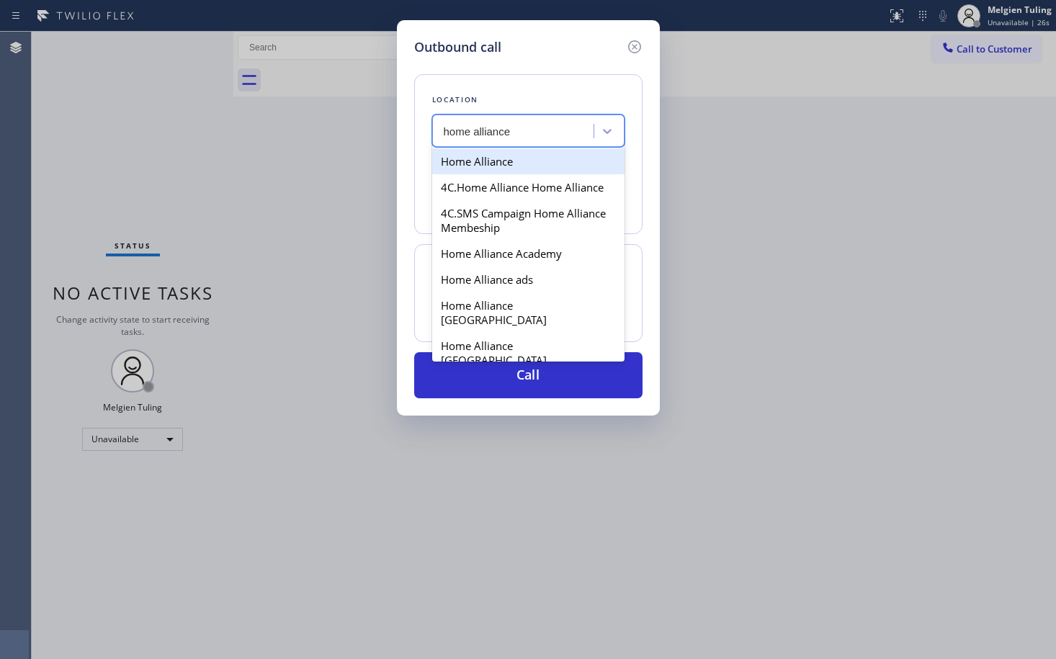
click at [529, 170] on div "Home Alliance" at bounding box center [528, 161] width 192 height 26
type input "(877) 777-0796"
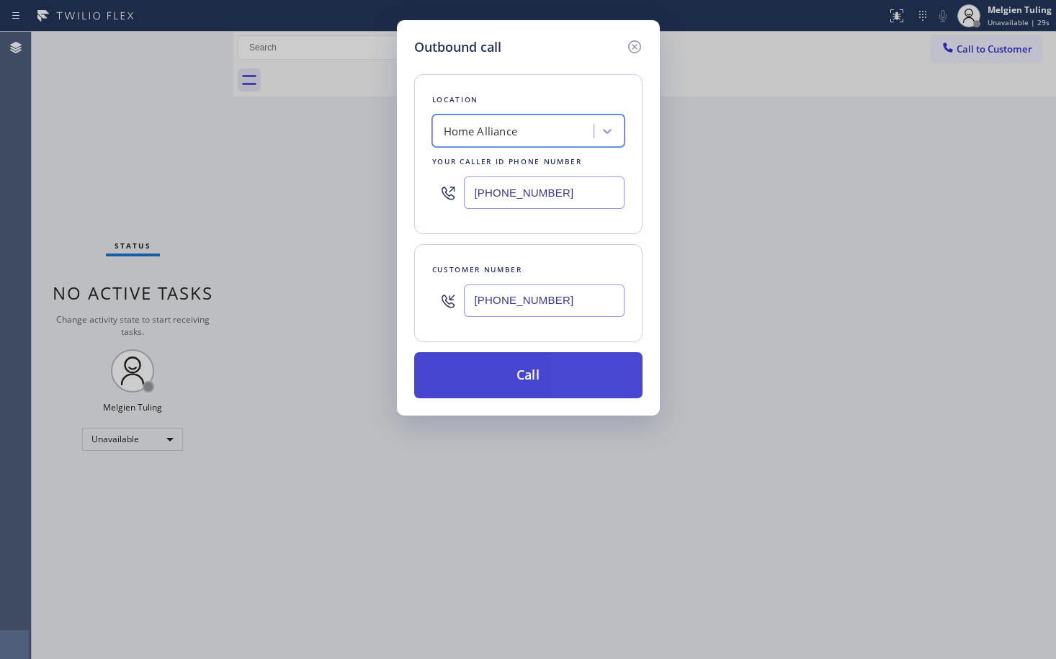
click at [522, 371] on button "Call" at bounding box center [528, 375] width 228 height 46
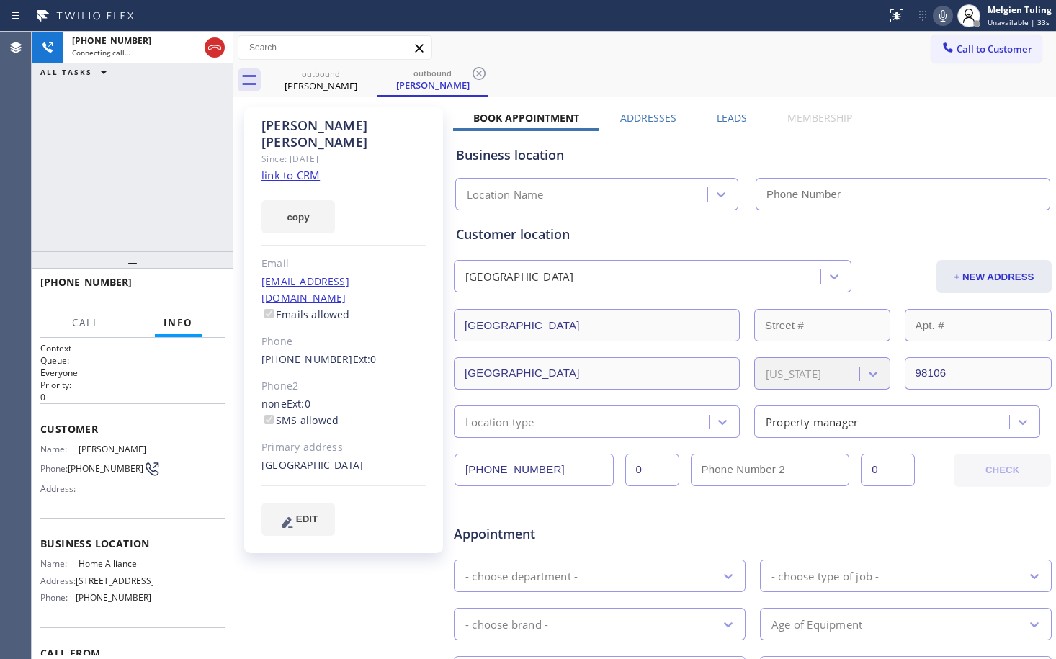
type input "(877) 777-0796"
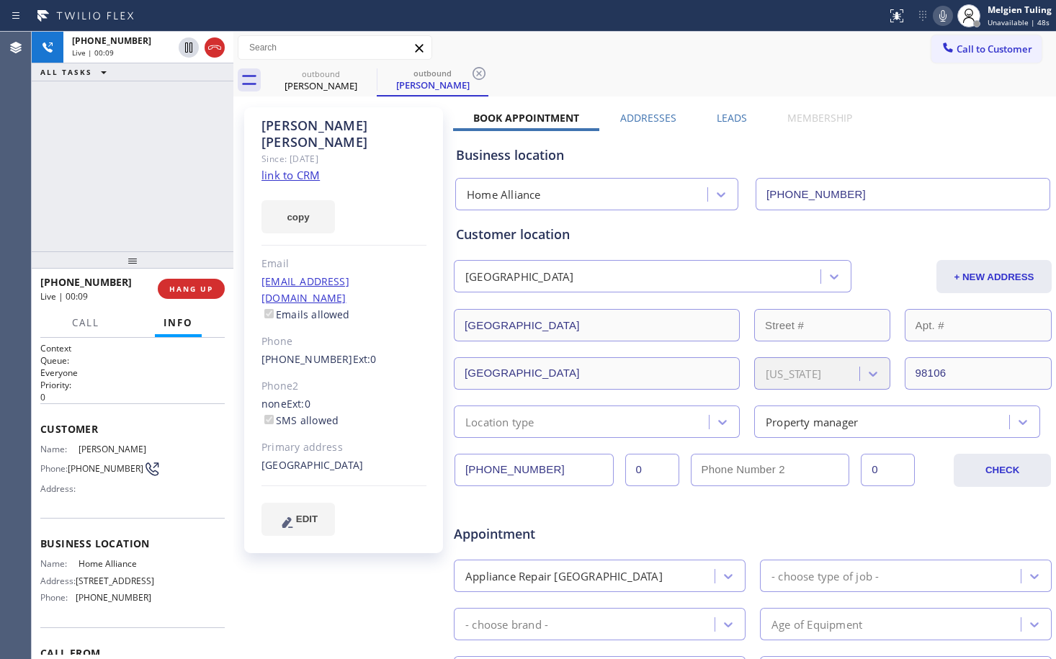
click at [393, 195] on div "copy" at bounding box center [343, 209] width 165 height 50
click at [290, 168] on link "link to CRM" at bounding box center [290, 175] width 58 height 14
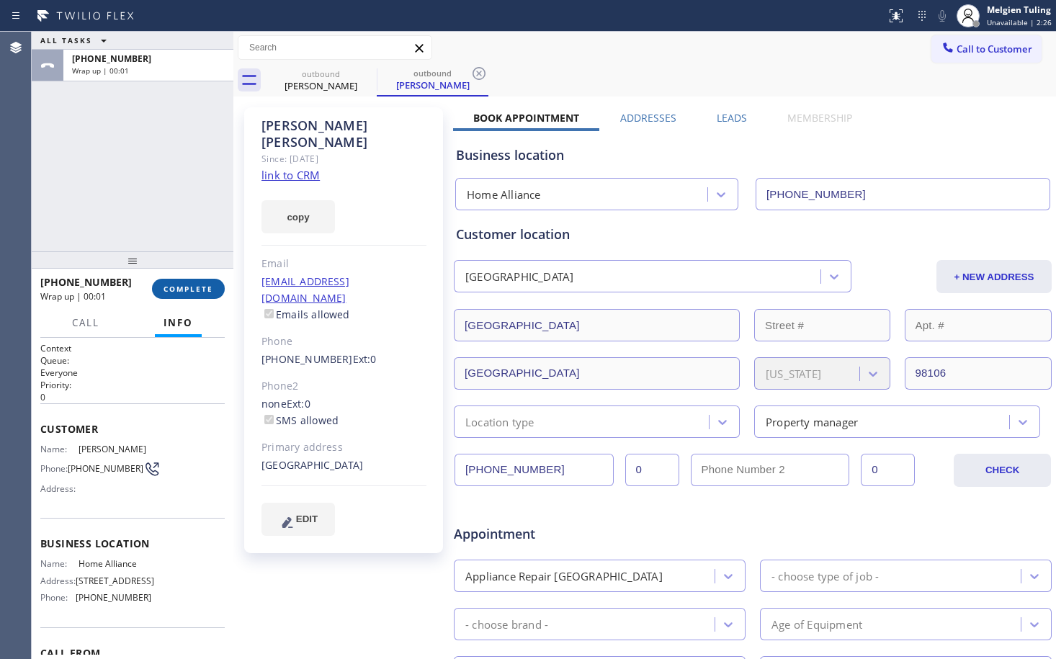
click at [197, 287] on span "COMPLETE" at bounding box center [188, 289] width 50 height 10
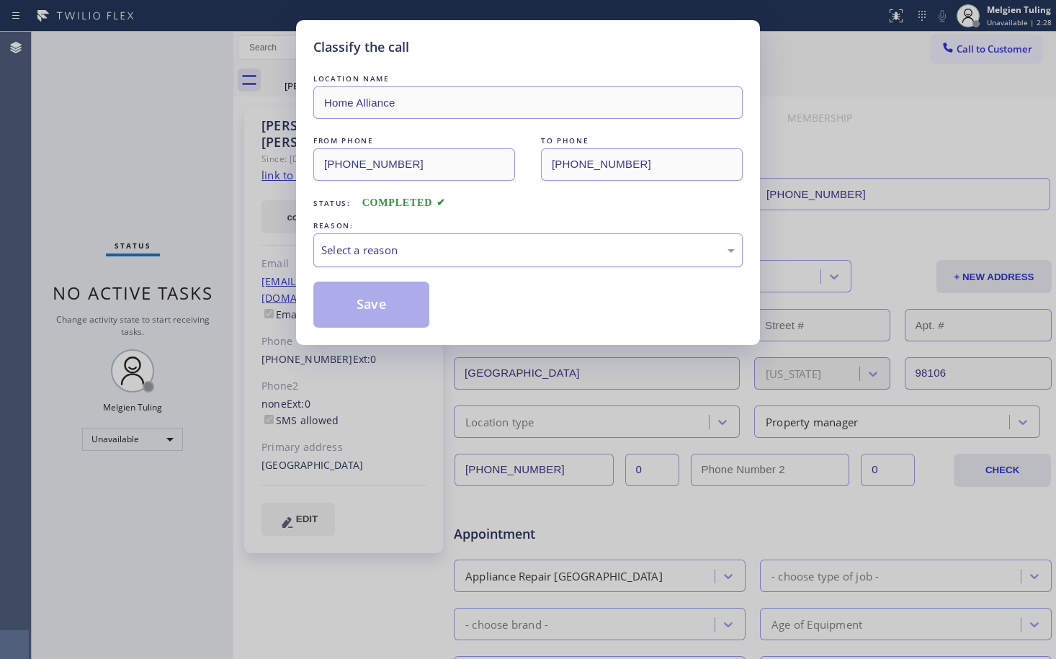
click at [395, 254] on div "Select a reason" at bounding box center [527, 250] width 413 height 17
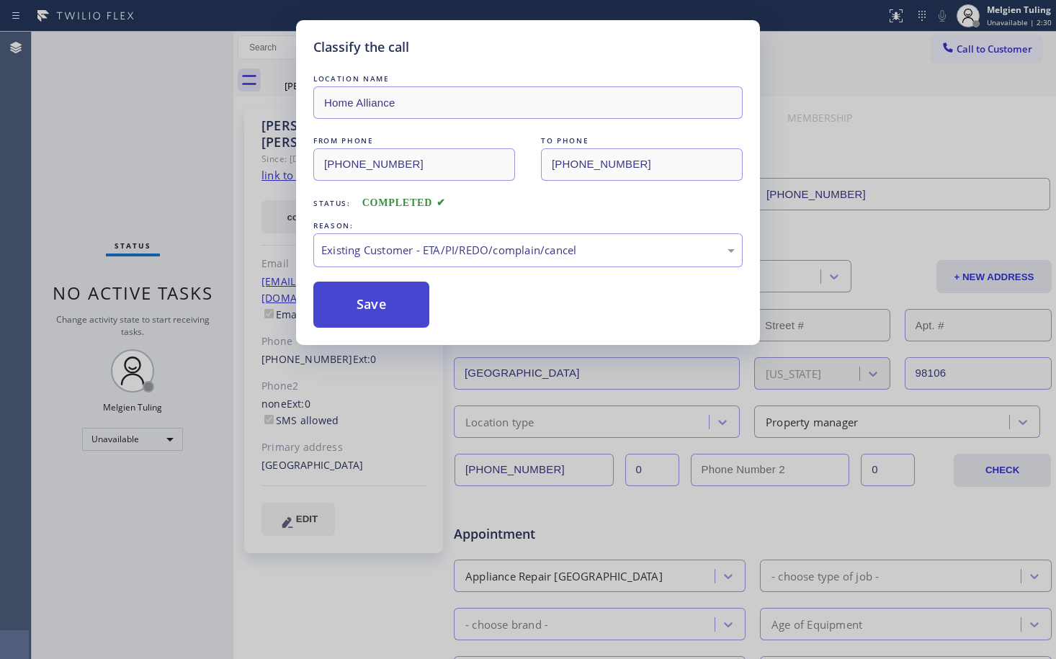
click at [382, 294] on button "Save" at bounding box center [371, 305] width 116 height 46
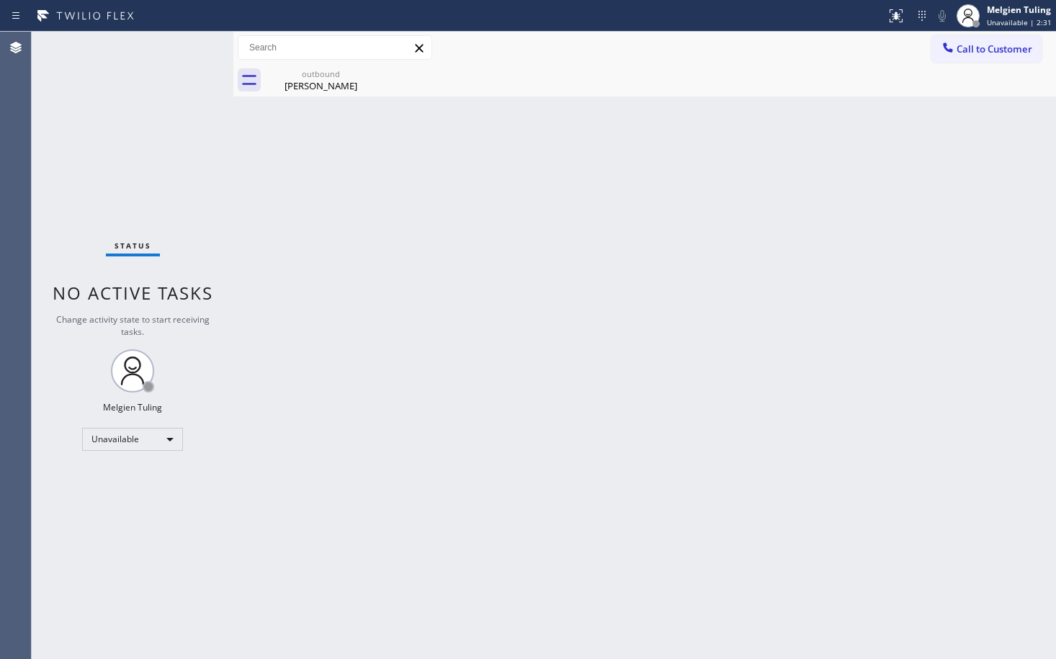
click at [325, 133] on div "Back to Dashboard Change Sender ID Customers Technicians Select a contact Outbo…" at bounding box center [644, 345] width 823 height 627
click at [405, 257] on div "Back to Dashboard Change Sender ID Customers Technicians Select a contact Outbo…" at bounding box center [644, 345] width 823 height 627
click at [171, 438] on div "Unavailable" at bounding box center [132, 439] width 101 height 23
click at [120, 478] on li "Available" at bounding box center [132, 477] width 98 height 17
click at [676, 275] on div "Back to Dashboard Change Sender ID Customers Technicians Select a contact Outbo…" at bounding box center [644, 345] width 823 height 627
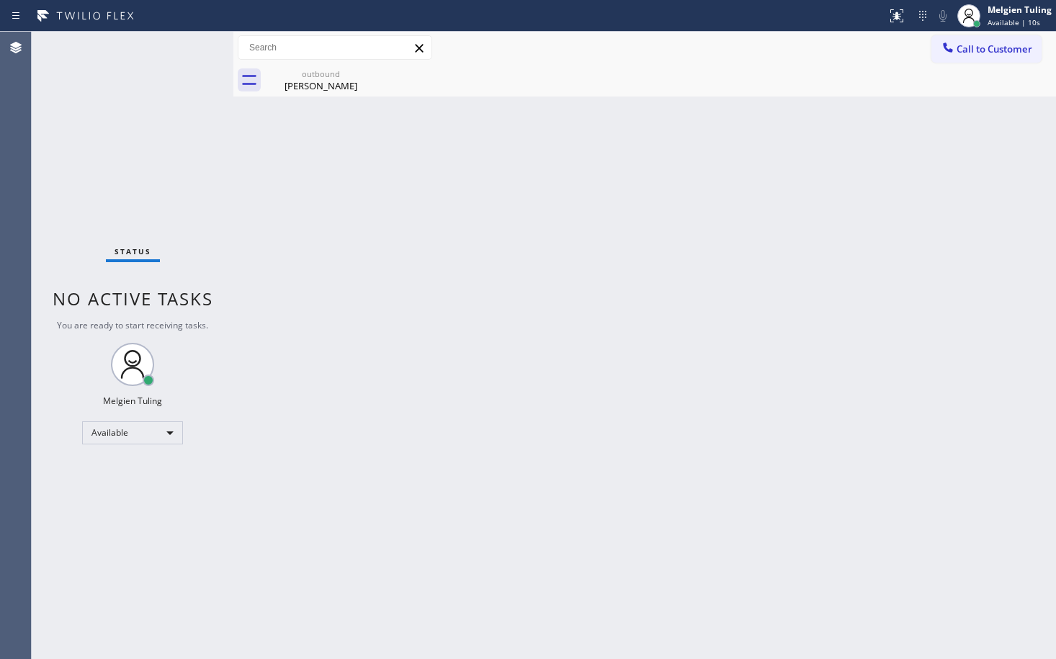
click at [796, 299] on div "Back to Dashboard Change Sender ID Customers Technicians Select a contact Outbo…" at bounding box center [644, 345] width 823 height 627
click at [1008, 17] on div "Melgien Tuling Available | 22s" at bounding box center [1020, 15] width 71 height 25
